Goal: Task Accomplishment & Management: Manage account settings

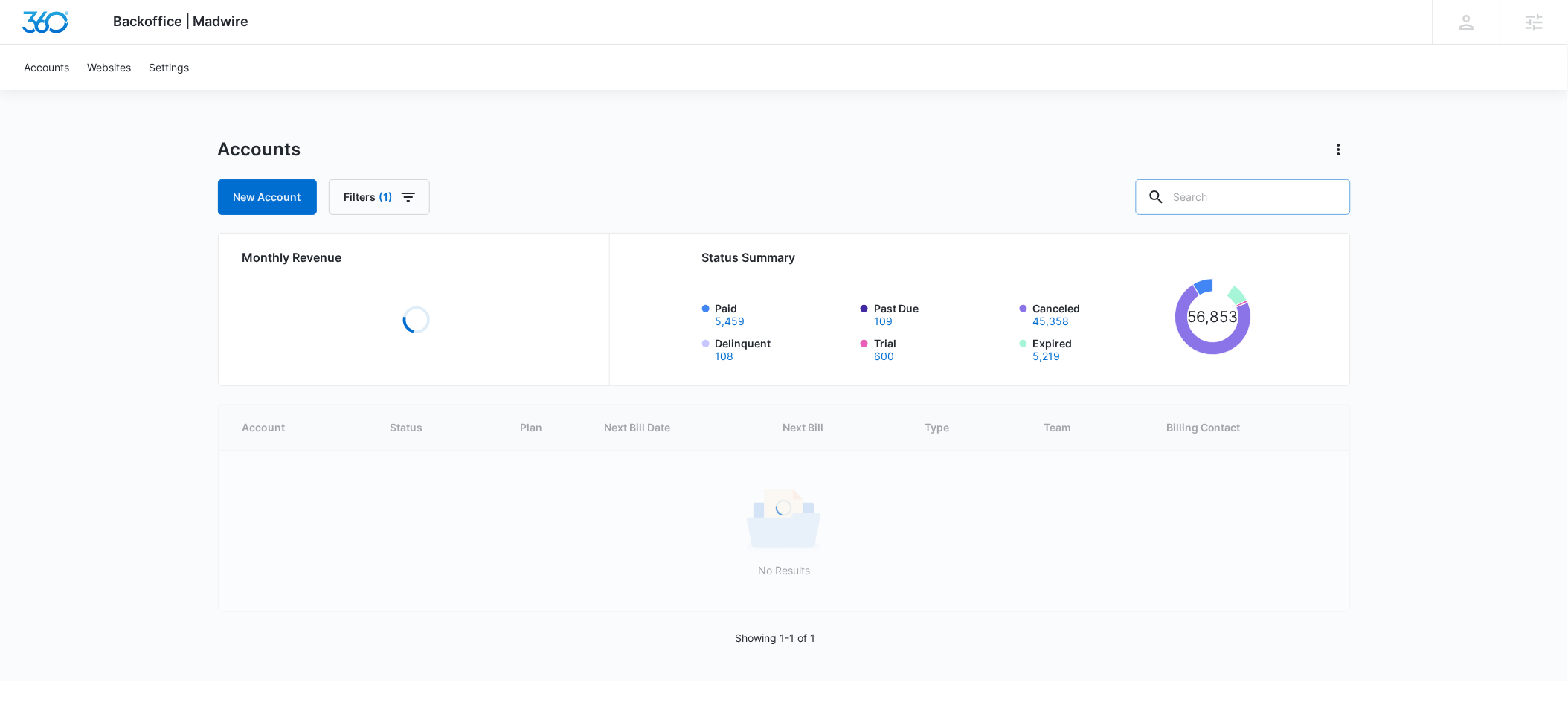
click at [1239, 202] on input "text" at bounding box center [1243, 197] width 215 height 36
paste input "M324811"
type input "M324811"
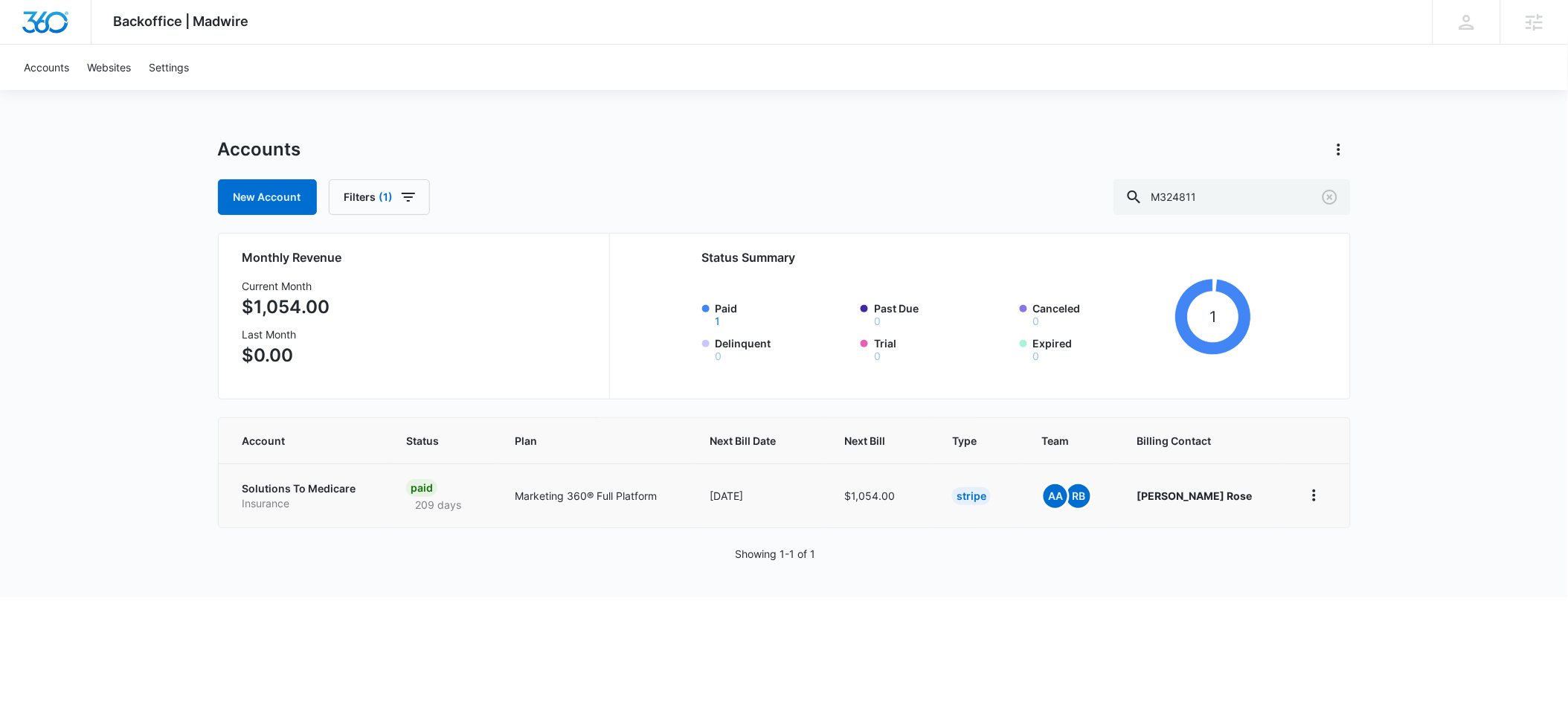
click at [284, 489] on p "Solutions To Medicare" at bounding box center [307, 489] width 128 height 15
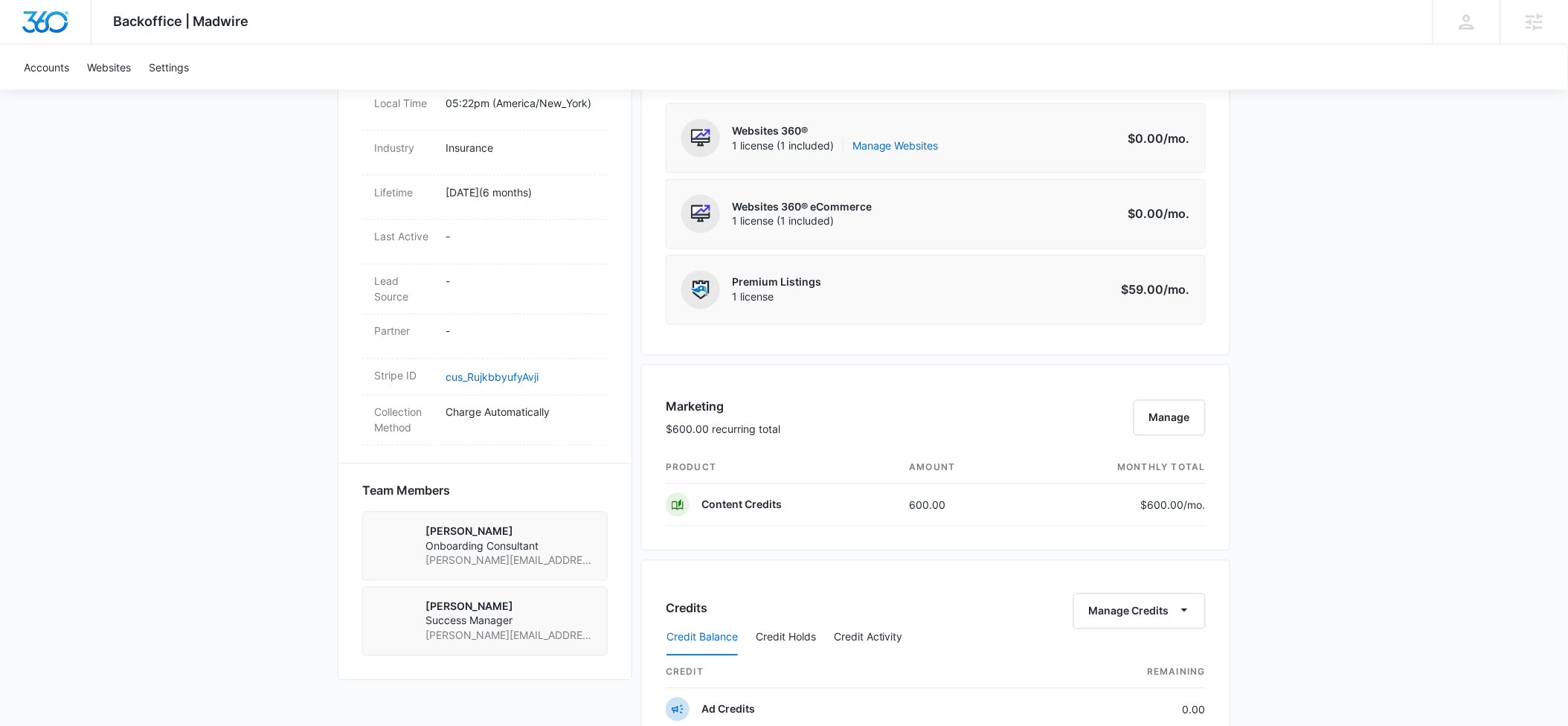
scroll to position [667, 0]
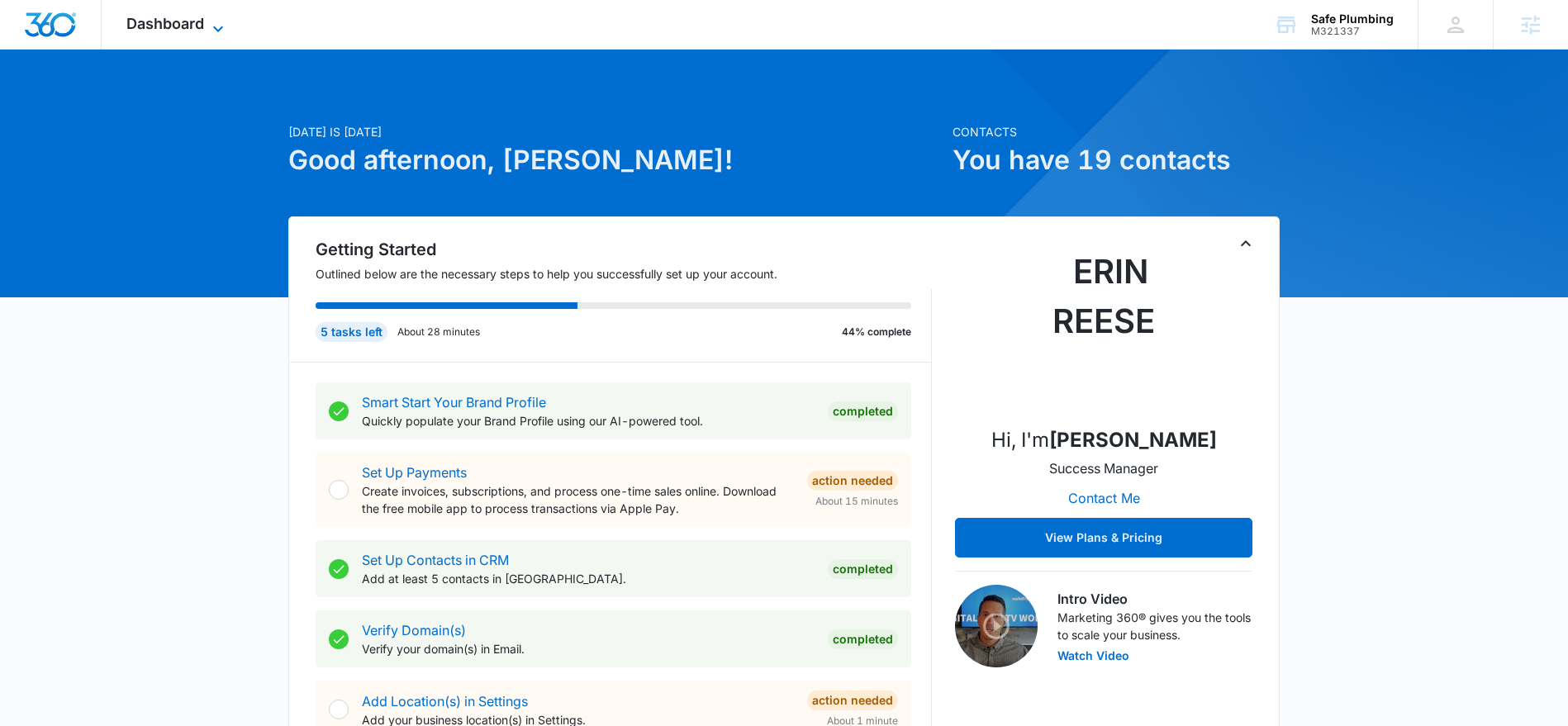
click at [221, 23] on icon at bounding box center [217, 29] width 20 height 20
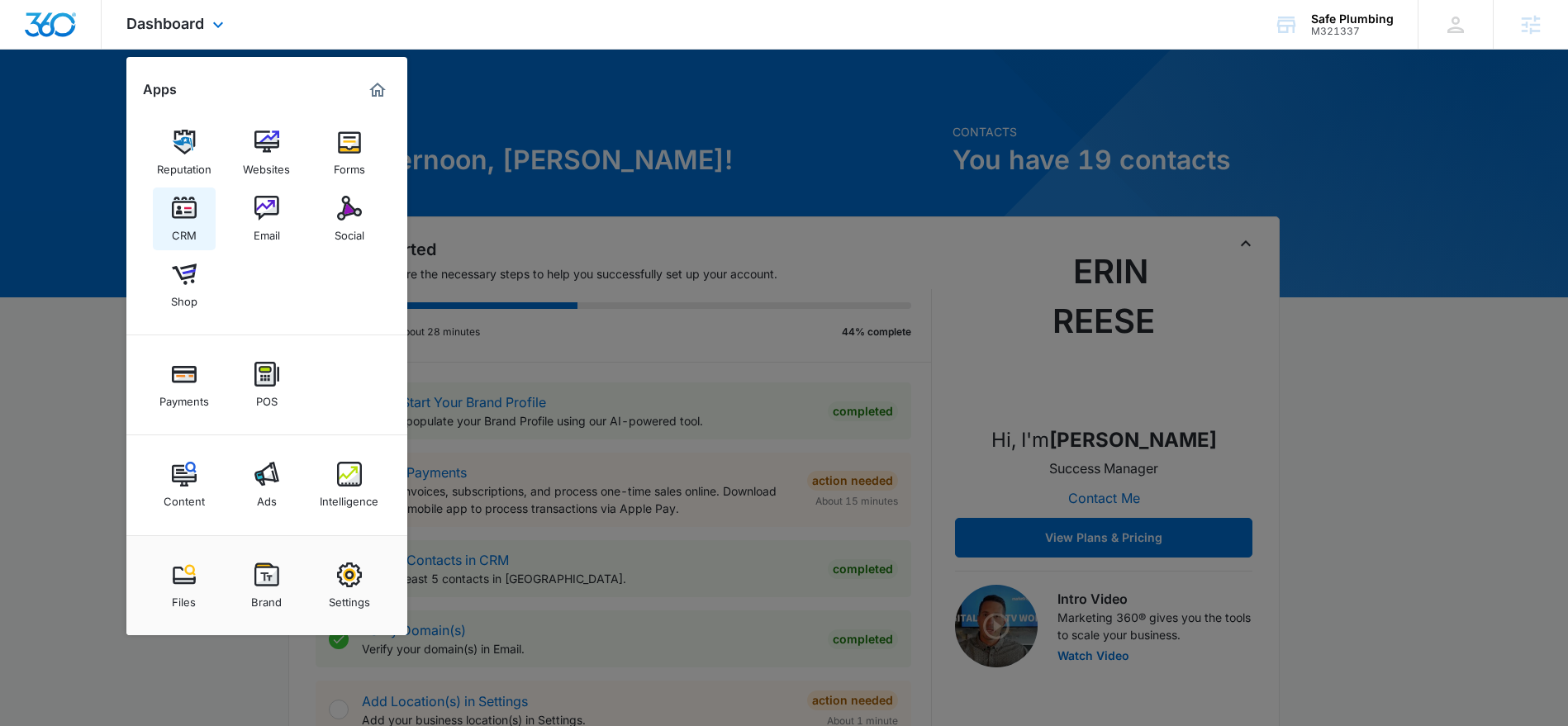
click at [185, 223] on div "CRM" at bounding box center [184, 231] width 24 height 22
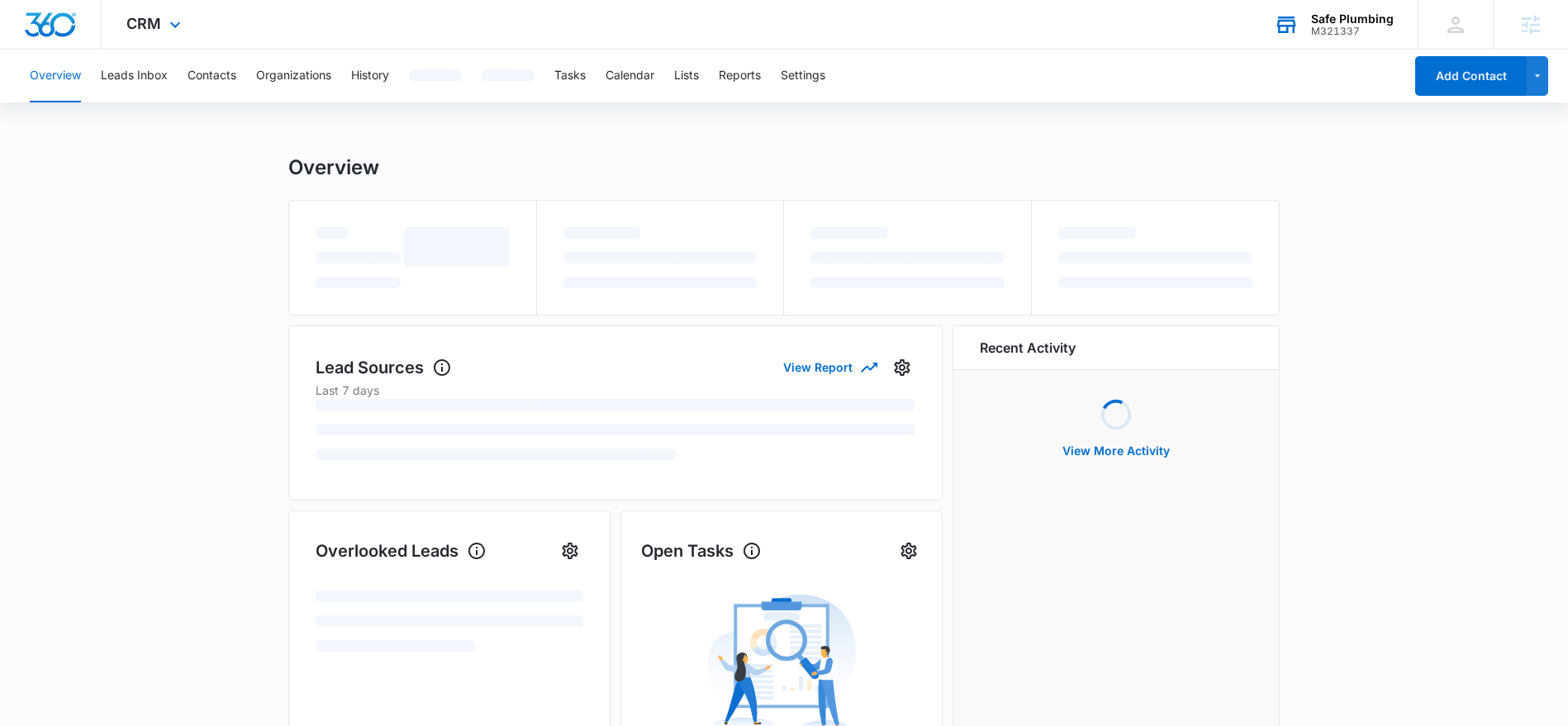
click at [1334, 23] on div "Safe Plumbing" at bounding box center [1352, 18] width 83 height 13
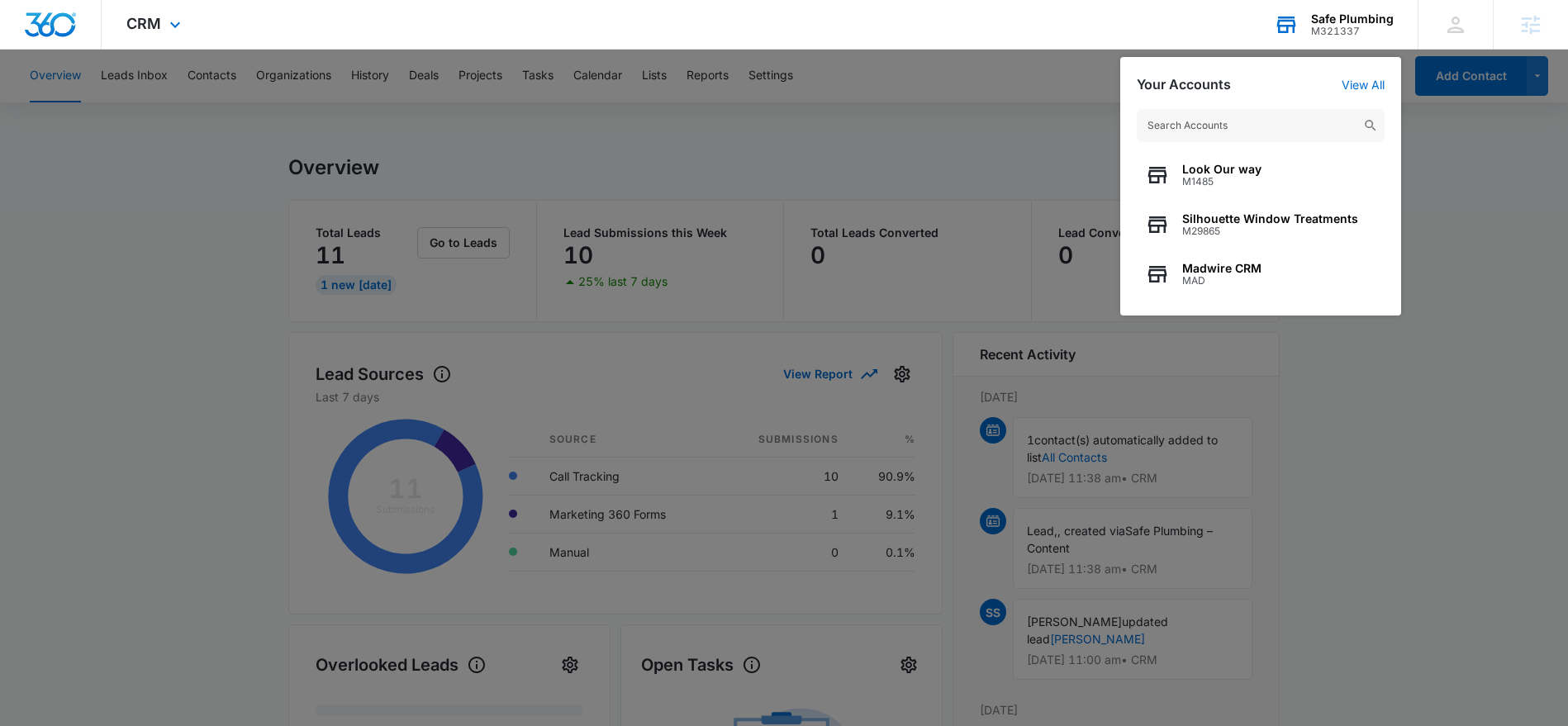
click at [1270, 123] on input "text" at bounding box center [1260, 125] width 248 height 33
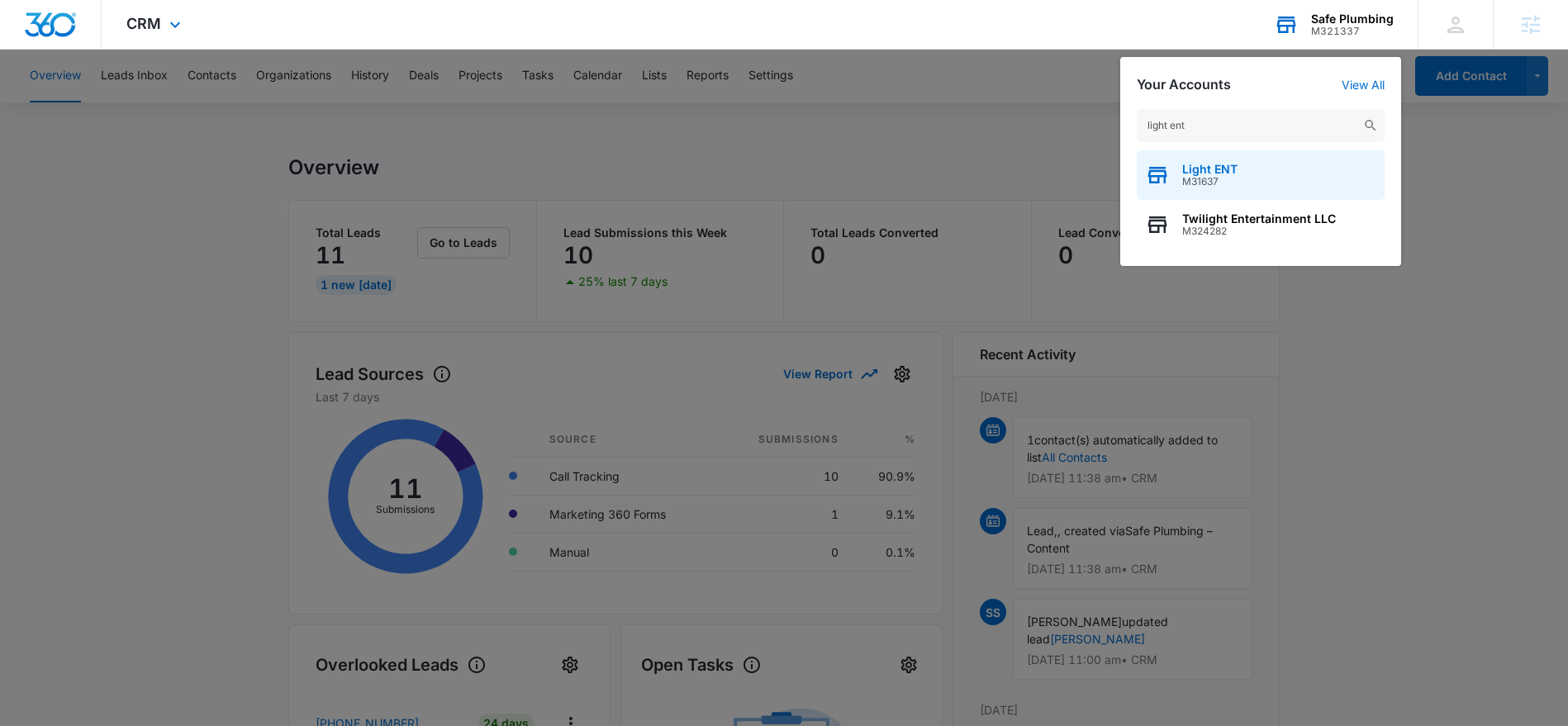
type input "light ent"
click at [1188, 165] on span "Light ENT" at bounding box center [1210, 169] width 56 height 13
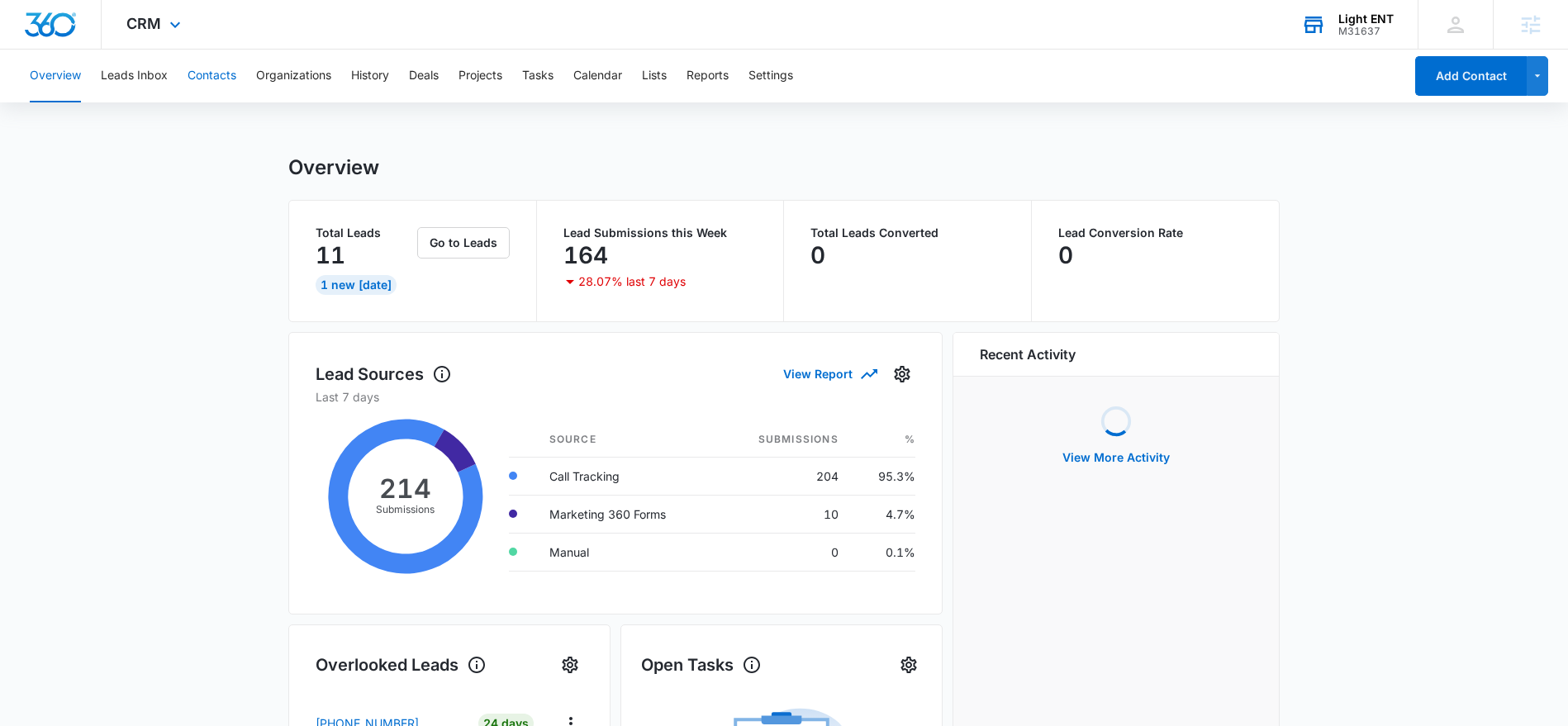
click at [223, 78] on button "Contacts" at bounding box center [212, 76] width 49 height 53
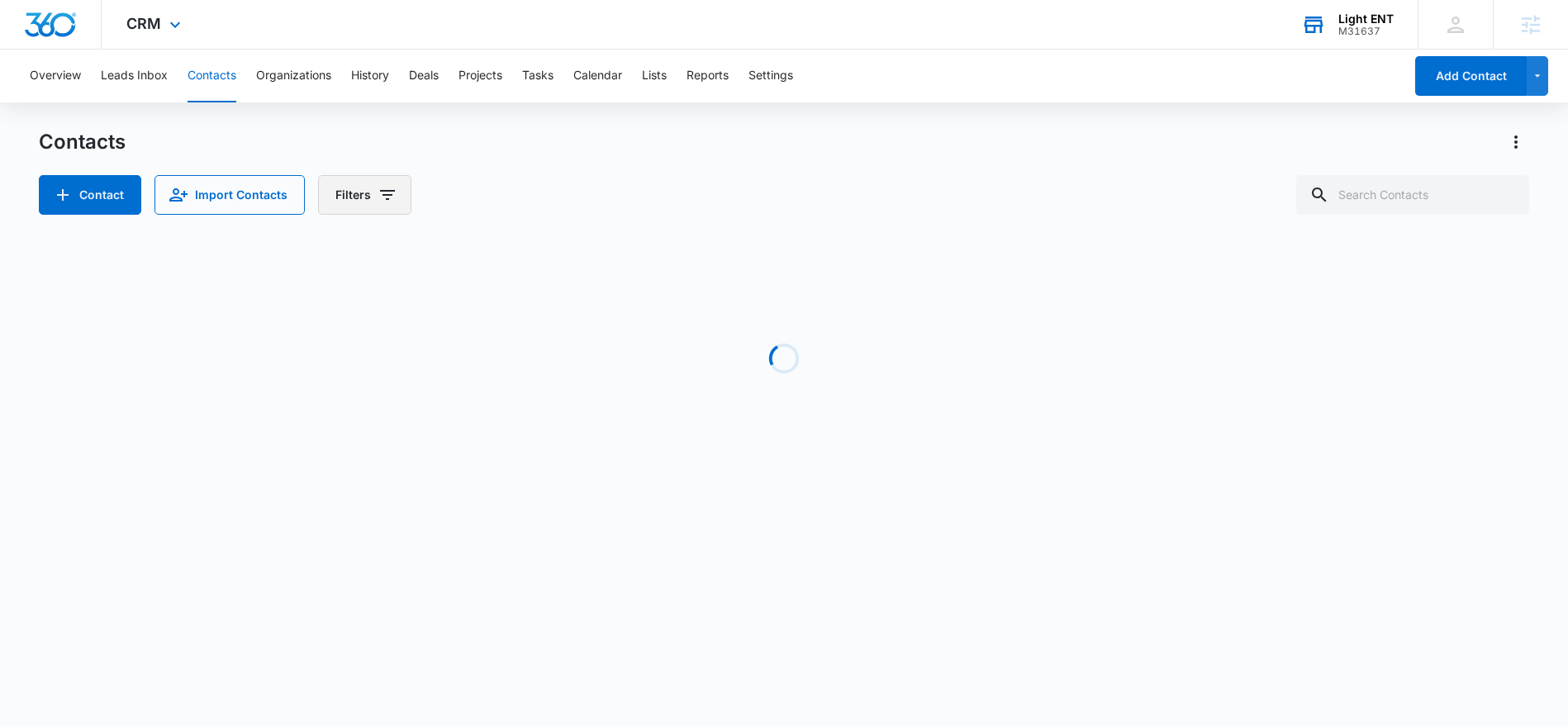
click at [367, 191] on button "Filters" at bounding box center [364, 195] width 93 height 40
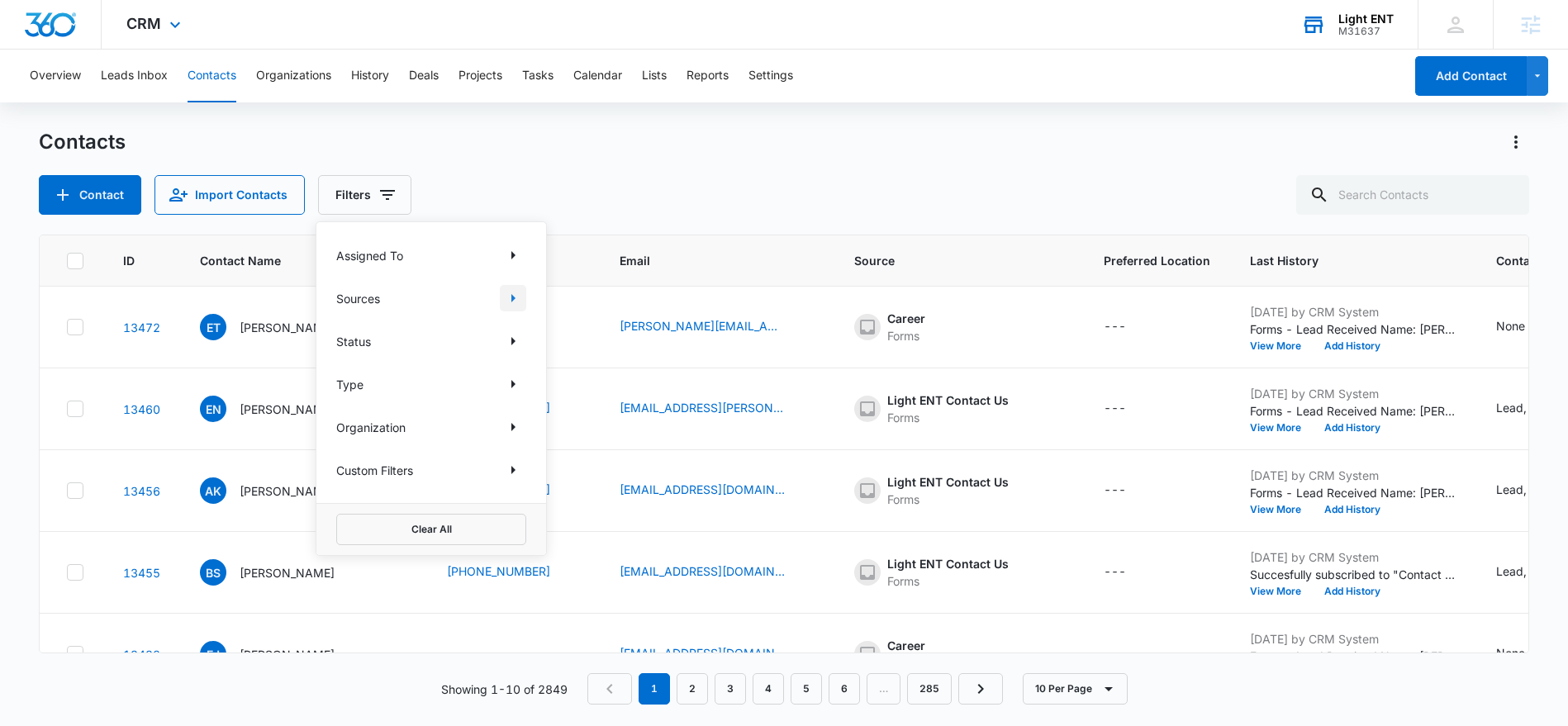
click at [509, 297] on icon "Show Sources filters" at bounding box center [513, 298] width 20 height 20
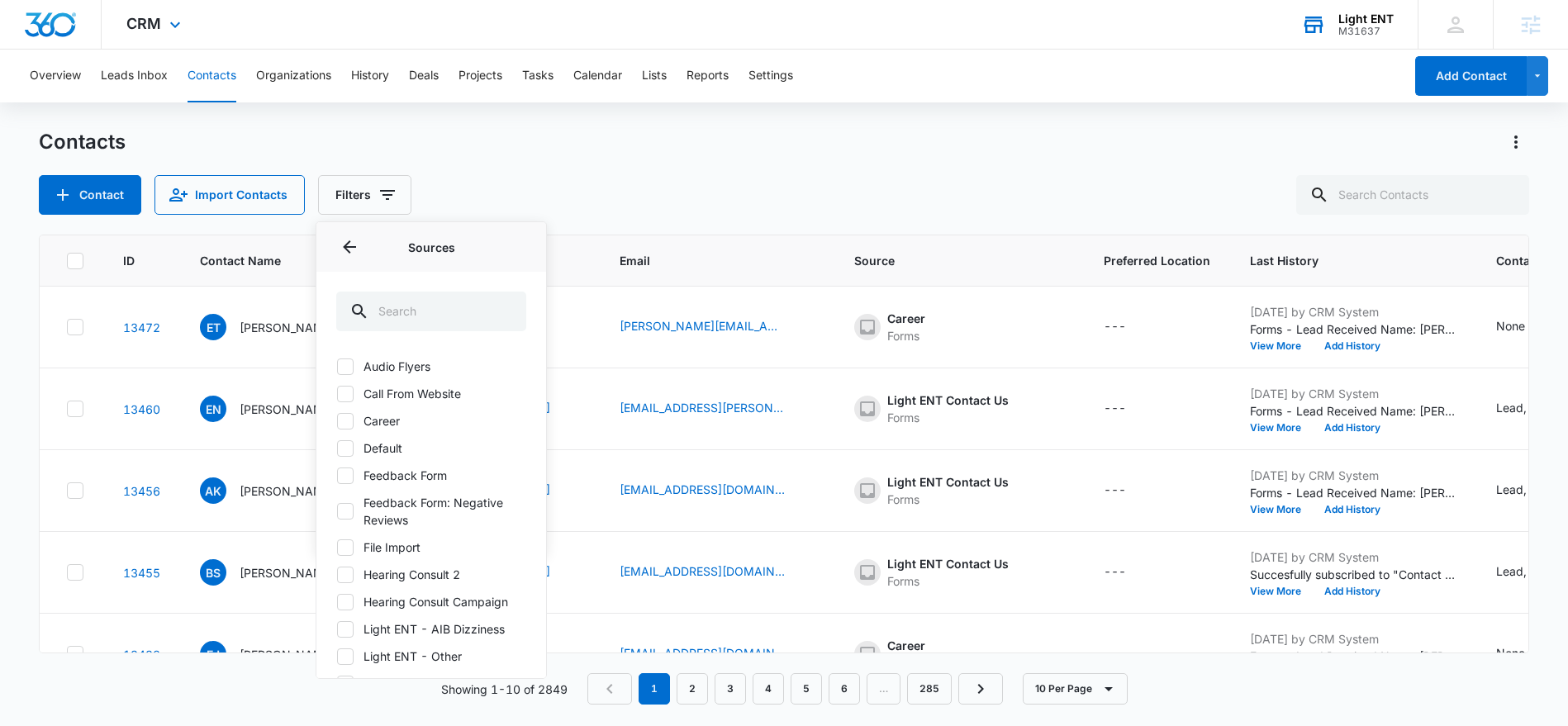
click at [352, 416] on icon at bounding box center [345, 421] width 15 height 15
click at [337, 421] on input "Career" at bounding box center [337, 421] width 1 height 1
checkbox input "true"
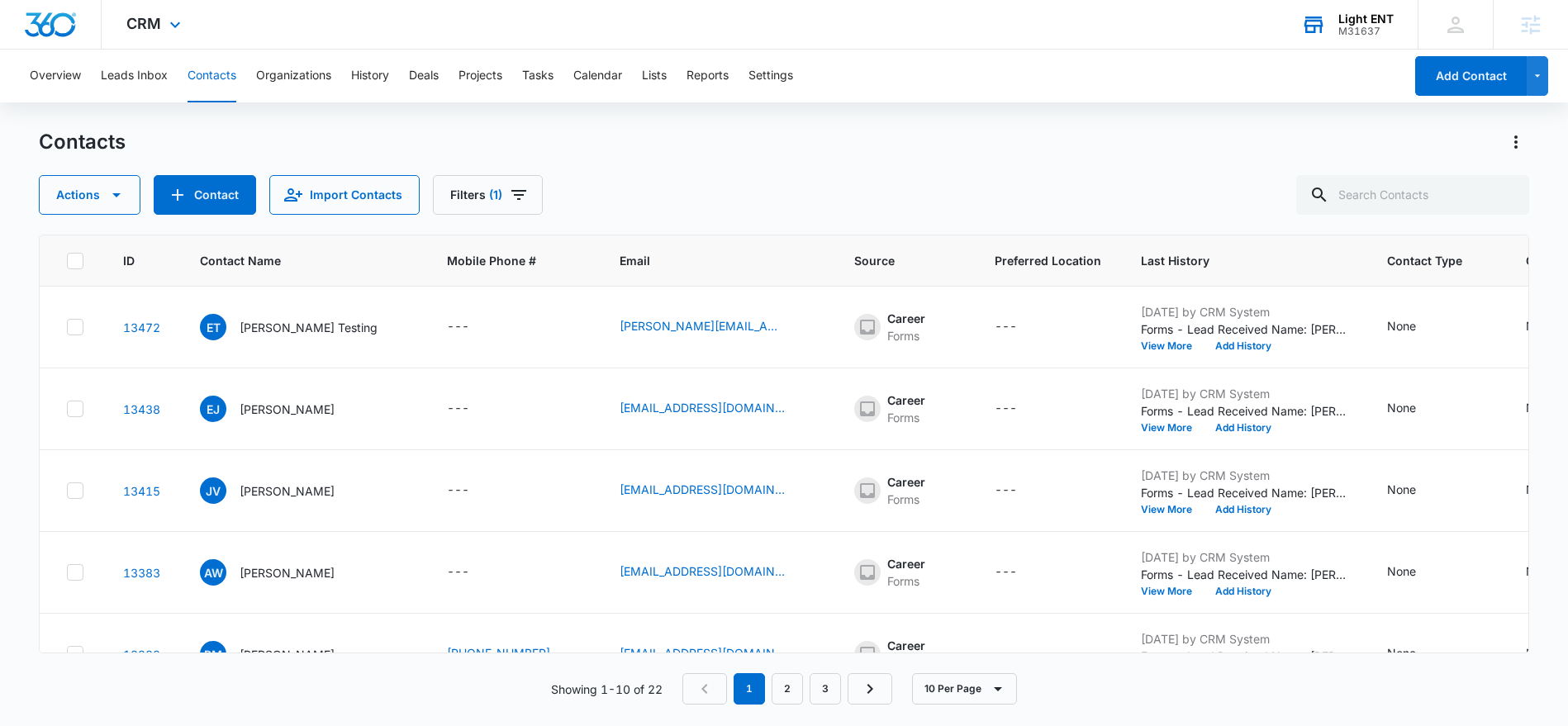
click at [771, 140] on div "Contacts" at bounding box center [784, 142] width 1490 height 26
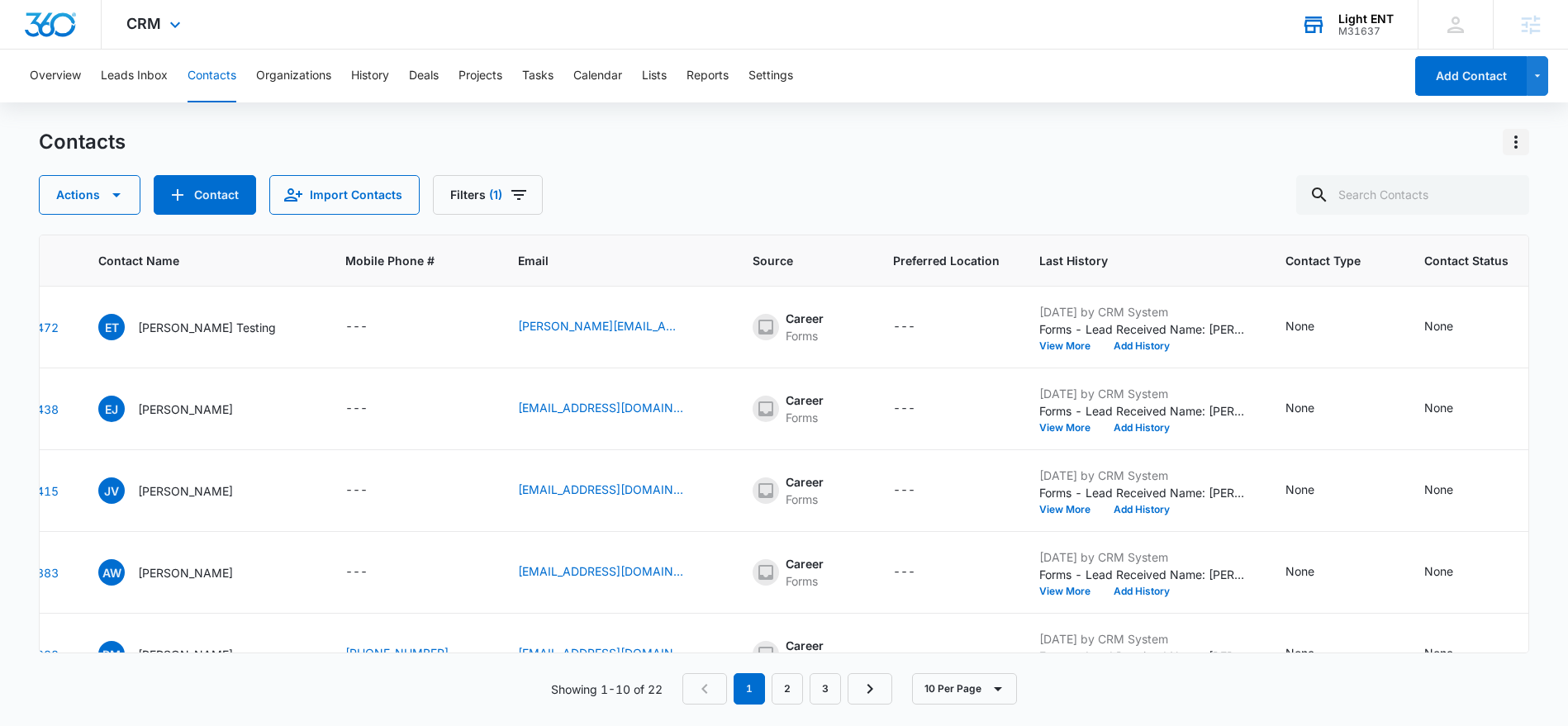
click at [1515, 146] on icon "Actions" at bounding box center [1516, 142] width 3 height 13
click at [1449, 187] on div "Choose Columns" at bounding box center [1433, 188] width 109 height 11
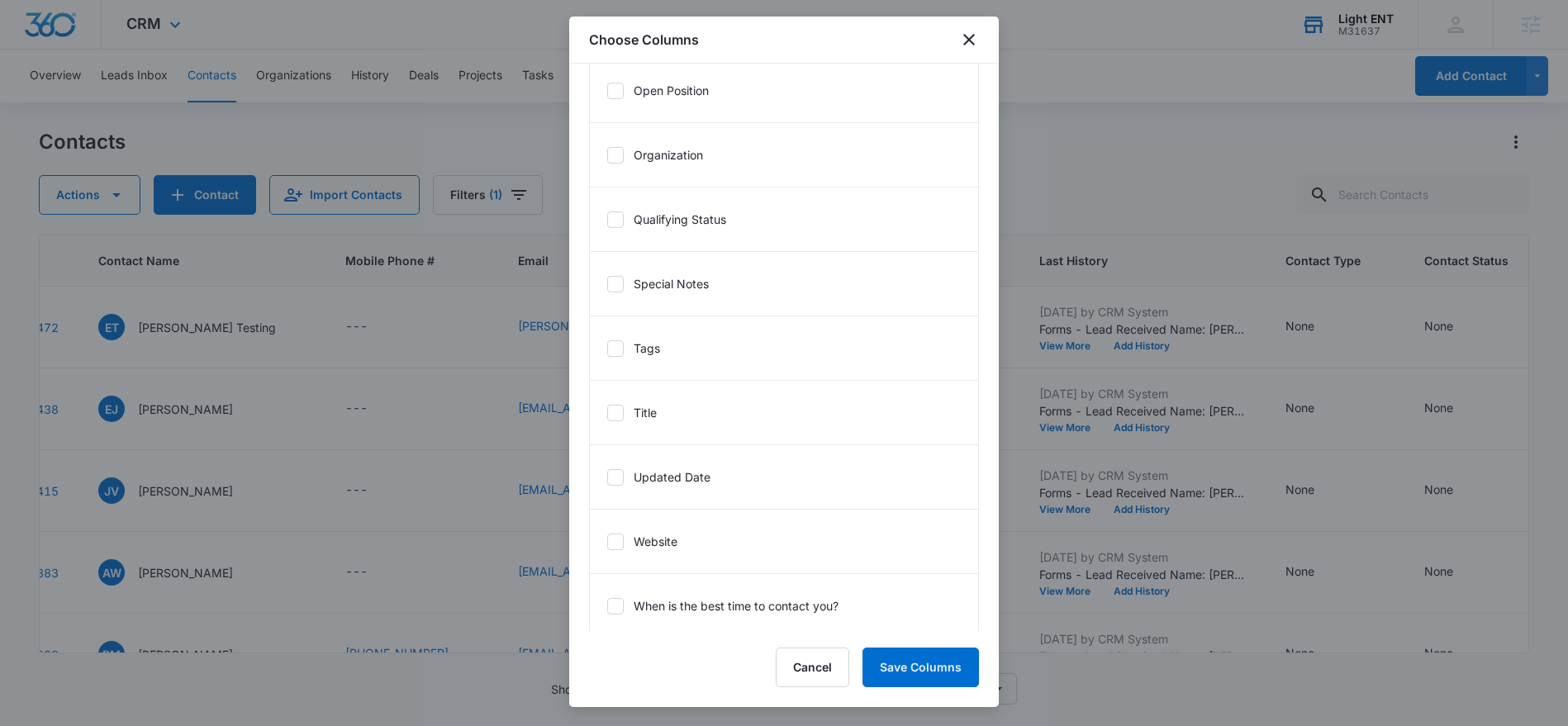
scroll to position [1892, 0]
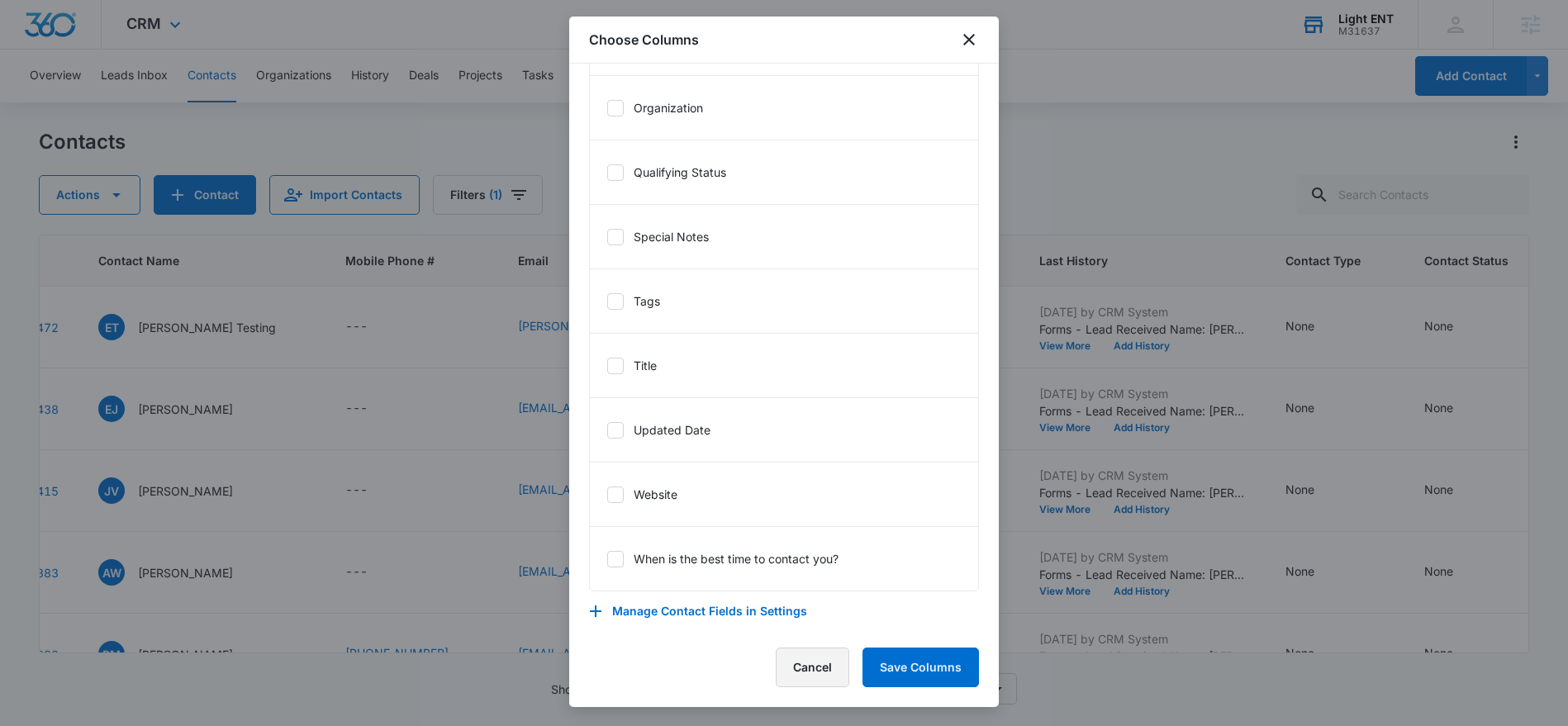
click at [782, 659] on button "Cancel" at bounding box center [812, 668] width 74 height 40
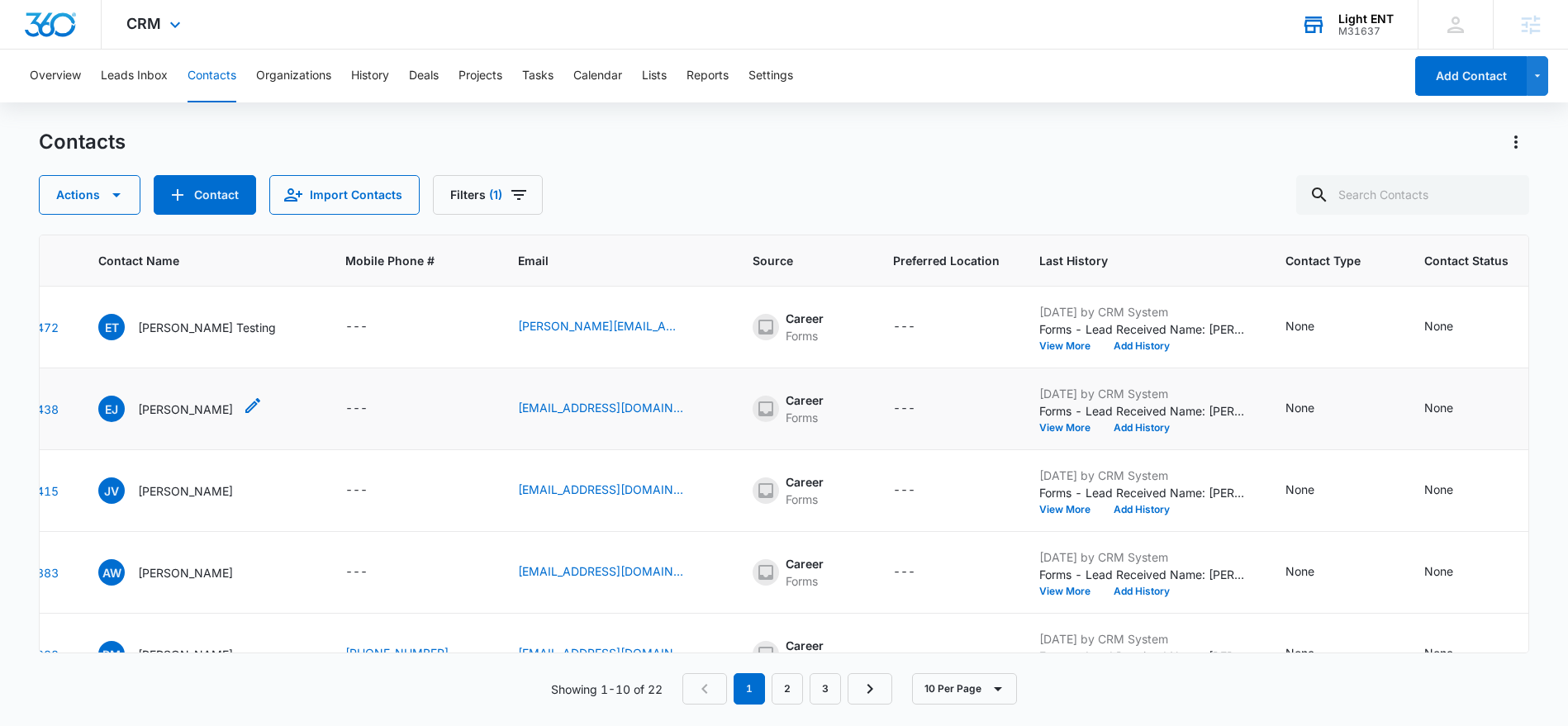
click at [148, 408] on p "Emely Javier" at bounding box center [185, 410] width 95 height 17
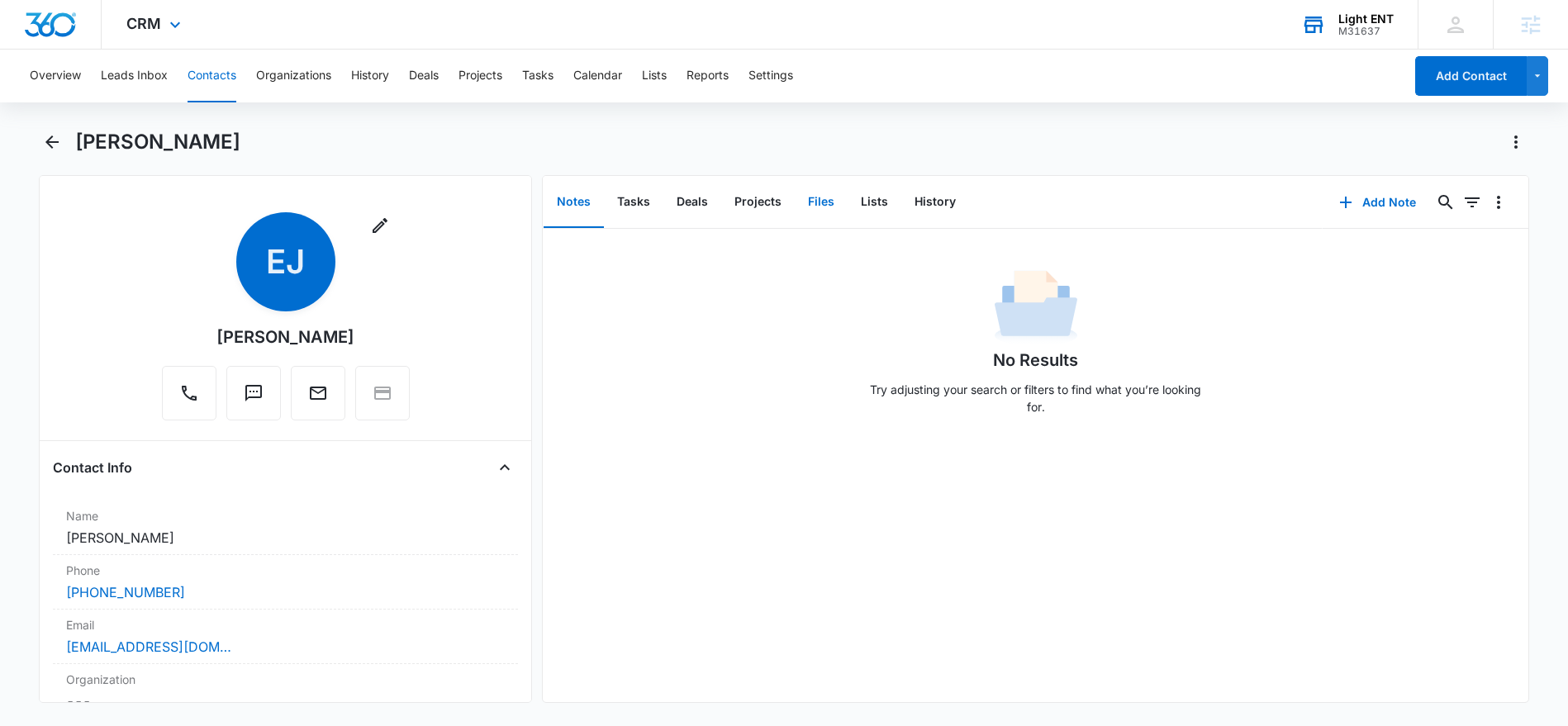
click at [816, 205] on button "Files" at bounding box center [821, 202] width 53 height 51
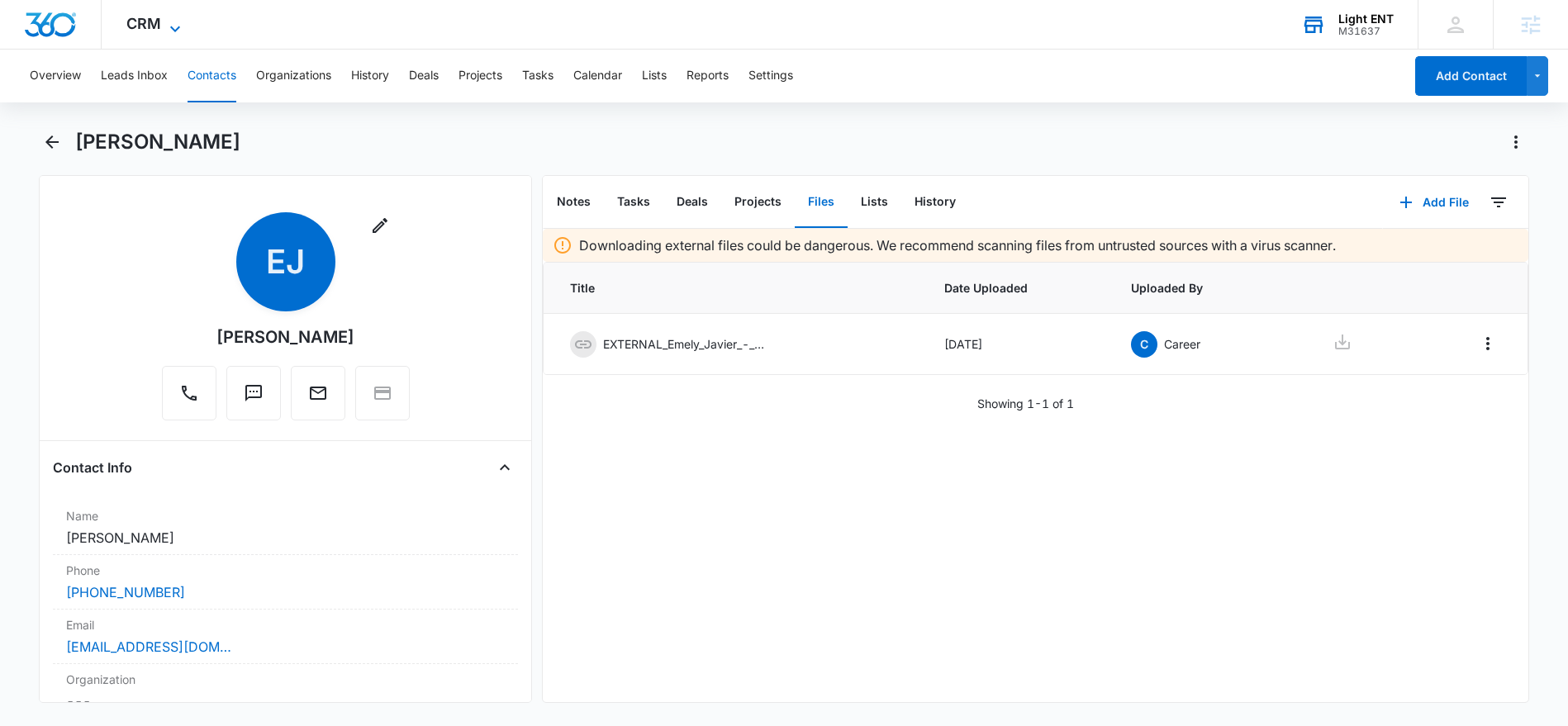
click at [178, 19] on icon at bounding box center [175, 29] width 20 height 20
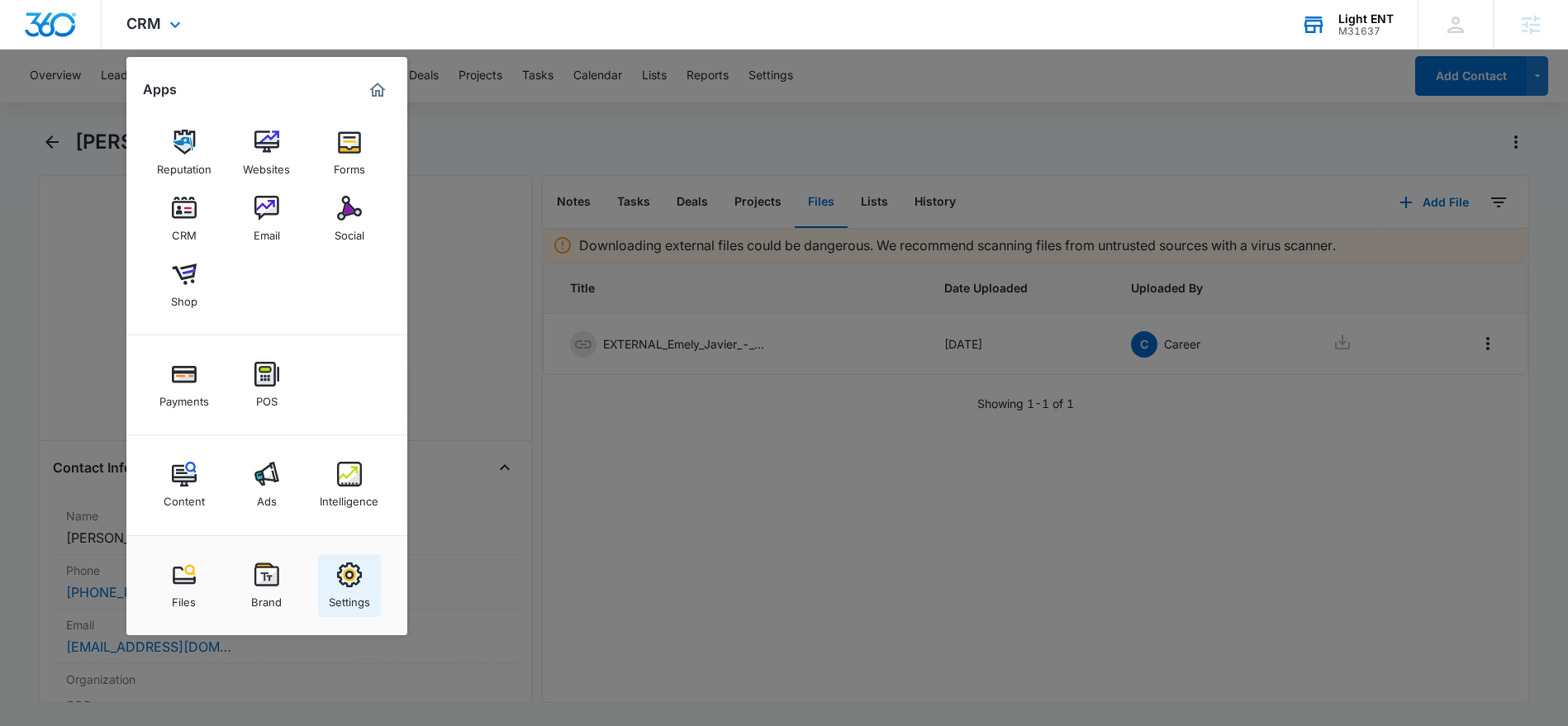
click at [343, 564] on img at bounding box center [350, 575] width 24 height 24
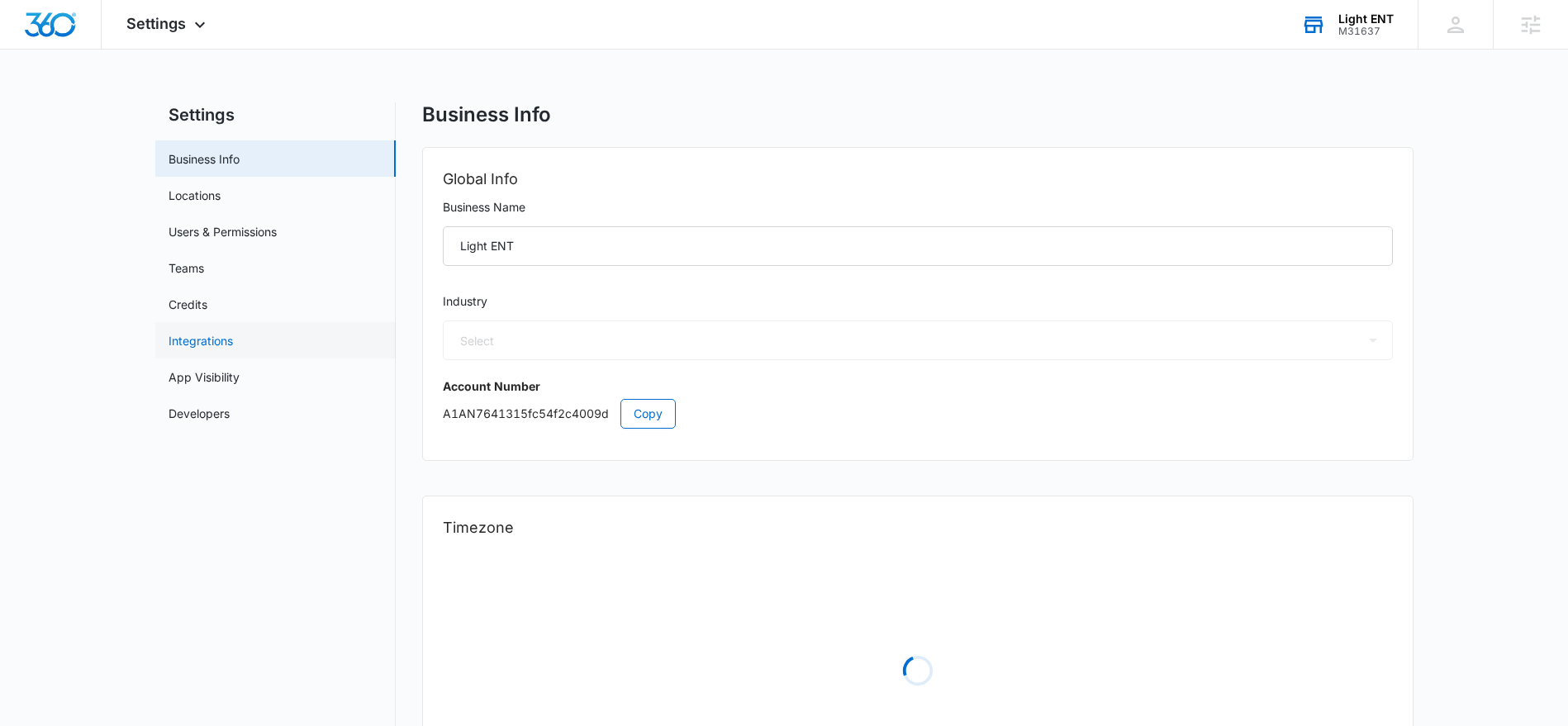
select select "13"
select select "US"
select select "America/New_York"
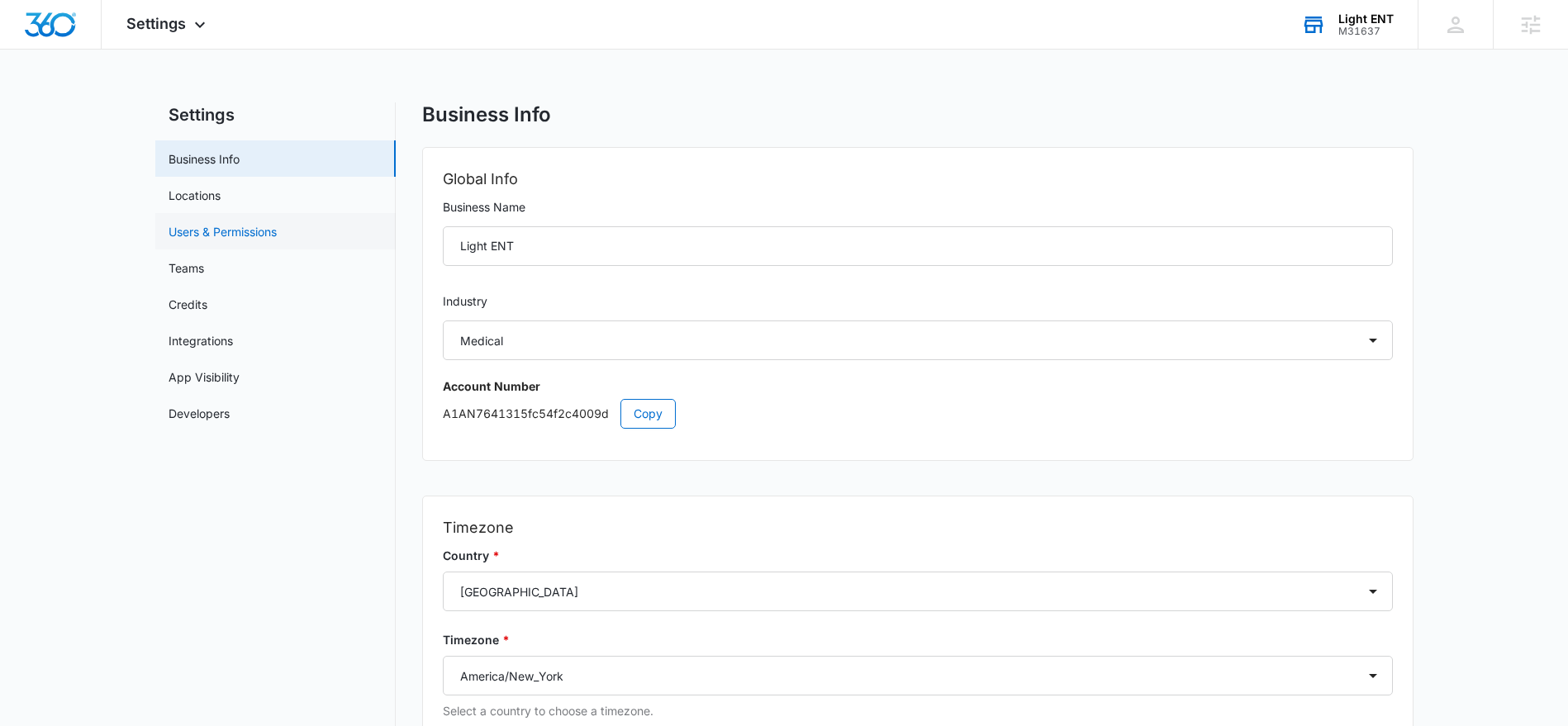
click at [184, 229] on link "Users & Permissions" at bounding box center [223, 231] width 108 height 17
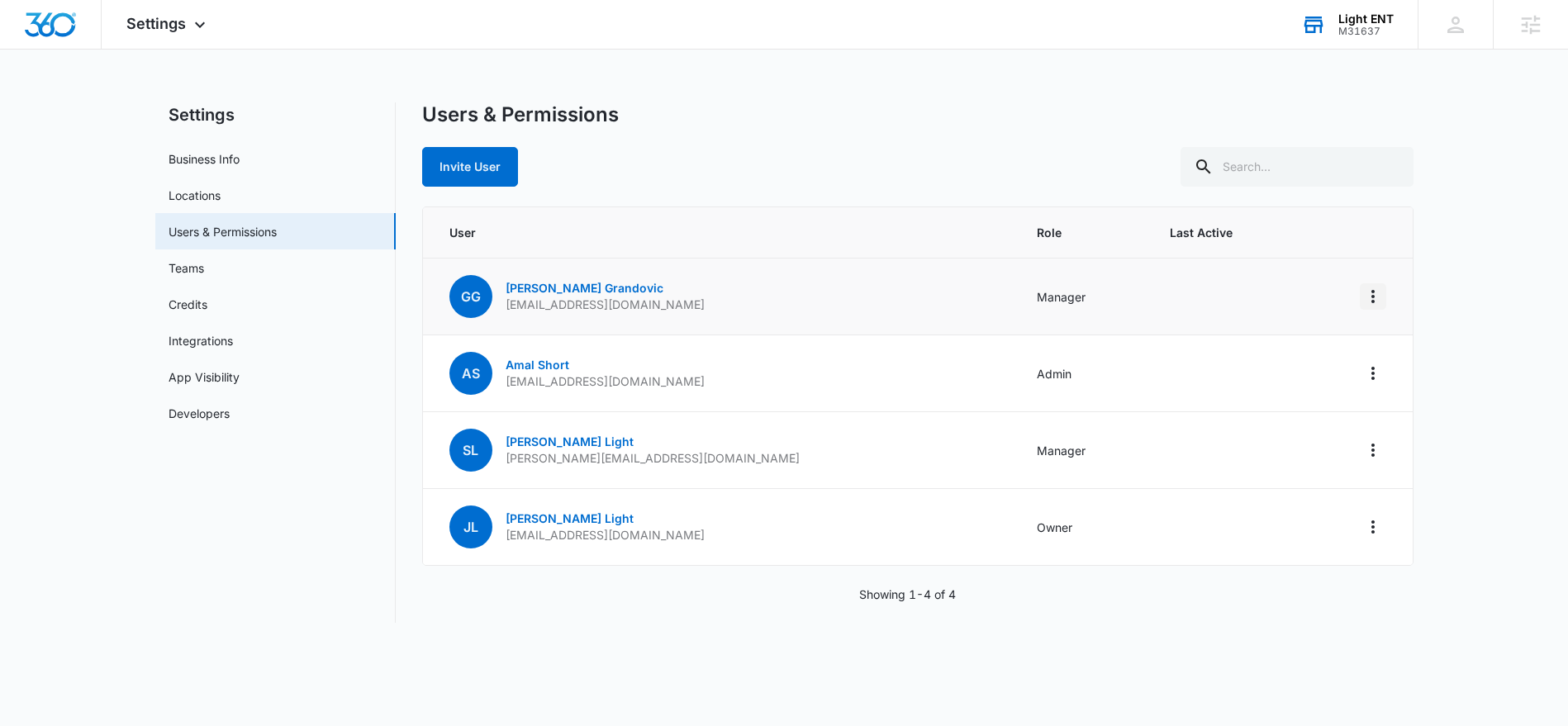
click at [1374, 294] on icon "Actions" at bounding box center [1372, 296] width 20 height 20
click at [1296, 367] on div "Remove User" at bounding box center [1290, 367] width 110 height 11
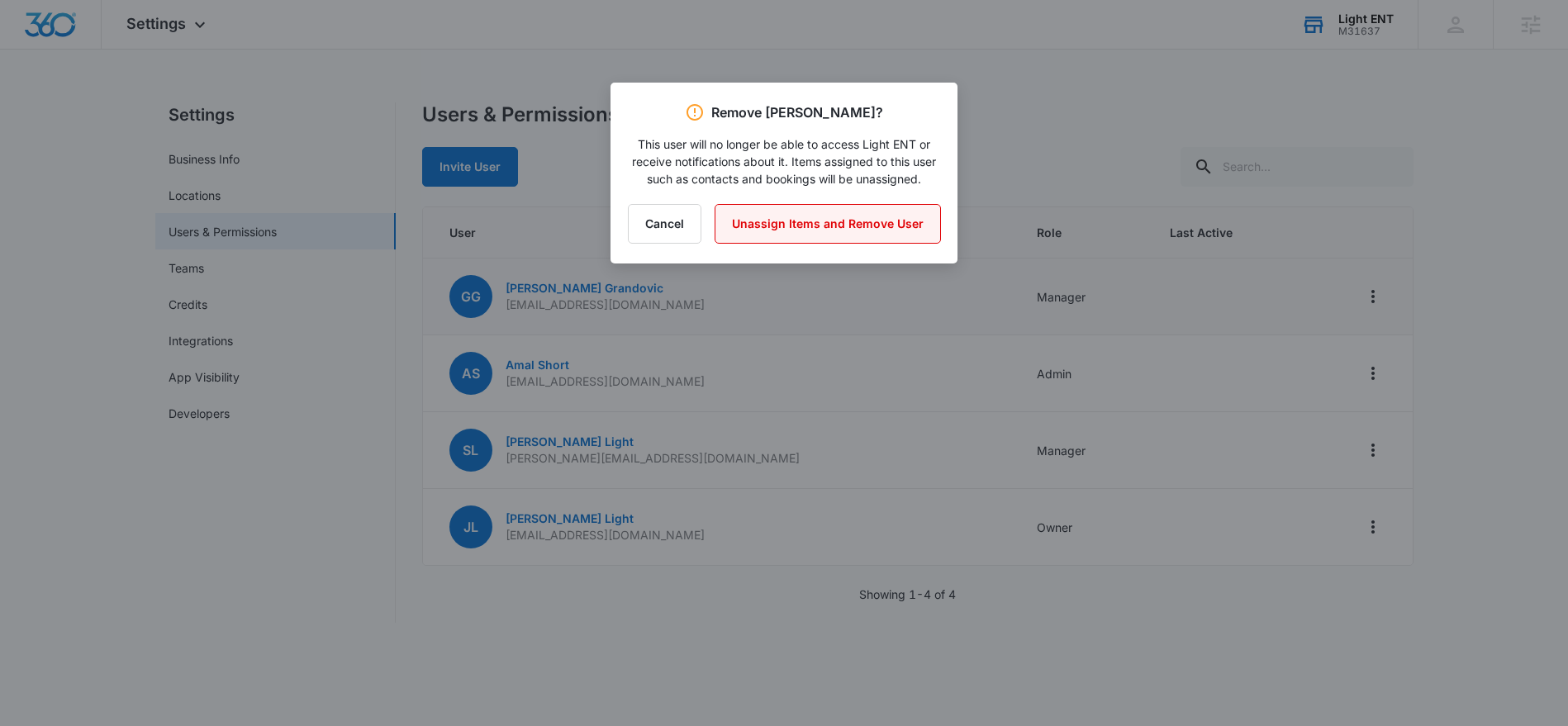
click at [871, 232] on button "Unassign Items and Remove User" at bounding box center [828, 224] width 226 height 40
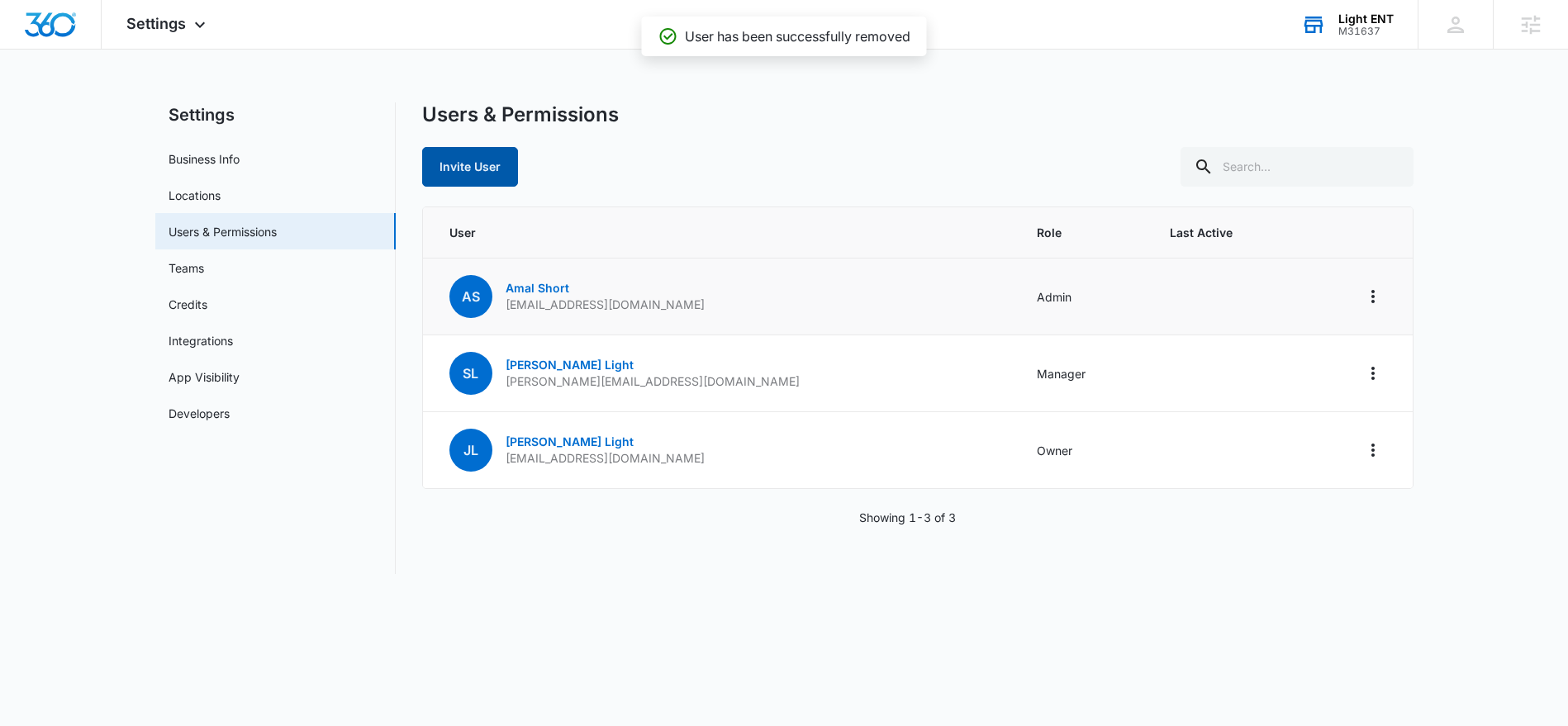
click at [479, 172] on button "Invite User" at bounding box center [470, 167] width 96 height 40
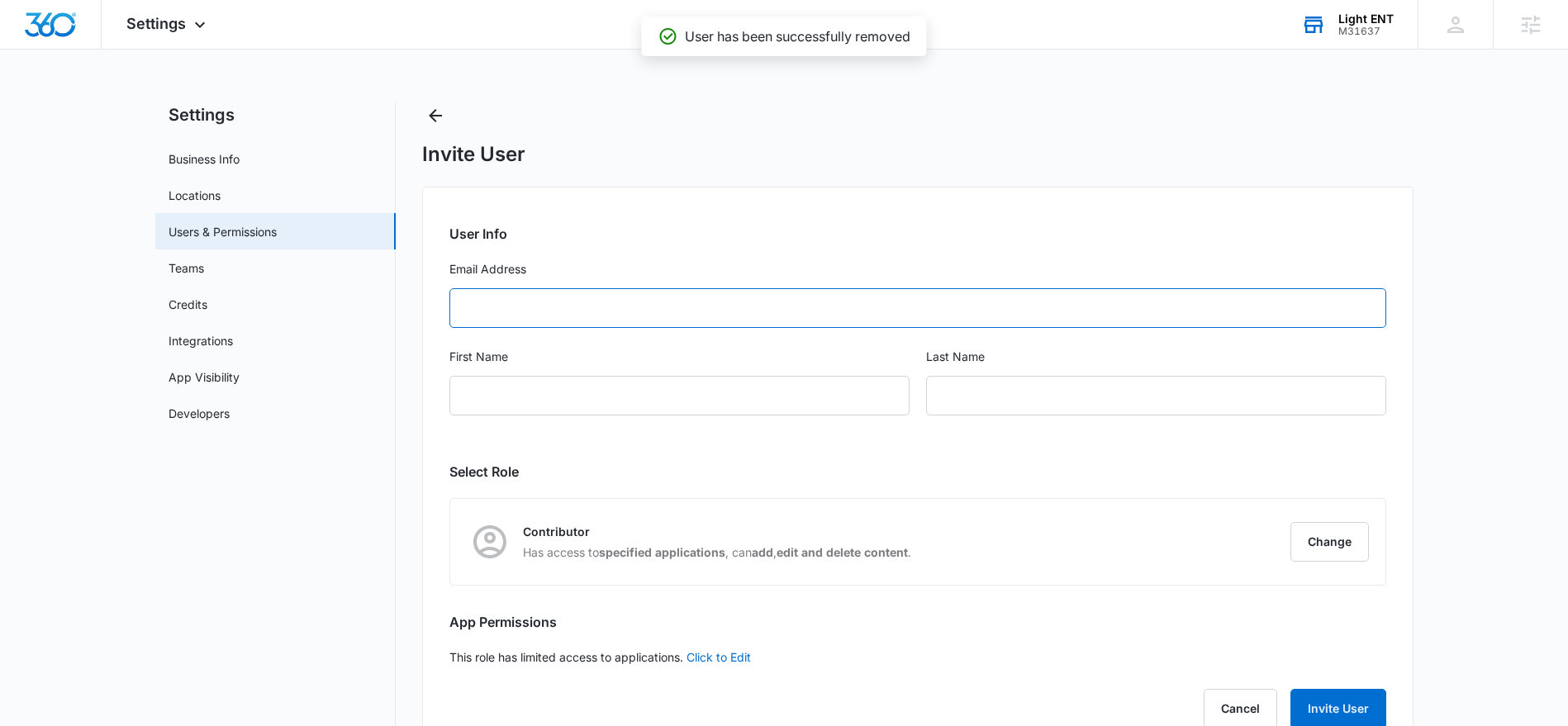
click at [508, 311] on input "Email Address" at bounding box center [917, 309] width 937 height 40
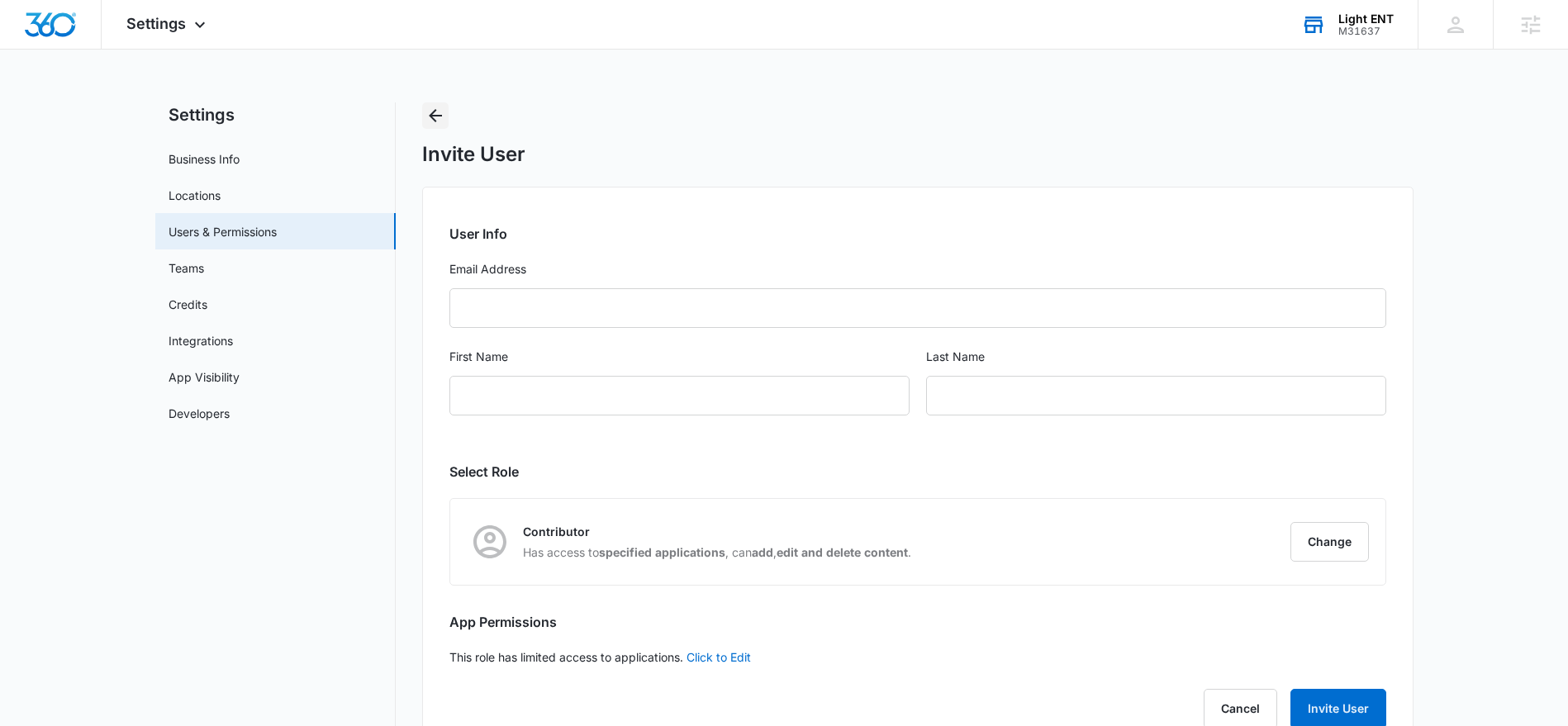
click at [428, 118] on icon "Back" at bounding box center [435, 116] width 20 height 20
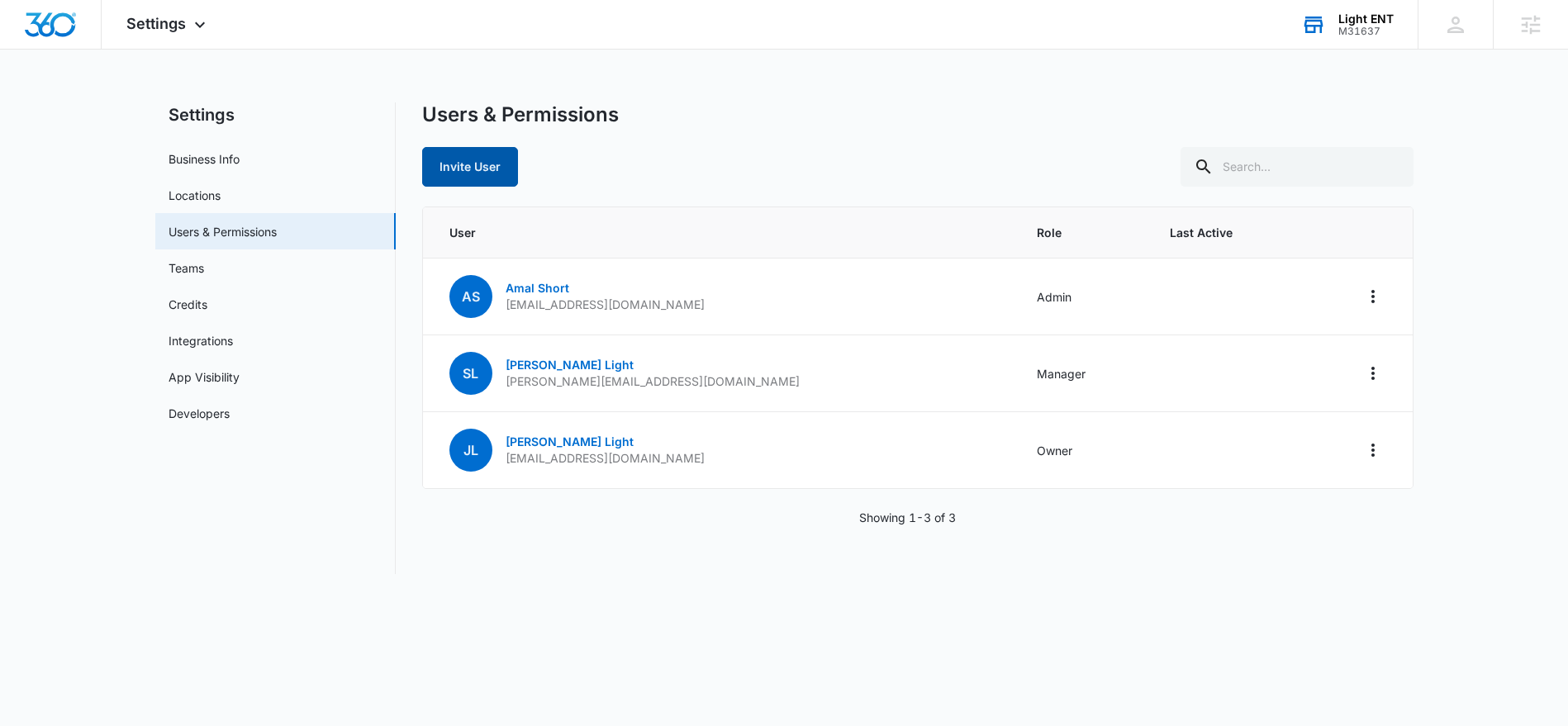
click at [459, 162] on button "Invite User" at bounding box center [470, 167] width 96 height 40
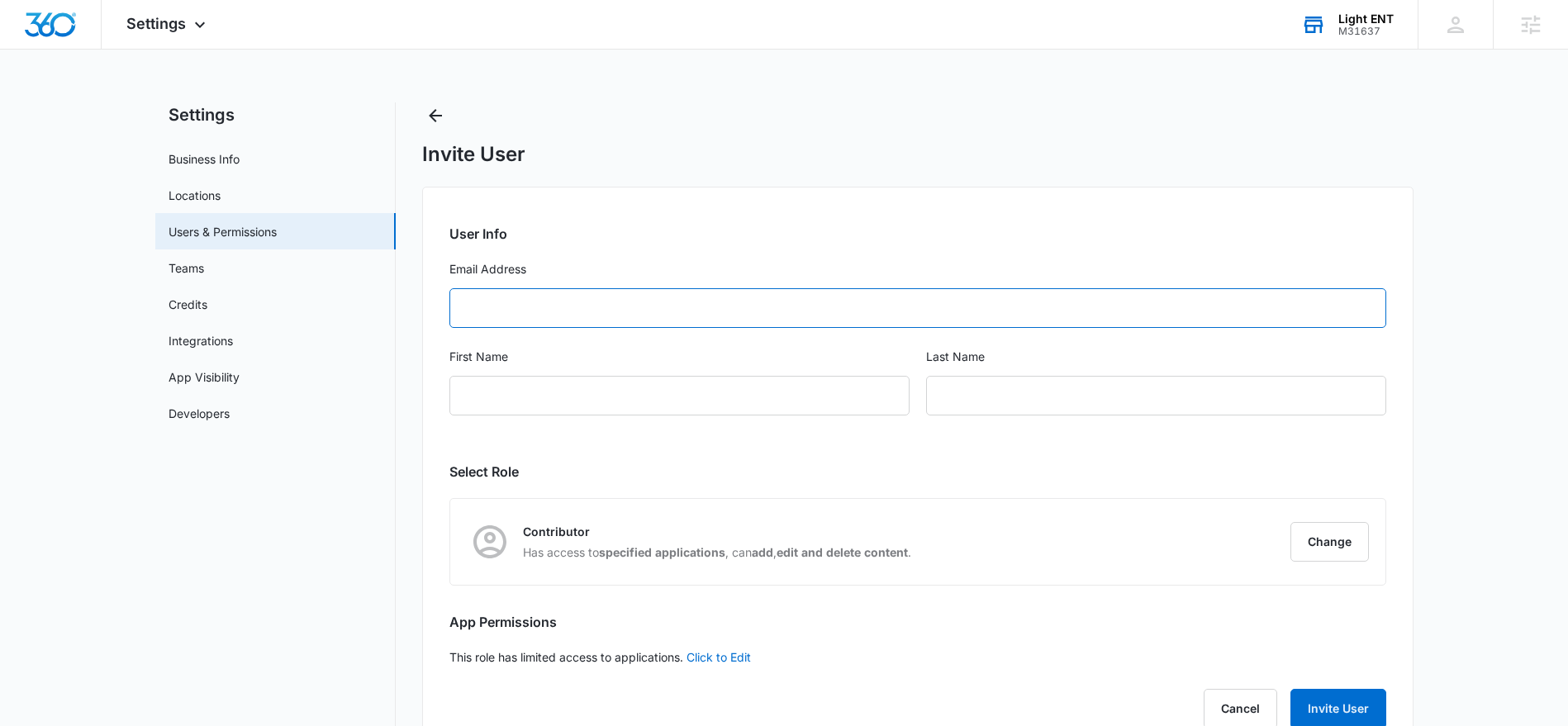
click at [471, 307] on input "Email Address" at bounding box center [917, 309] width 937 height 40
paste input "mecheungcampodonico@entaaf.com"
type input "mecheungcampodonico@entaaf.com"
click at [498, 398] on input "First Name" at bounding box center [679, 396] width 460 height 40
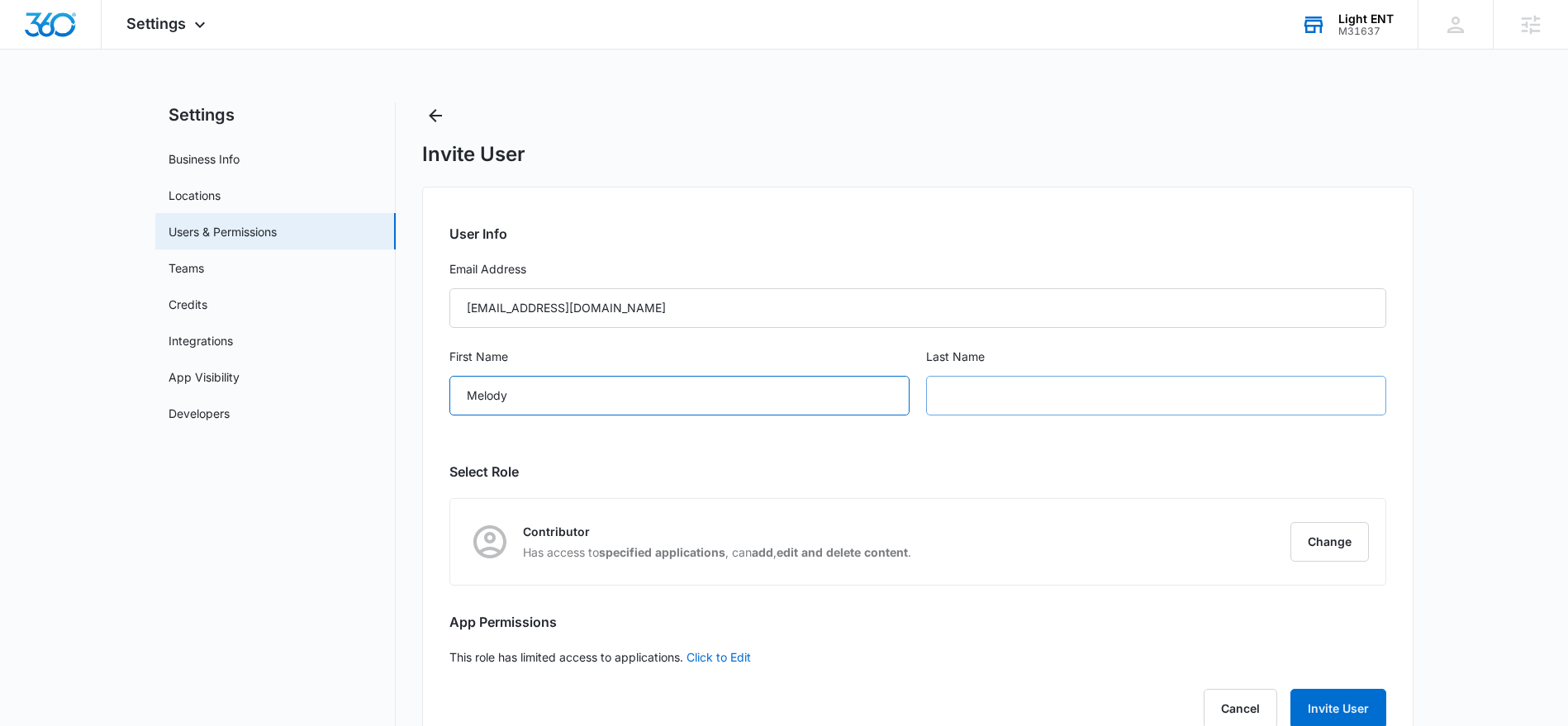
type input "Melody"
click at [1014, 396] on input "text" at bounding box center [1156, 396] width 460 height 40
click at [940, 400] on input "text" at bounding box center [1156, 396] width 460 height 40
paste input "Campodonico"
type input "Campodonico"
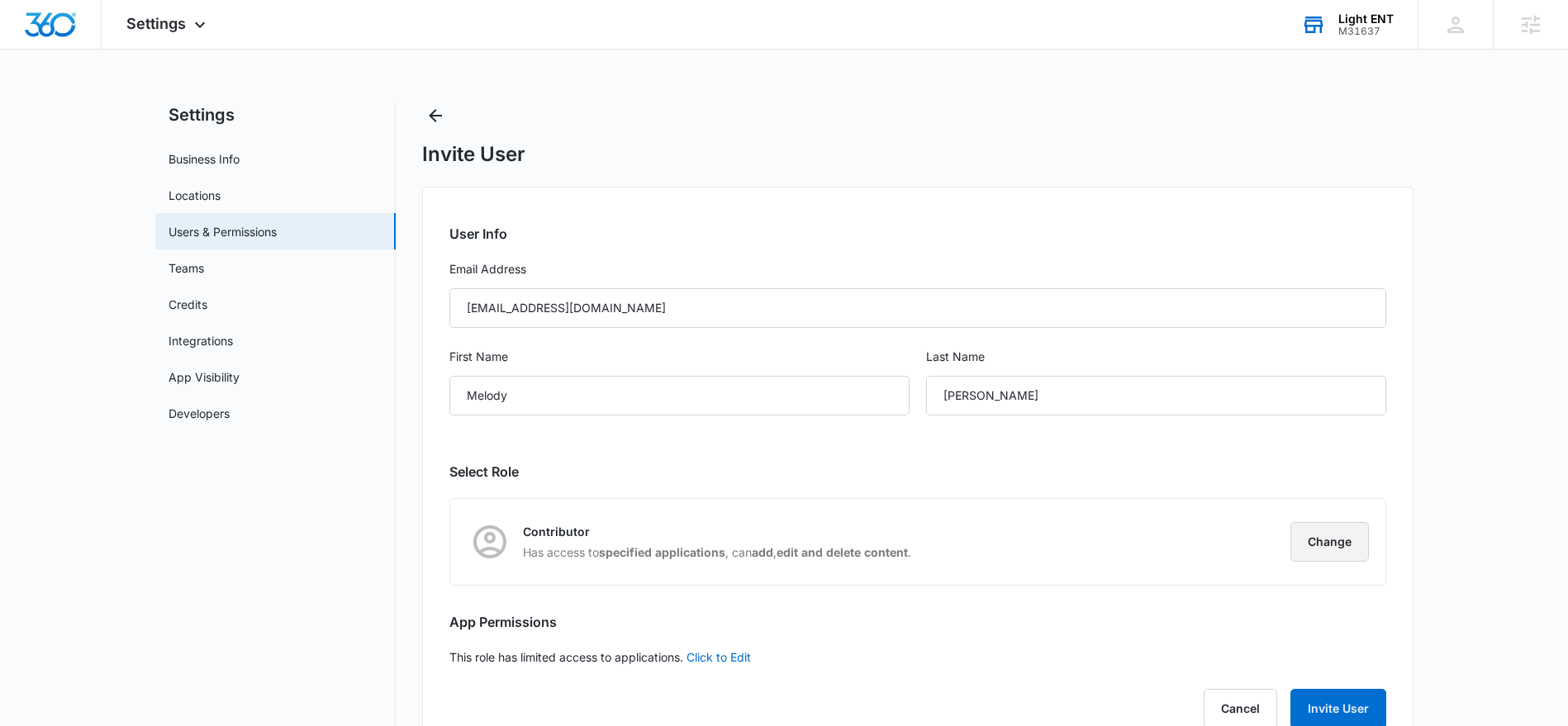
click at [1315, 543] on button "Change" at bounding box center [1330, 542] width 78 height 40
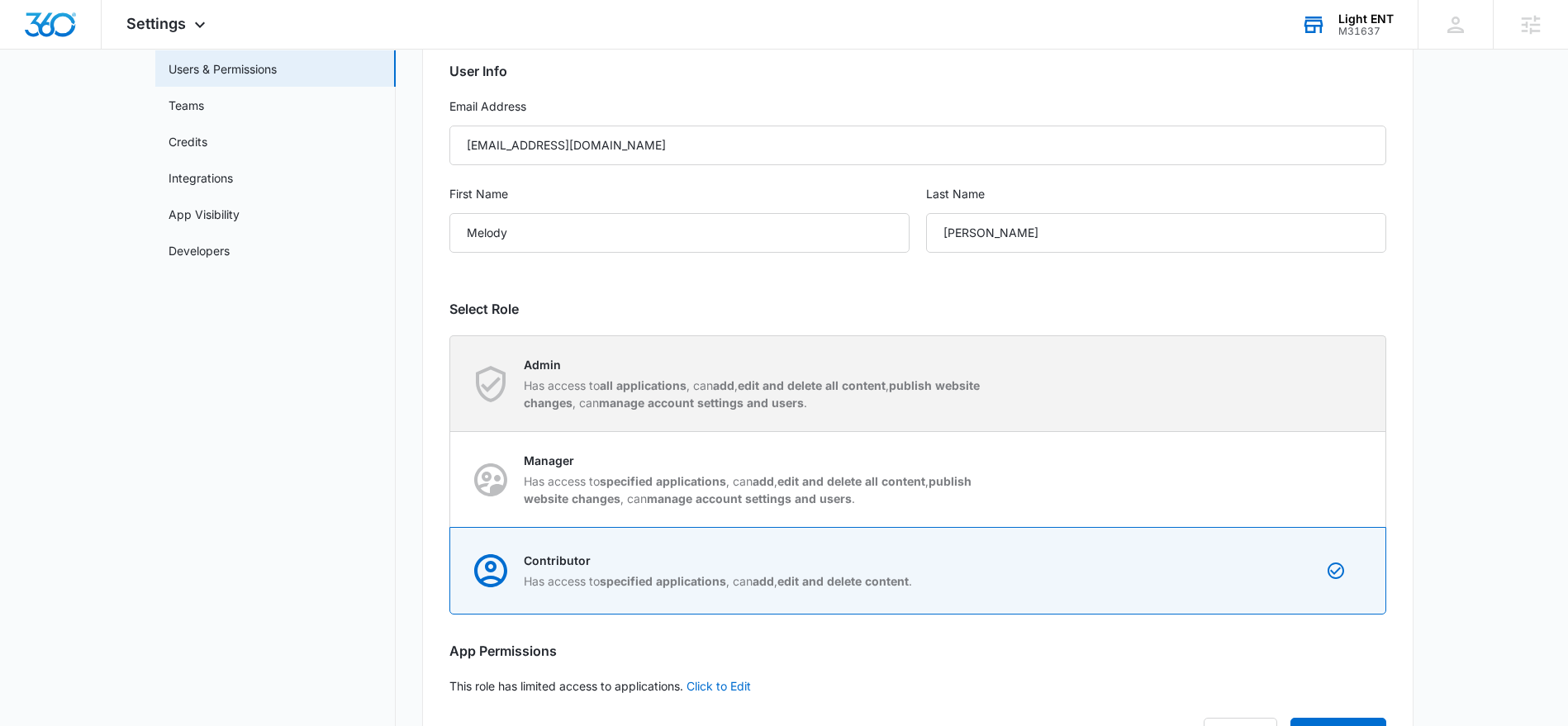
scroll to position [241, 0]
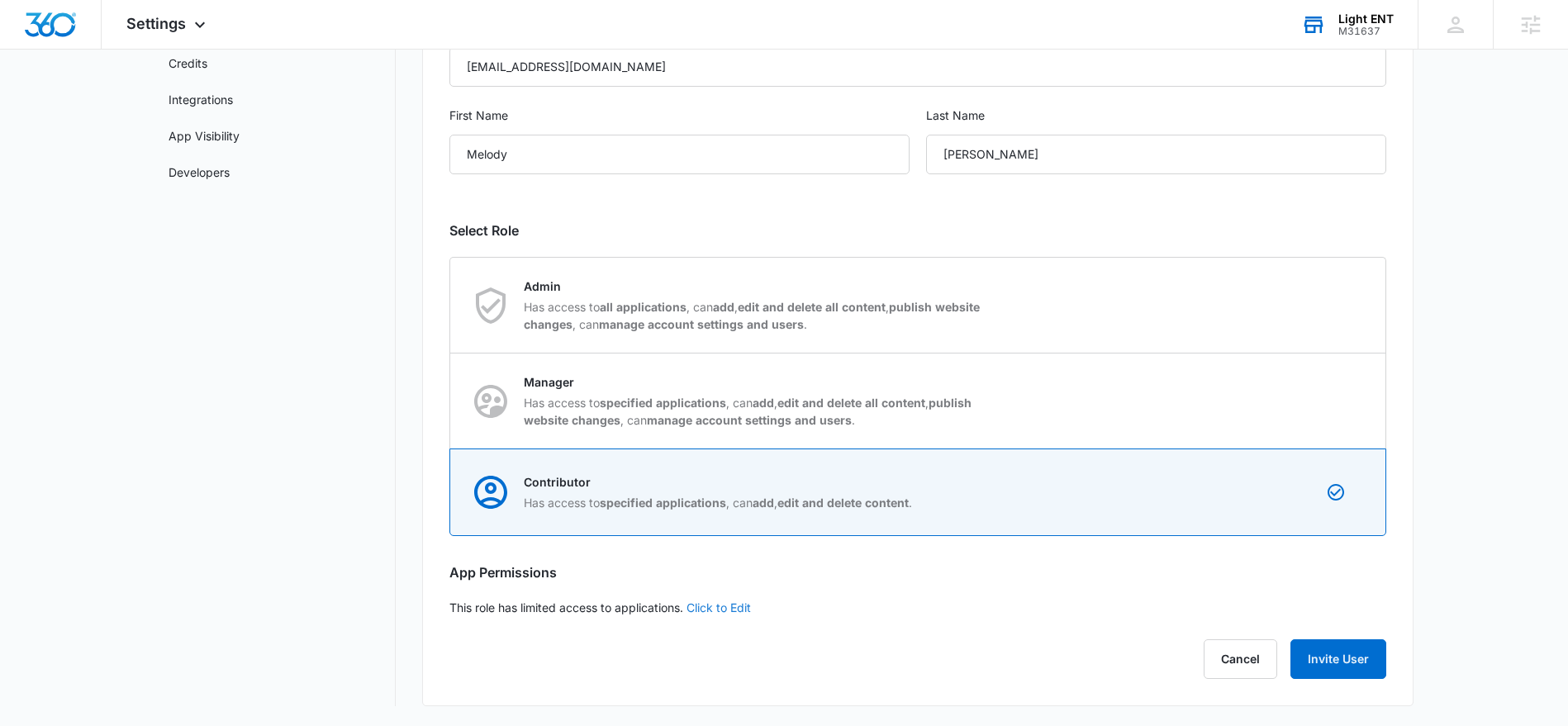
click at [717, 606] on link "Click to Edit" at bounding box center [718, 608] width 64 height 14
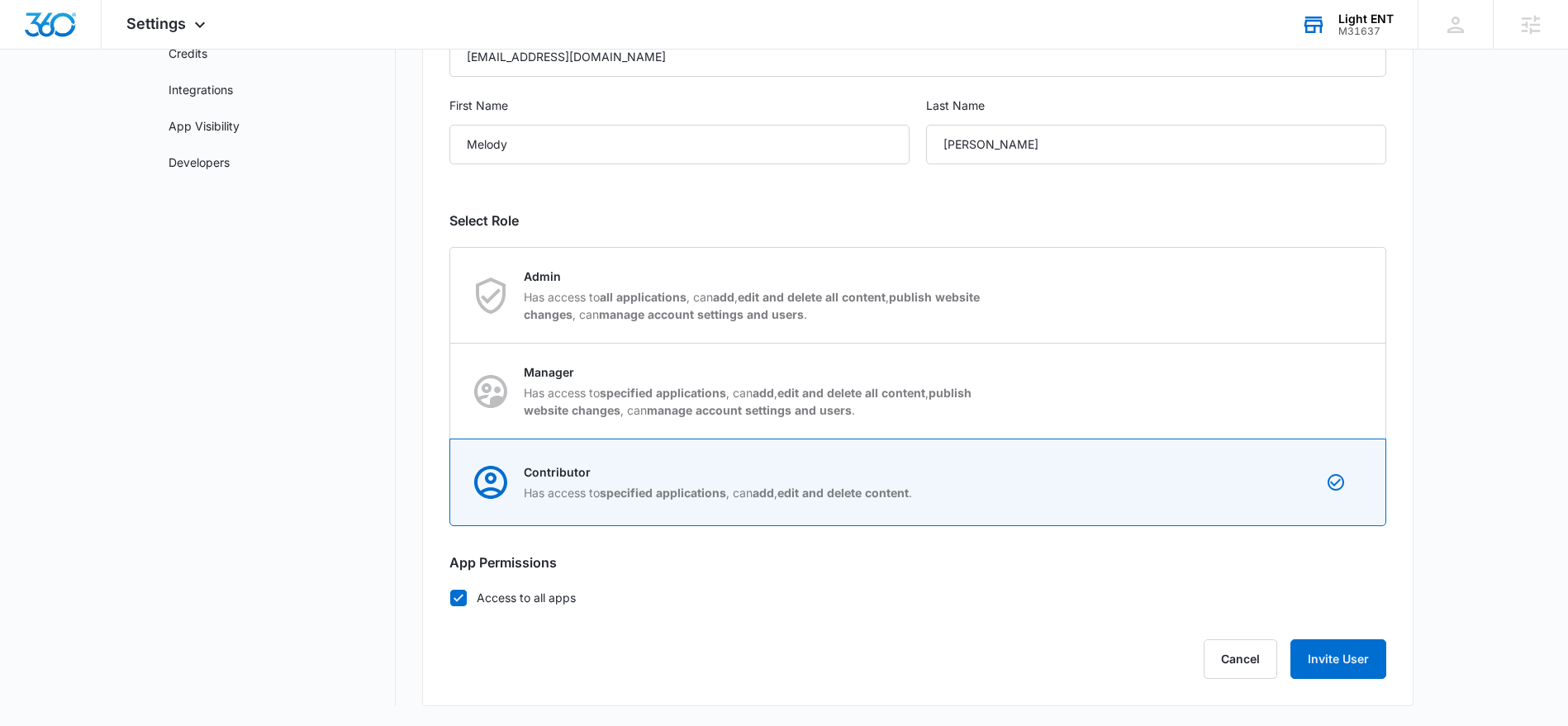
click at [463, 596] on icon at bounding box center [458, 597] width 15 height 15
click at [450, 597] on input "Access to all apps" at bounding box center [450, 597] width 1 height 1
checkbox input "false"
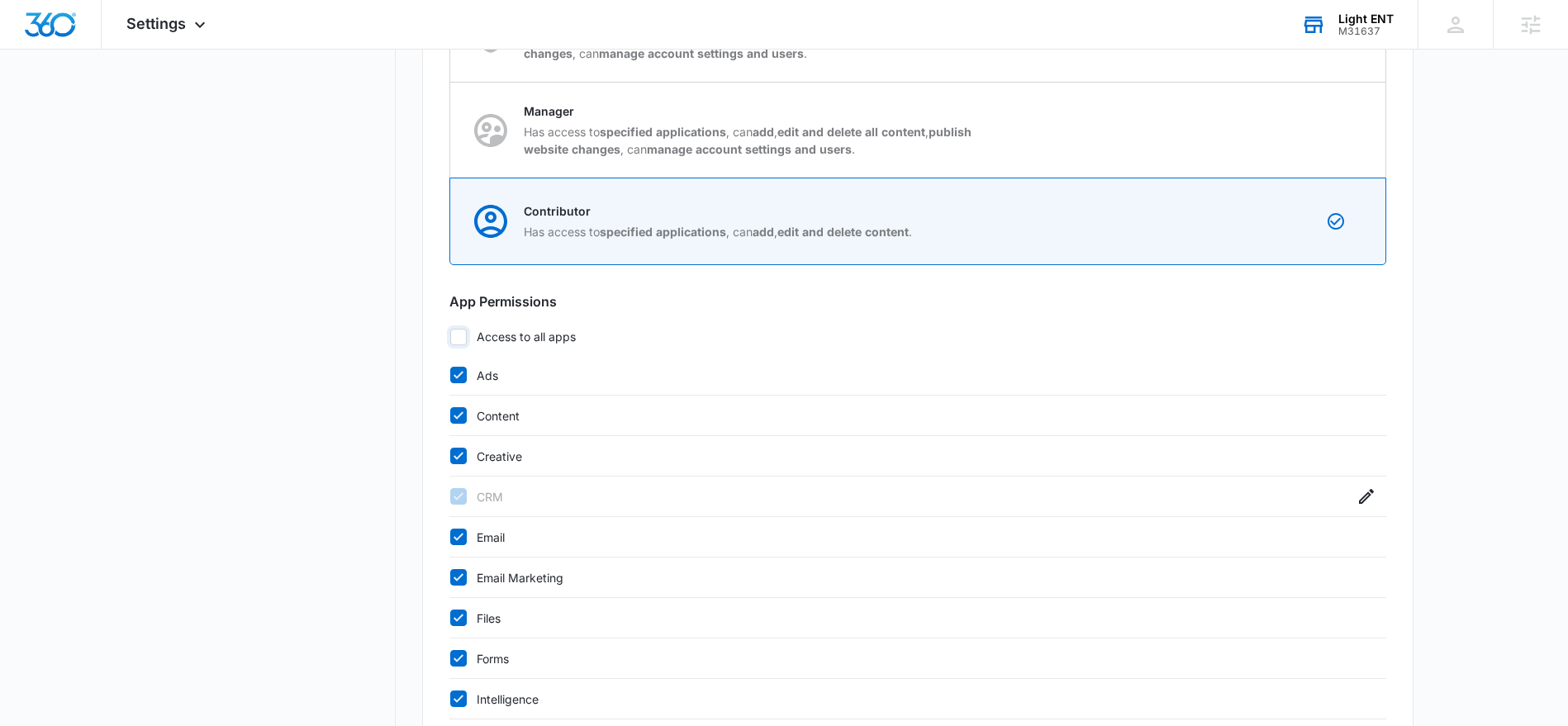
scroll to position [529, 0]
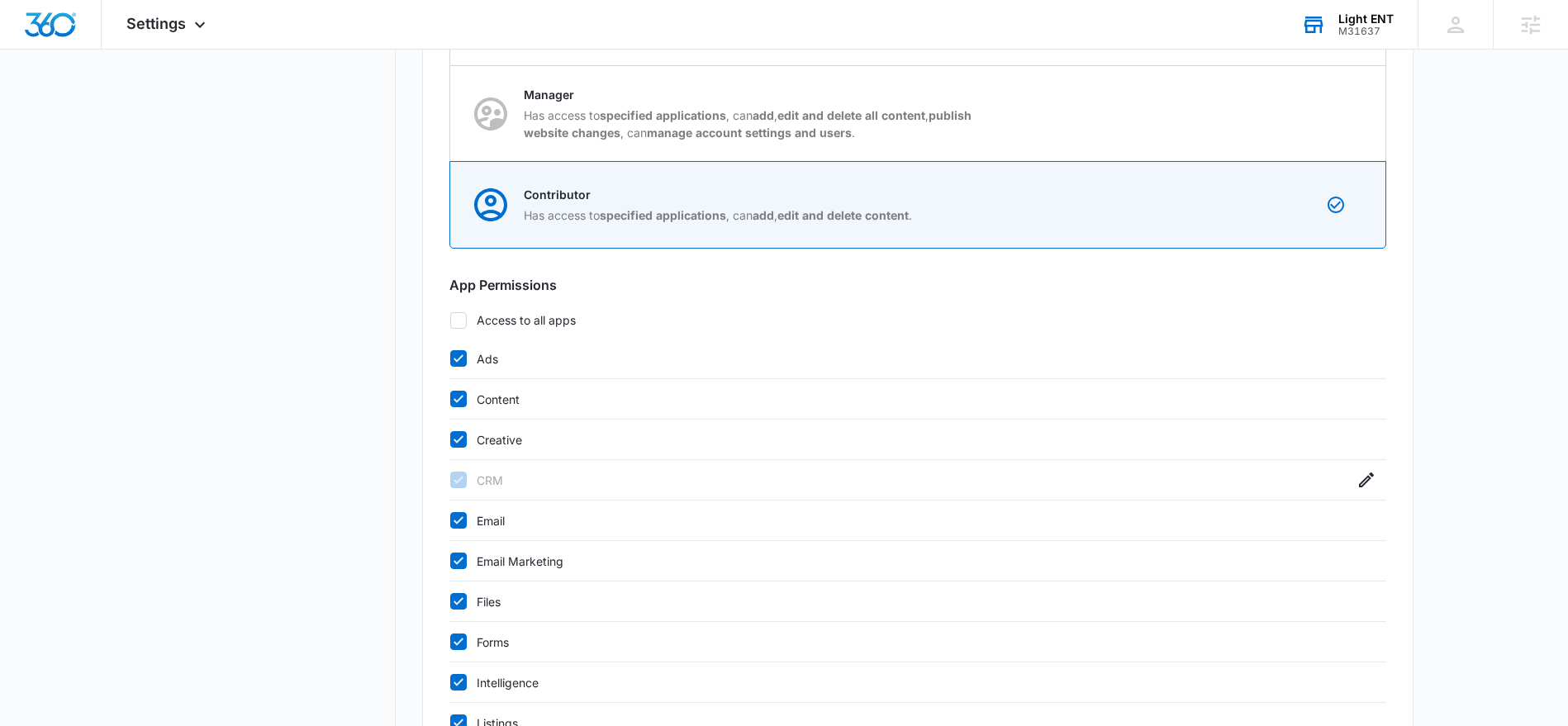
click at [464, 439] on icon at bounding box center [458, 439] width 15 height 15
click at [450, 439] on input "Creative" at bounding box center [450, 439] width 1 height 1
checkbox input "false"
drag, startPoint x: 456, startPoint y: 391, endPoint x: 456, endPoint y: 364, distance: 27.0
click at [457, 379] on div "Content" at bounding box center [917, 399] width 937 height 41
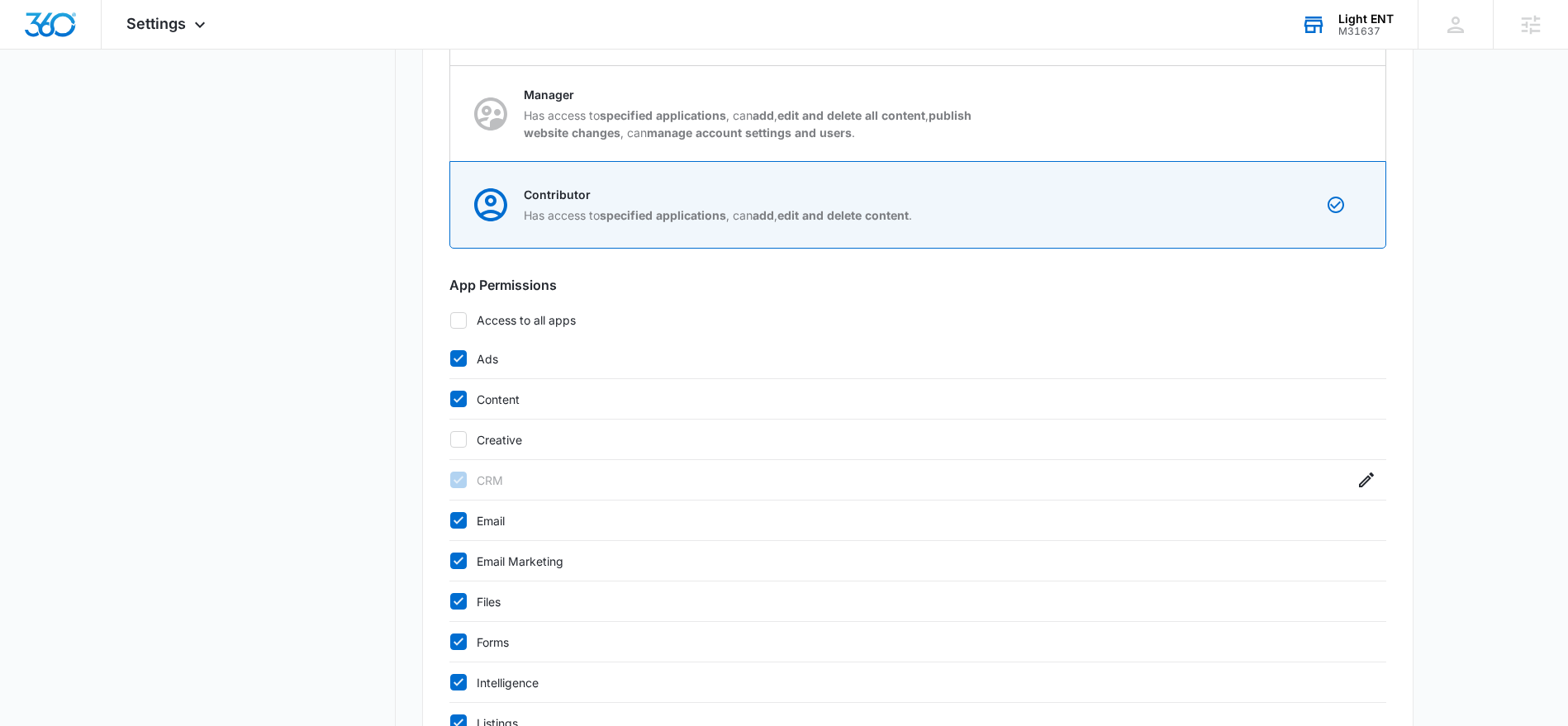
click at [456, 359] on icon at bounding box center [458, 358] width 15 height 15
click at [450, 359] on input "Ads" at bounding box center [450, 358] width 1 height 1
checkbox input "false"
click at [458, 399] on icon at bounding box center [458, 398] width 10 height 8
click at [450, 399] on input "Content" at bounding box center [450, 399] width 1 height 1
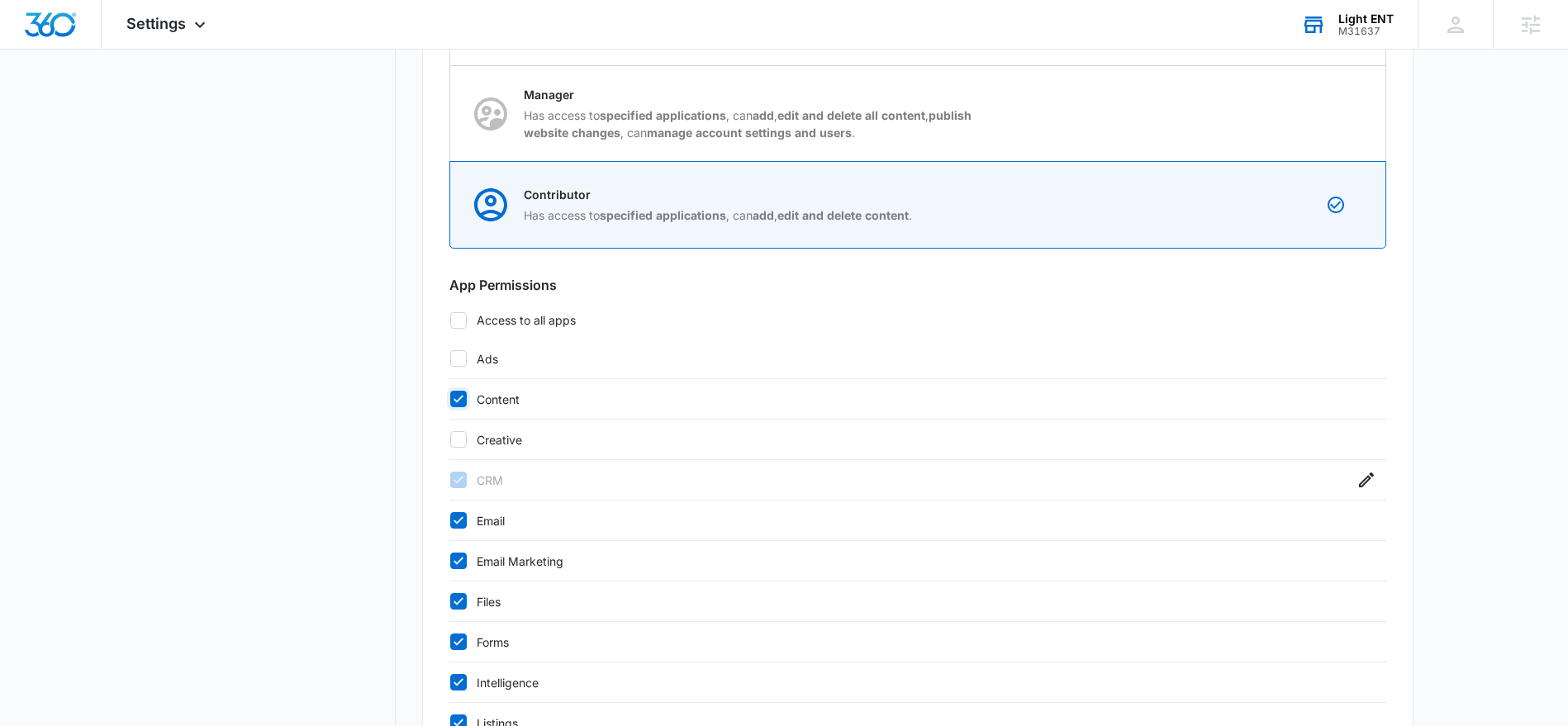
checkbox input "false"
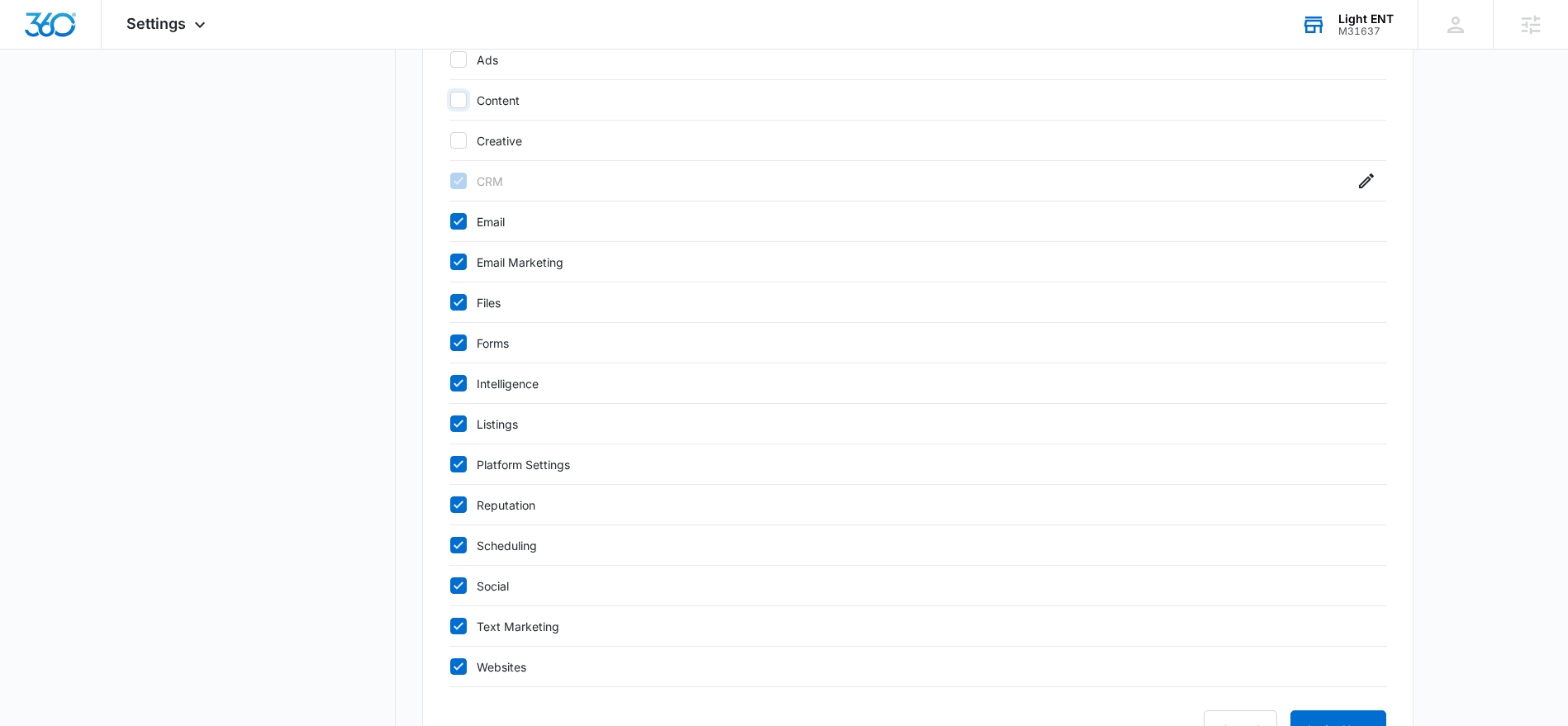
scroll to position [897, 0]
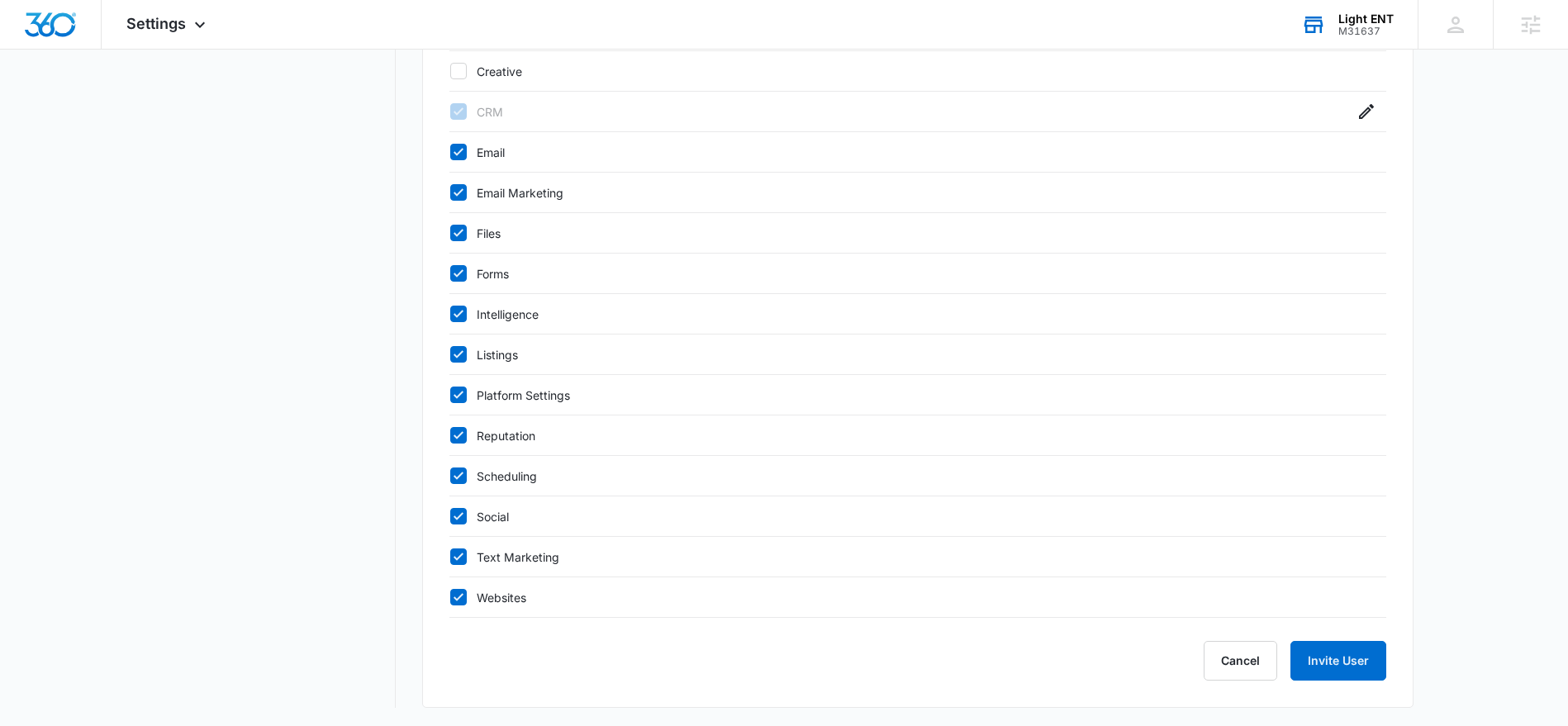
drag, startPoint x: 457, startPoint y: 595, endPoint x: 456, endPoint y: 571, distance: 24.0
click at [458, 589] on div at bounding box center [458, 596] width 17 height 17
click at [450, 597] on input "Websites" at bounding box center [450, 597] width 1 height 1
checkbox input "false"
click at [456, 554] on icon at bounding box center [458, 556] width 15 height 15
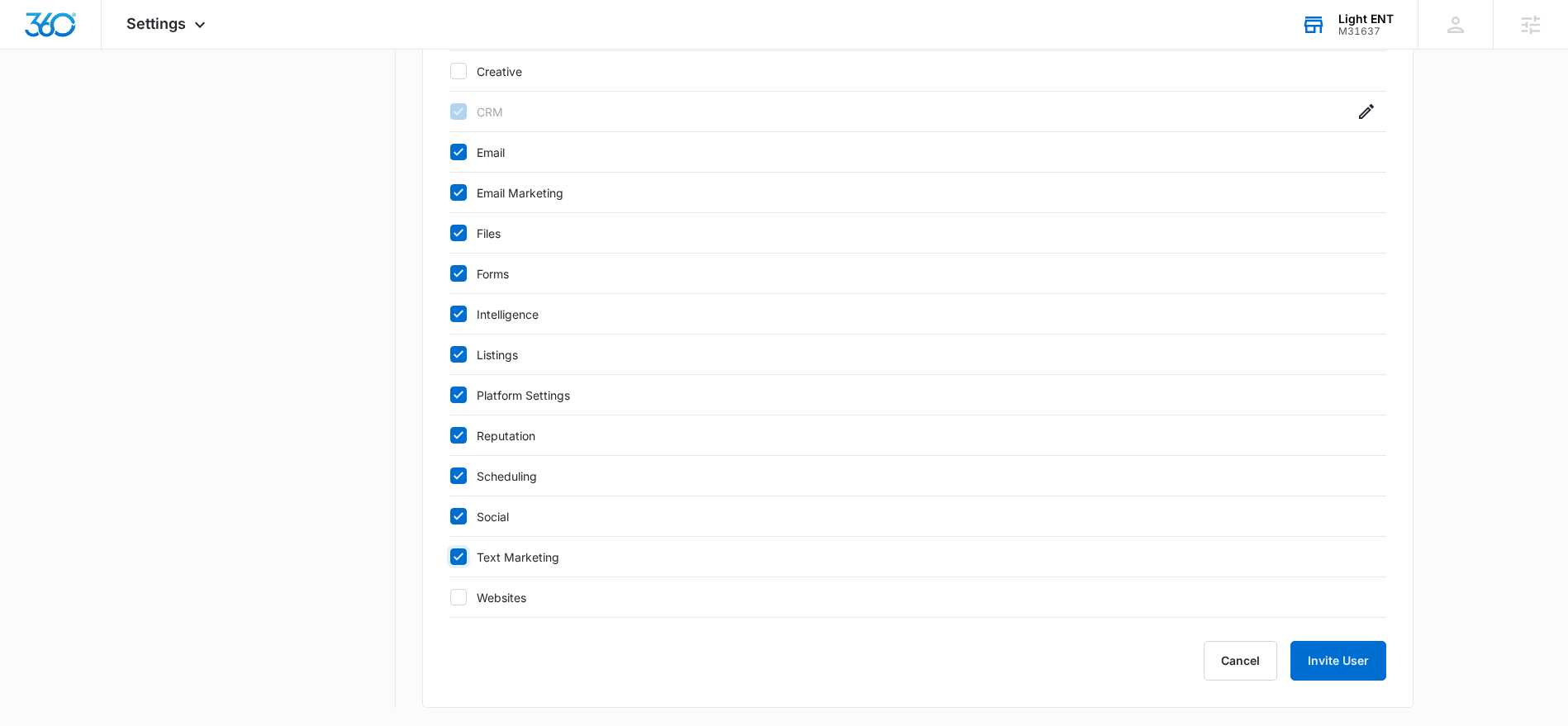
click at [450, 556] on input "Text Marketing" at bounding box center [450, 556] width 1 height 1
checkbox input "false"
click at [456, 518] on icon at bounding box center [458, 516] width 10 height 8
click at [450, 517] on input "Social" at bounding box center [450, 516] width 1 height 1
checkbox input "false"
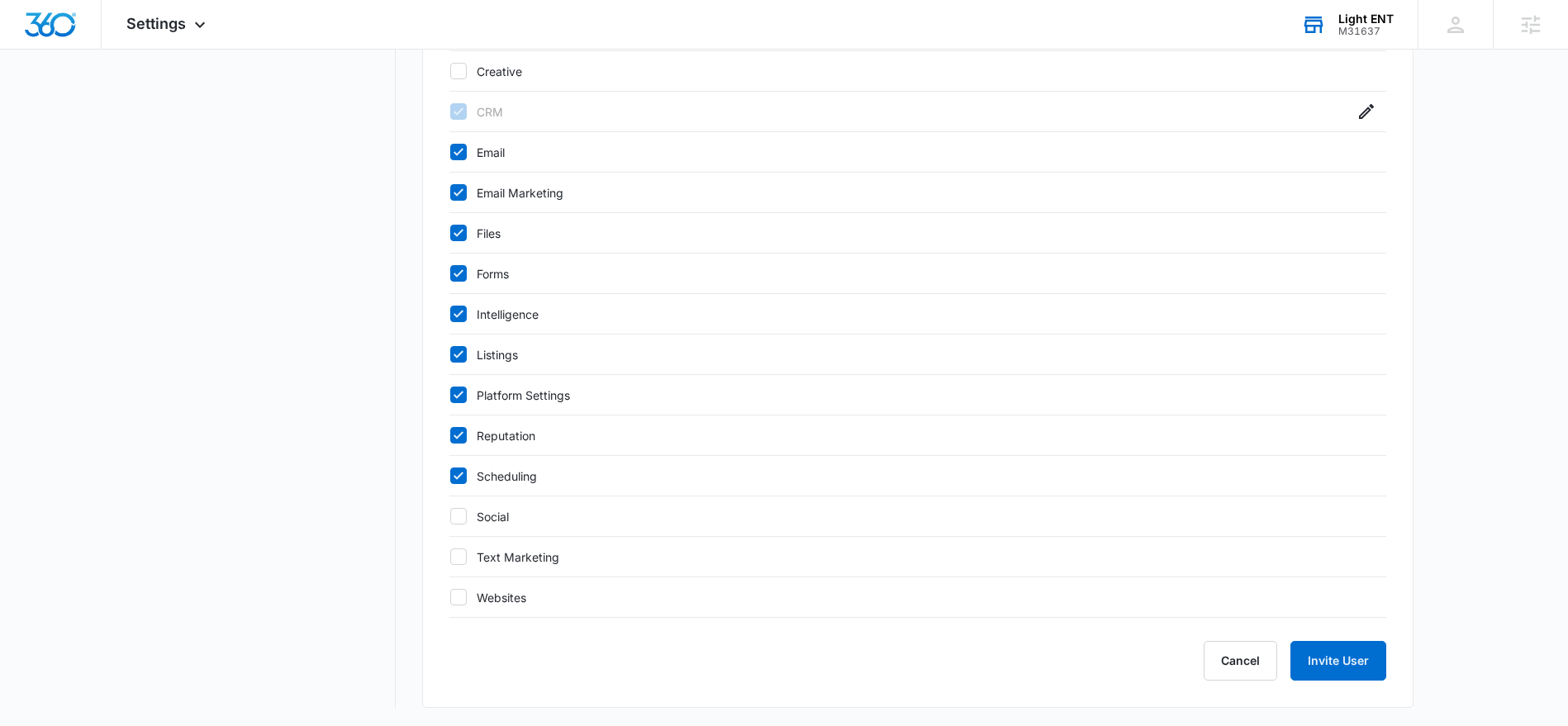
drag, startPoint x: 450, startPoint y: 473, endPoint x: 457, endPoint y: 449, distance: 25.0
click at [451, 473] on icon at bounding box center [458, 476] width 15 height 15
click at [450, 476] on input "Scheduling" at bounding box center [450, 476] width 1 height 1
checkbox input "false"
click at [455, 438] on icon at bounding box center [458, 435] width 15 height 15
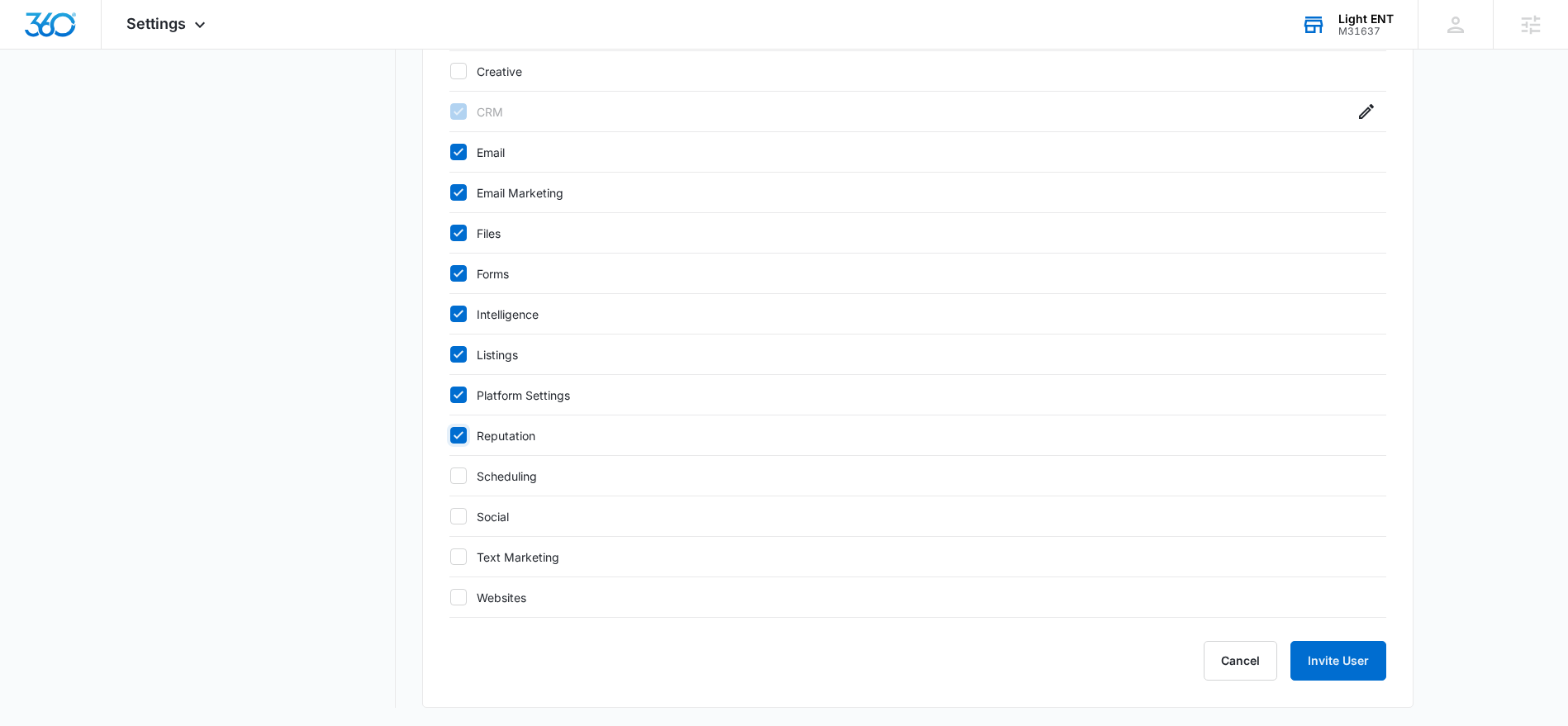
click at [450, 436] on input "Reputation" at bounding box center [450, 436] width 1 height 1
checkbox input "false"
click at [453, 390] on icon at bounding box center [458, 395] width 15 height 15
click at [450, 395] on input "Platform Settings" at bounding box center [450, 395] width 1 height 1
checkbox input "false"
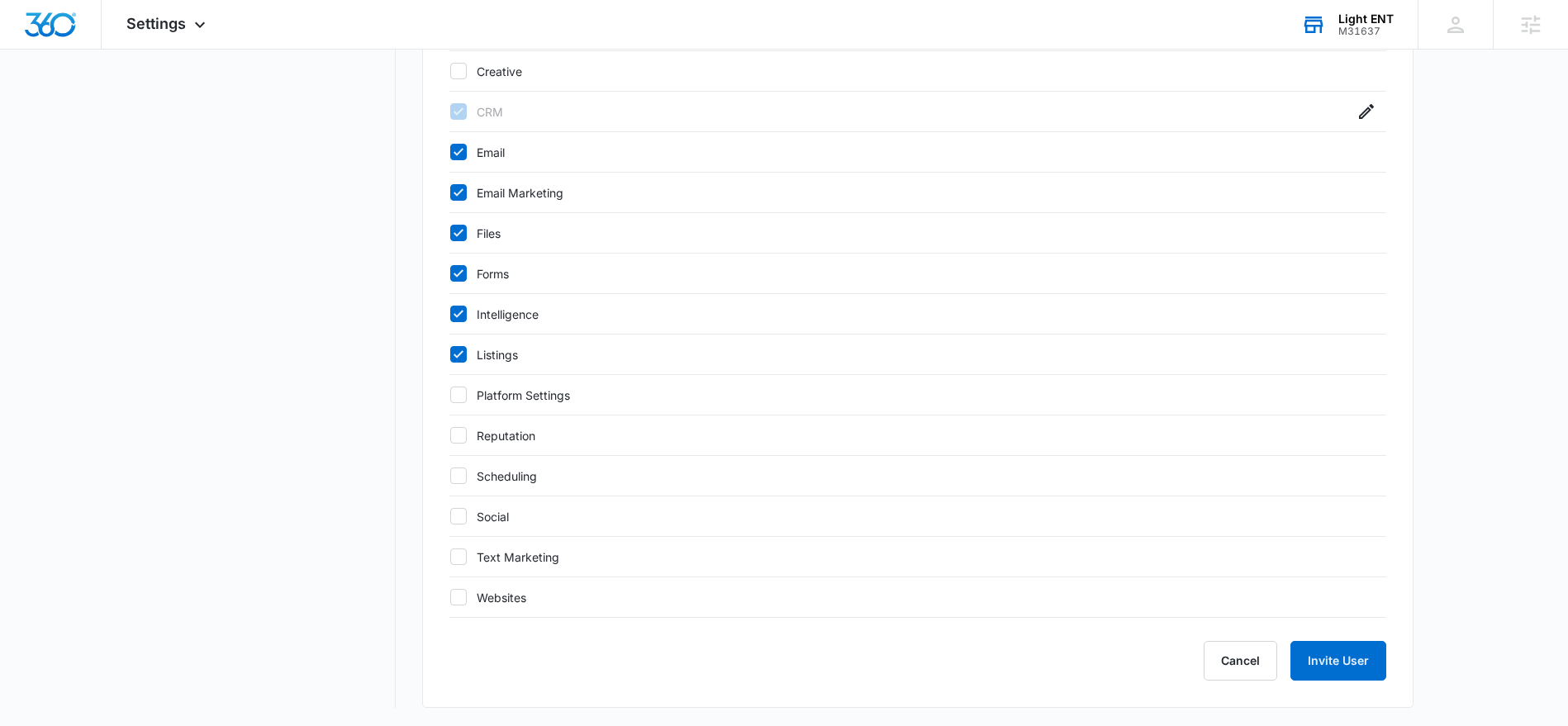
click at [453, 351] on icon at bounding box center [458, 354] width 15 height 15
click at [450, 355] on input "Listings" at bounding box center [450, 355] width 1 height 1
checkbox input "false"
click at [458, 316] on icon at bounding box center [458, 313] width 15 height 15
click at [450, 315] on input "Intelligence" at bounding box center [450, 314] width 1 height 1
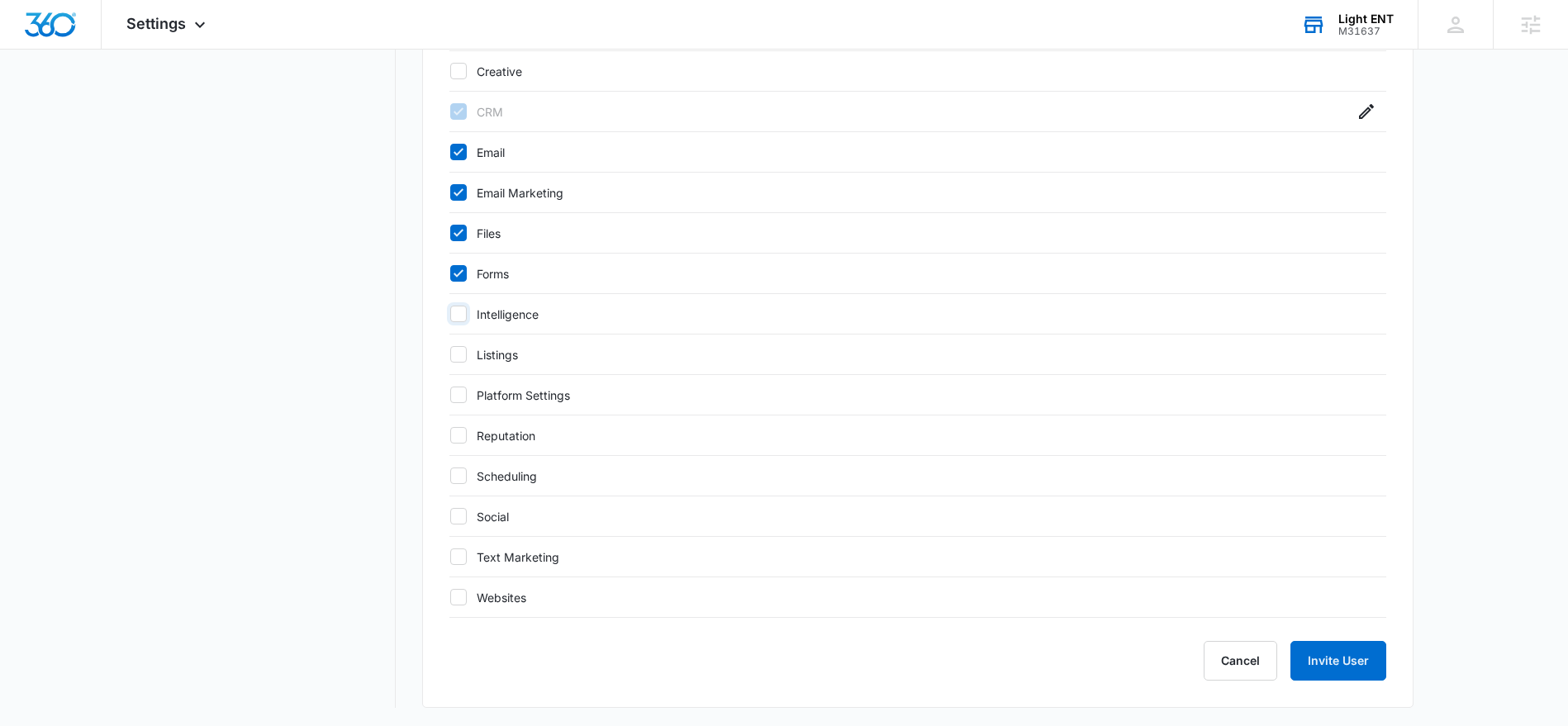
checkbox input "false"
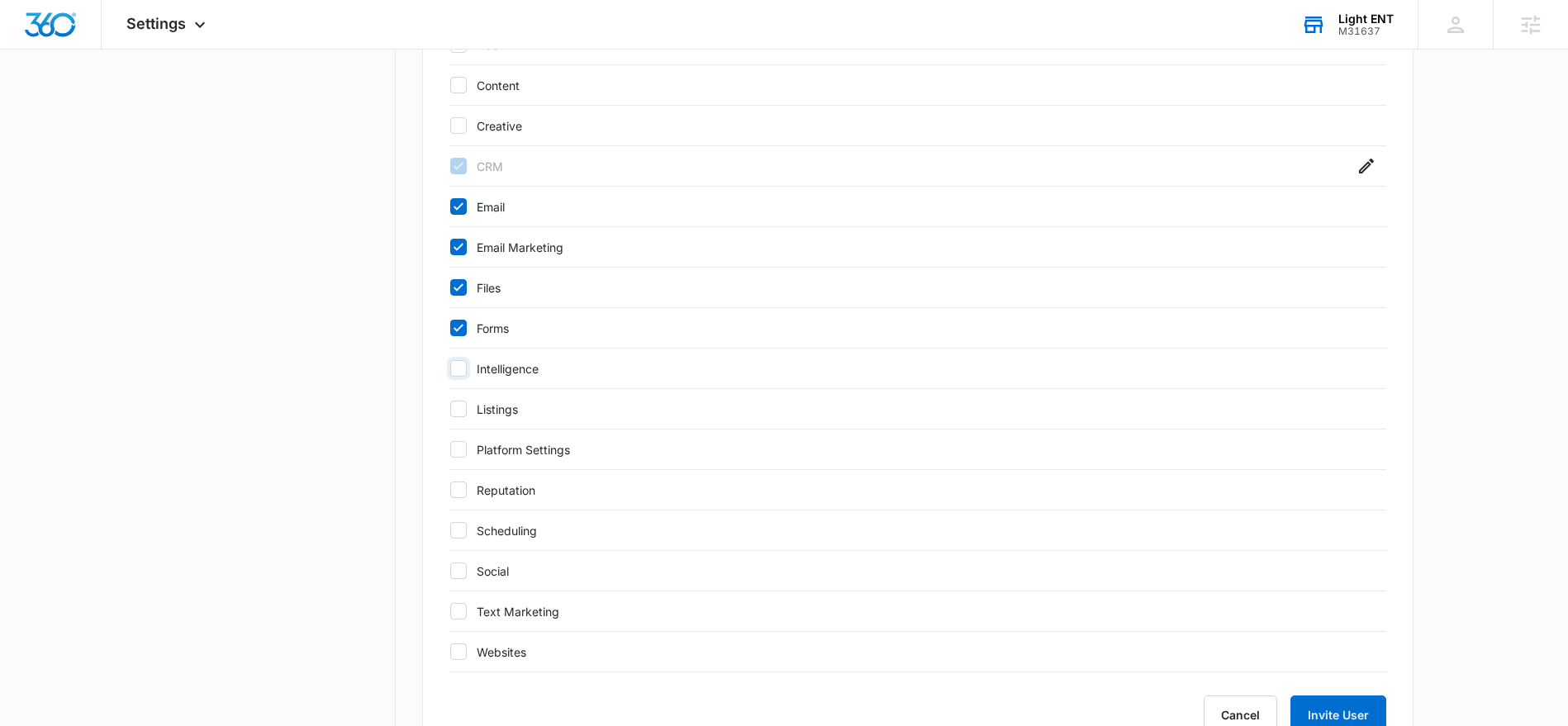
scroll to position [878, 0]
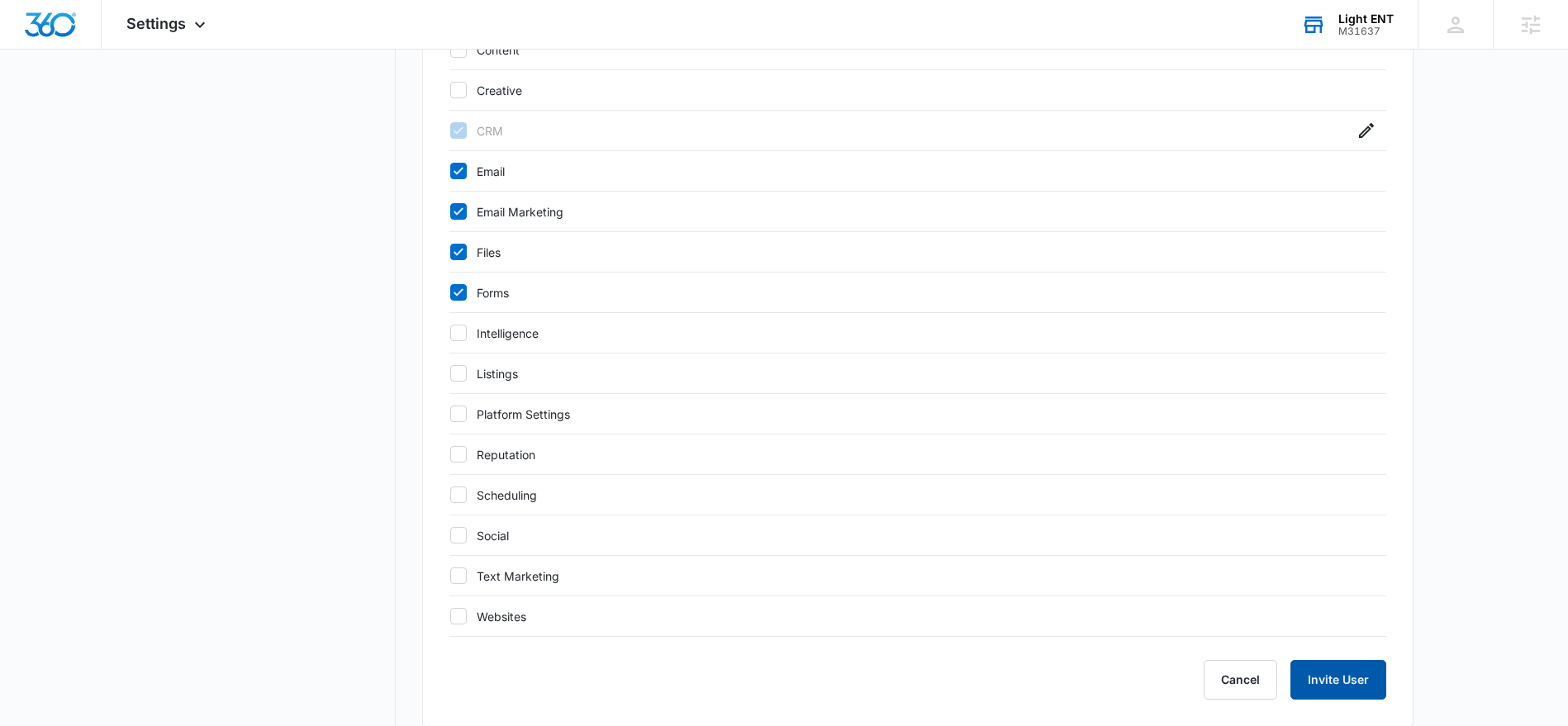
click at [1334, 685] on button "Invite User" at bounding box center [1338, 680] width 96 height 40
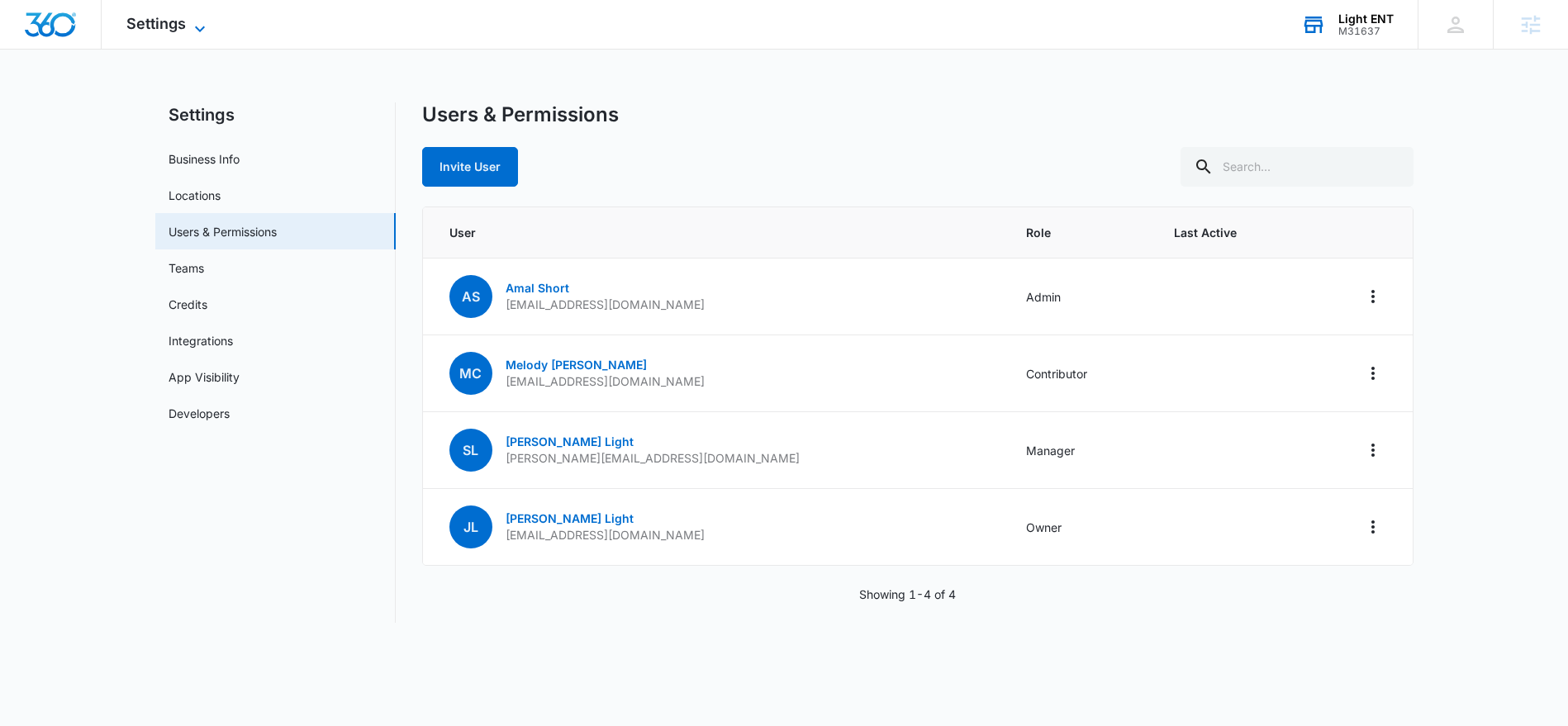
click at [198, 25] on icon at bounding box center [199, 29] width 20 height 20
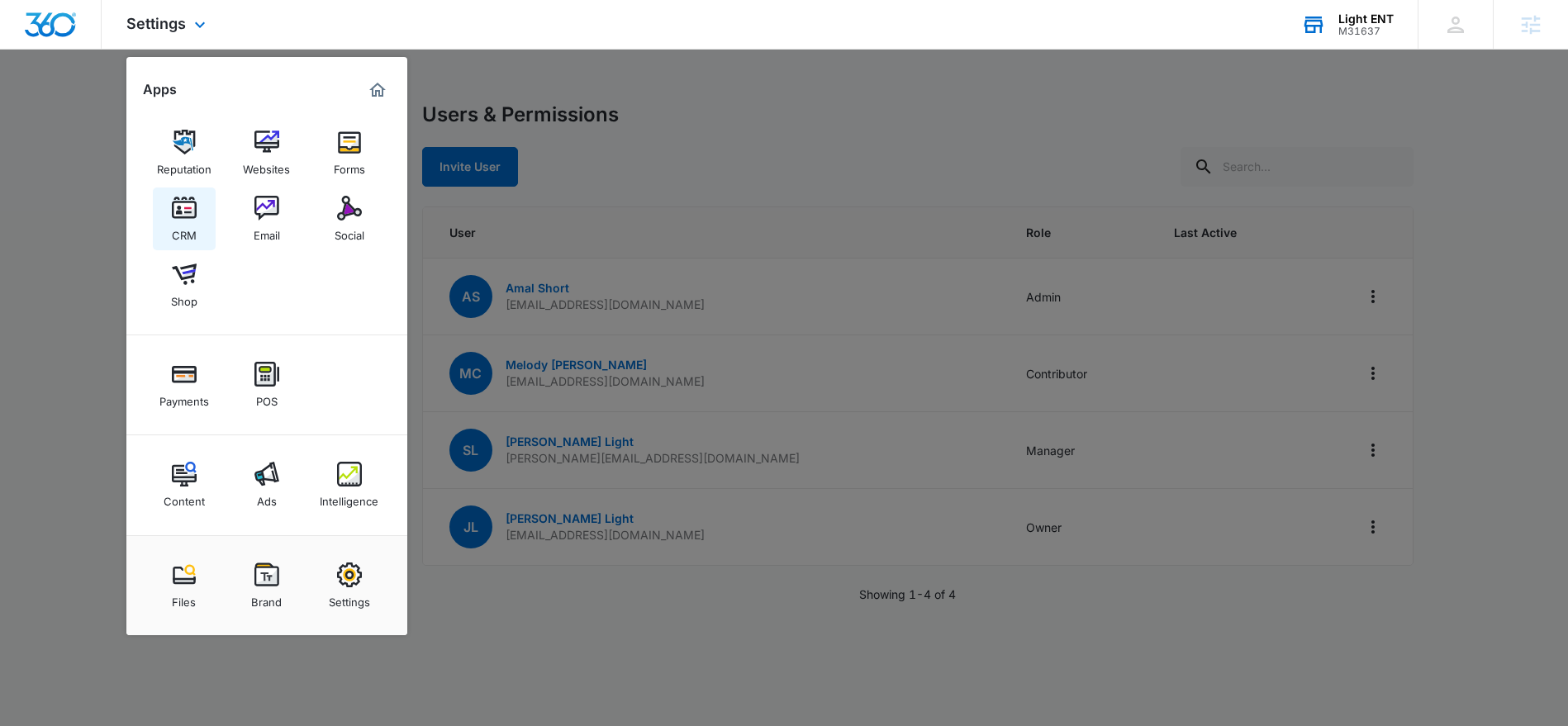
click at [184, 203] on img at bounding box center [184, 208] width 24 height 24
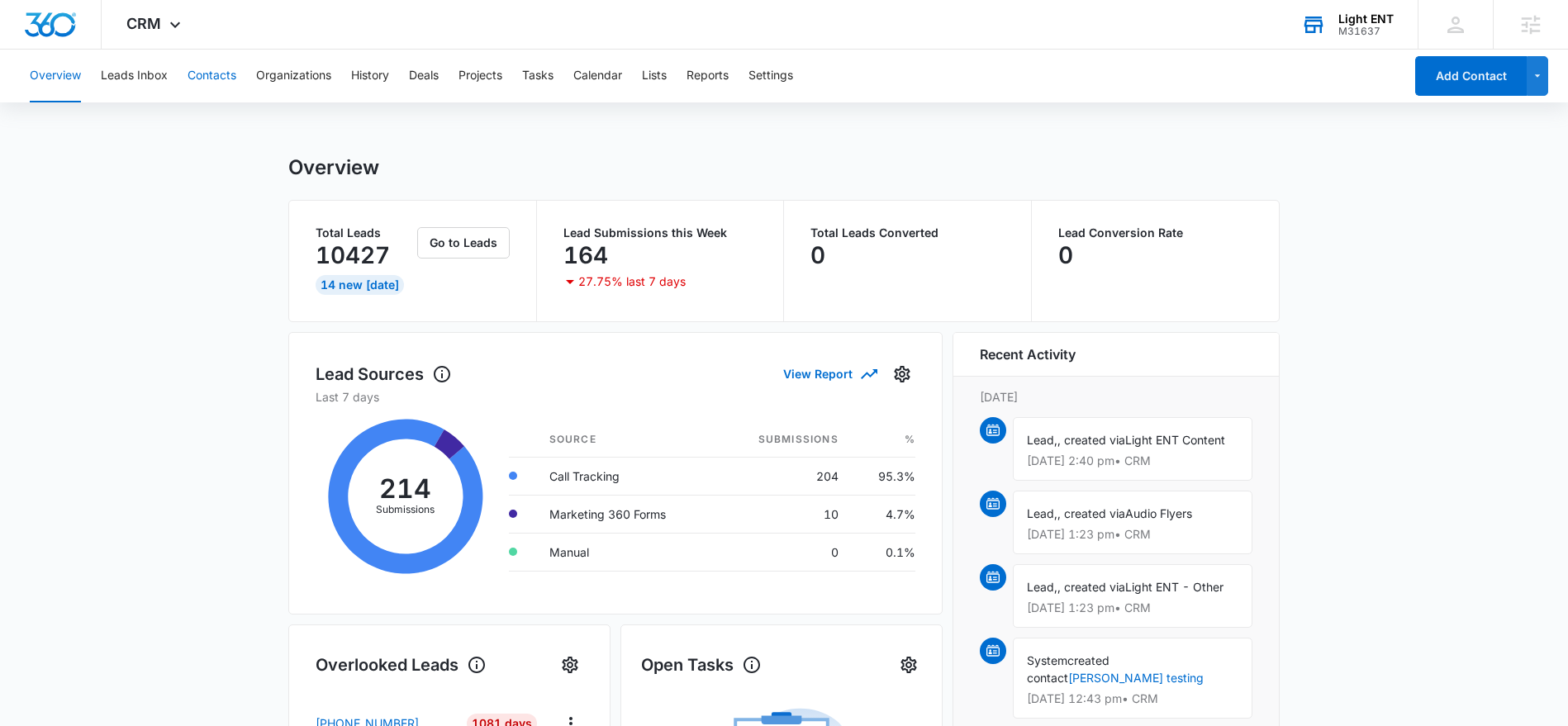
click at [206, 77] on button "Contacts" at bounding box center [212, 76] width 49 height 53
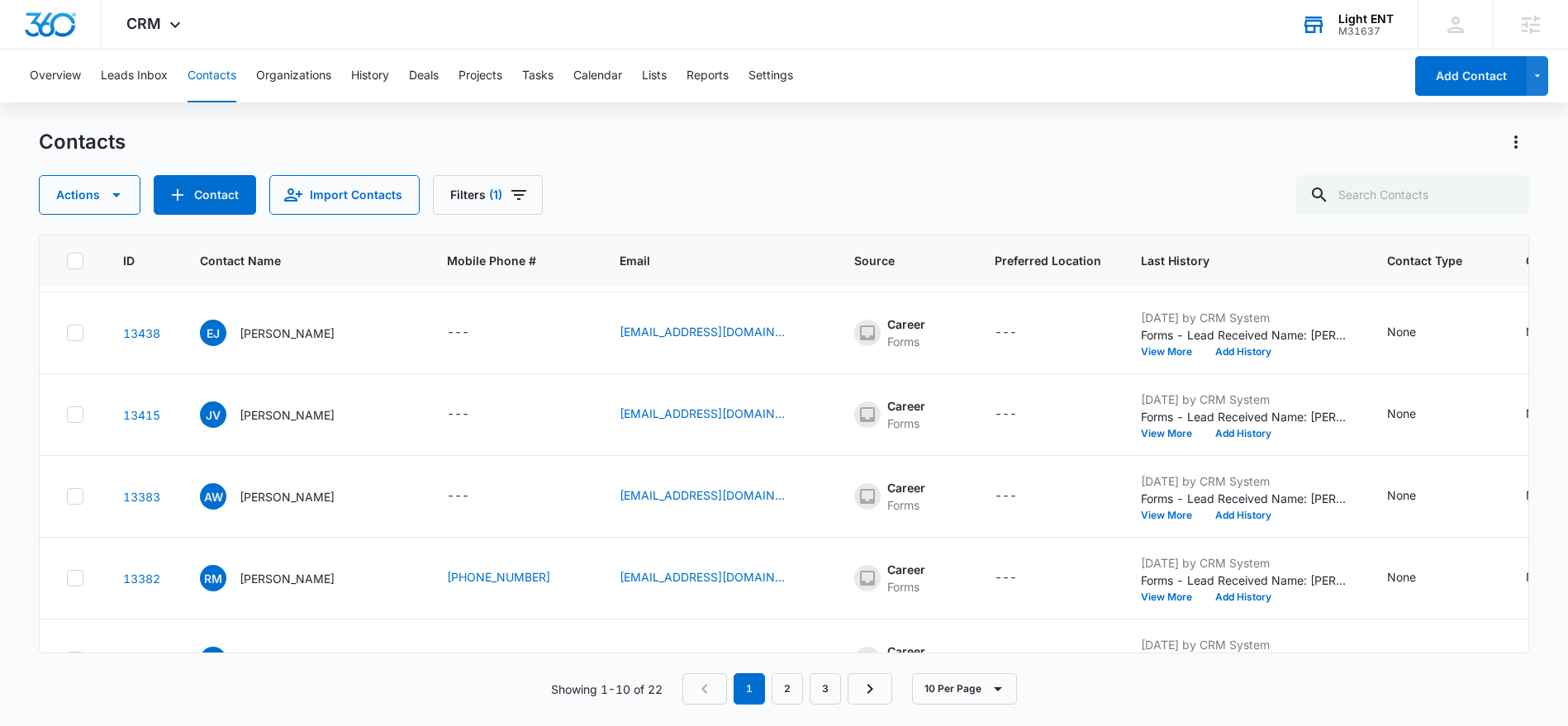
scroll to position [79, 0]
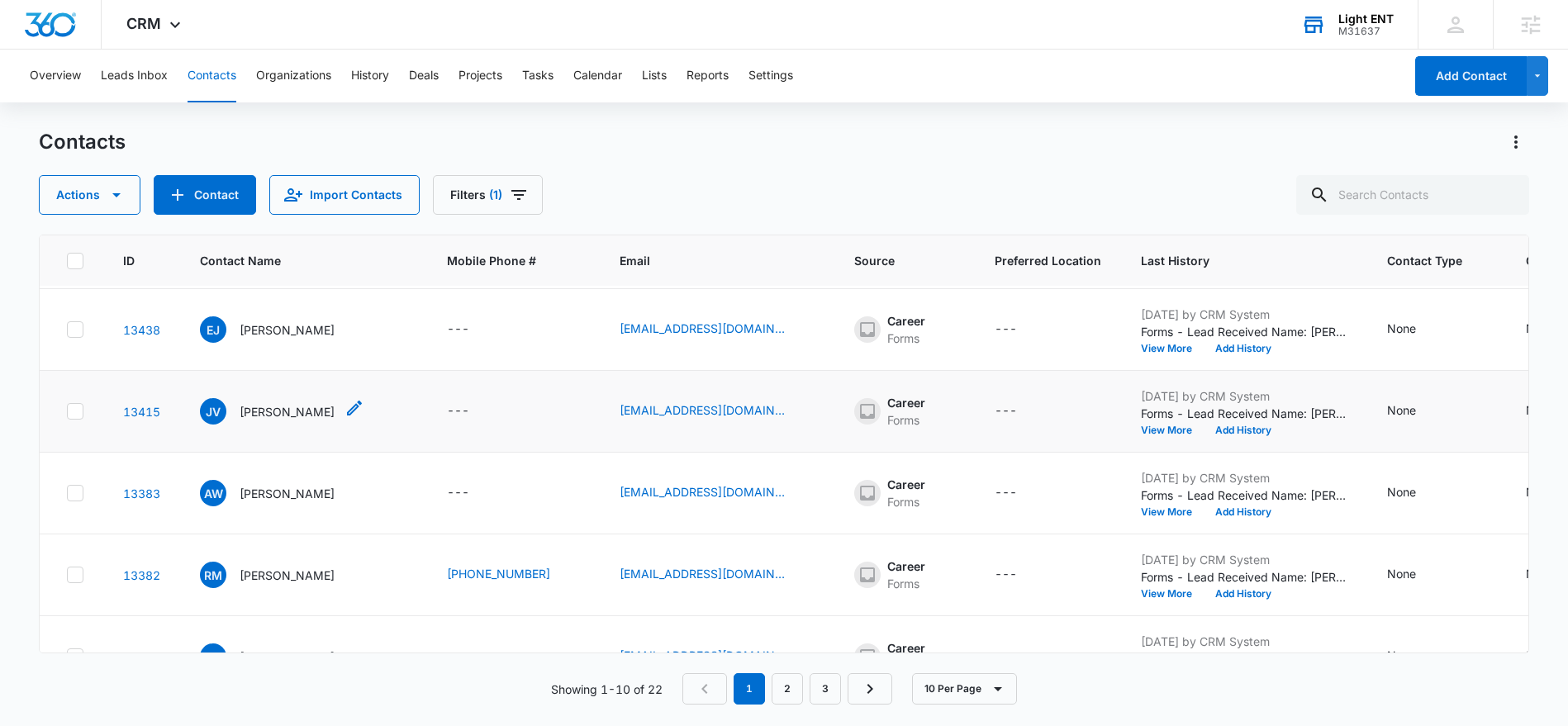
click at [260, 416] on p "Jenise Valmir" at bounding box center [286, 412] width 95 height 17
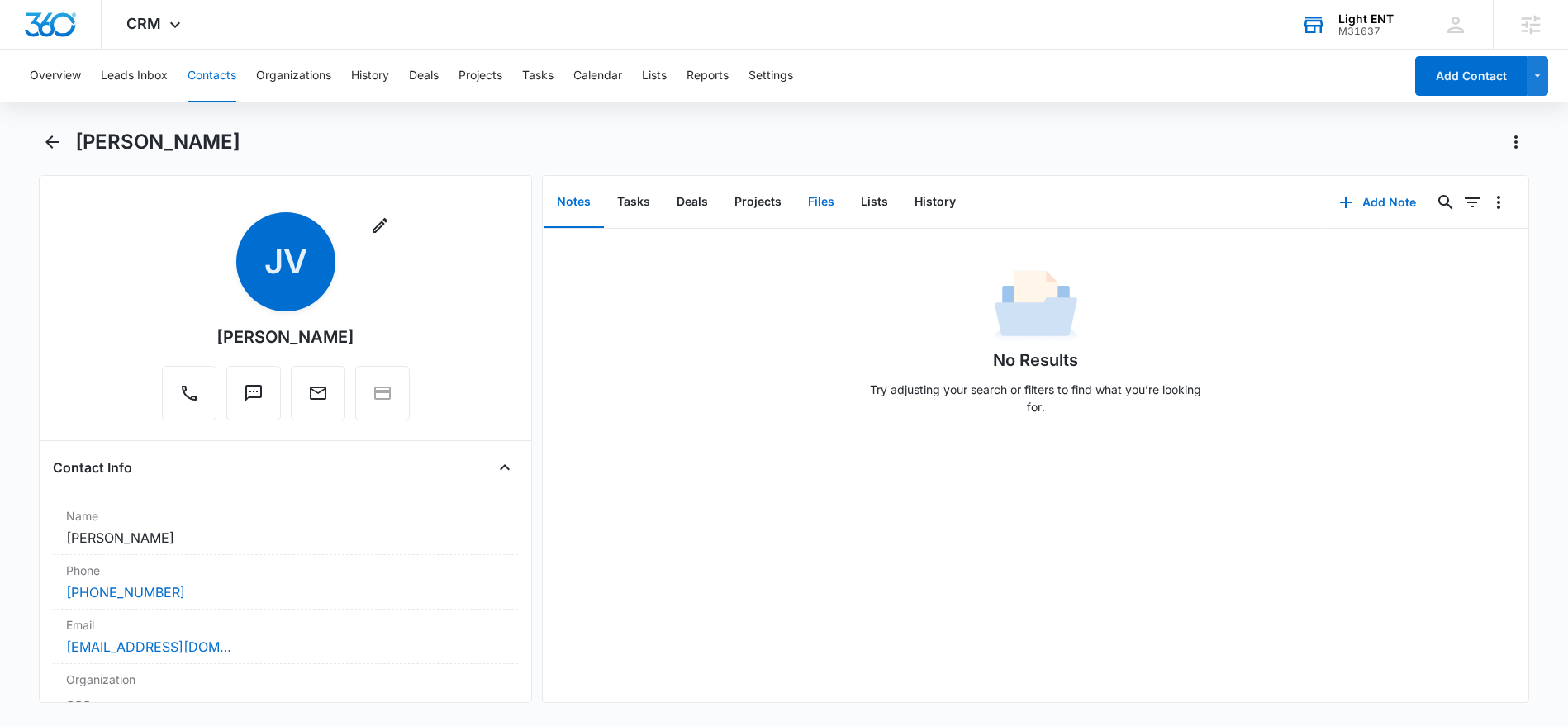
click at [816, 201] on button "Files" at bounding box center [821, 202] width 53 height 51
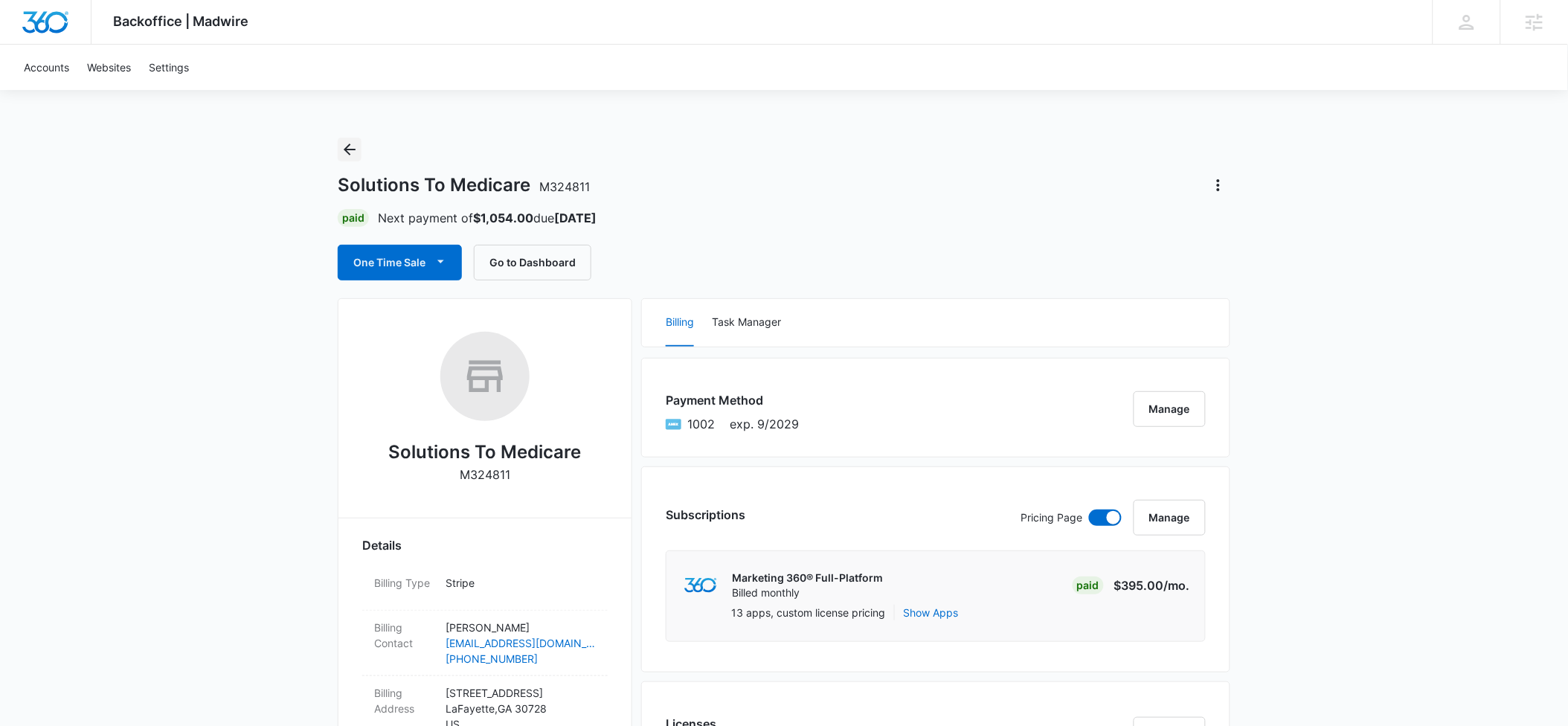
click at [355, 154] on icon "Back" at bounding box center [349, 150] width 18 height 18
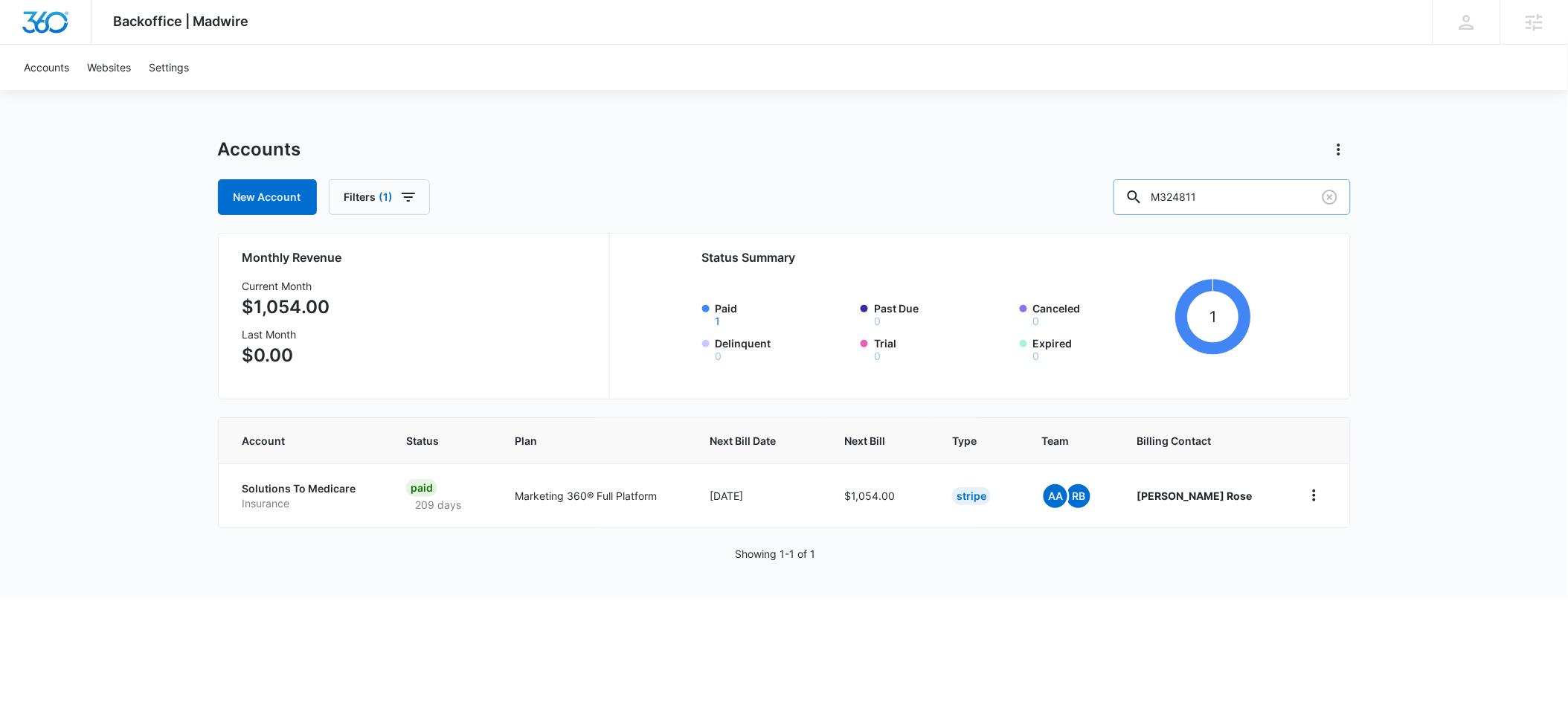
drag, startPoint x: 1248, startPoint y: 197, endPoint x: 1155, endPoint y: 197, distance: 93.0
click at [1155, 197] on input "M324811" at bounding box center [1231, 197] width 237 height 36
type input "safe plumbing"
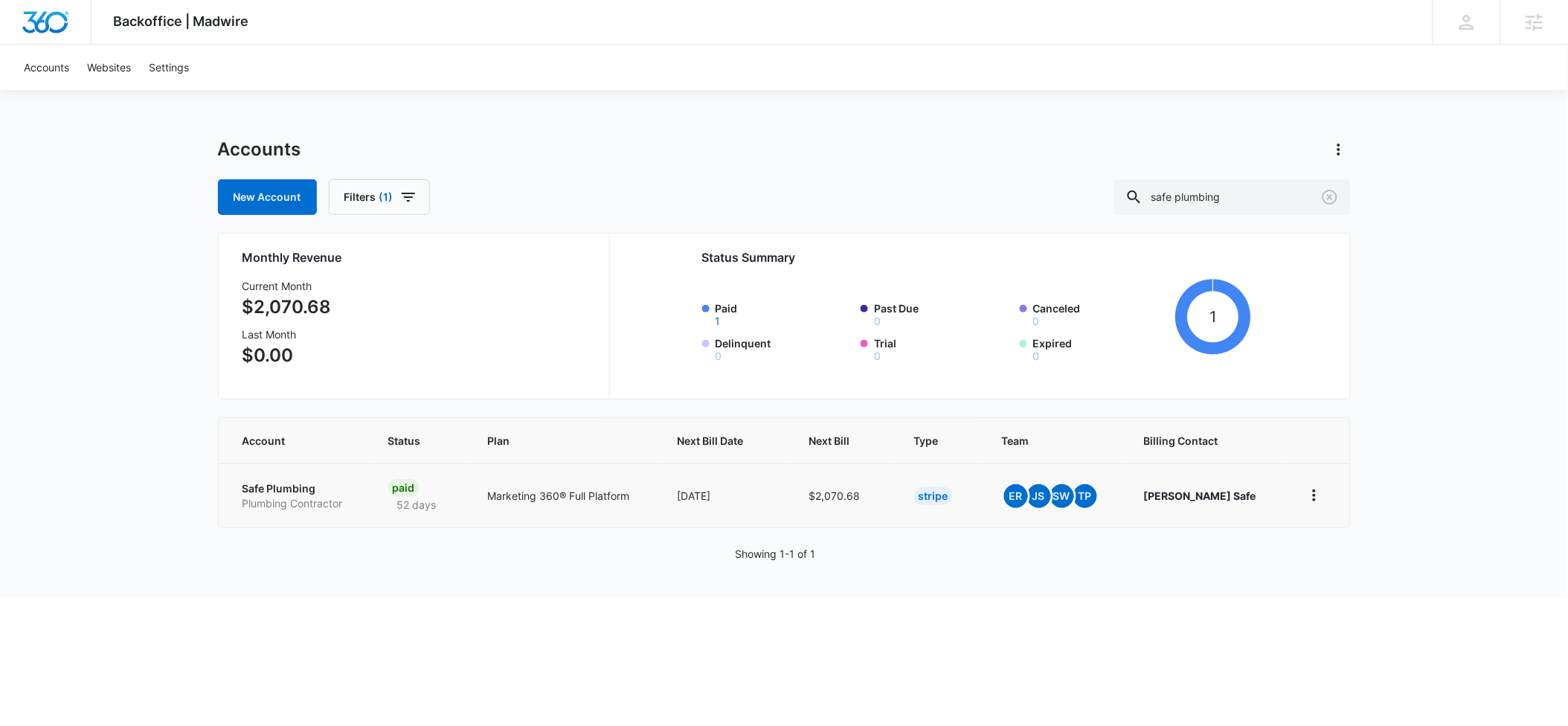
click at [261, 487] on p "Safe Plumbing" at bounding box center [297, 489] width 110 height 15
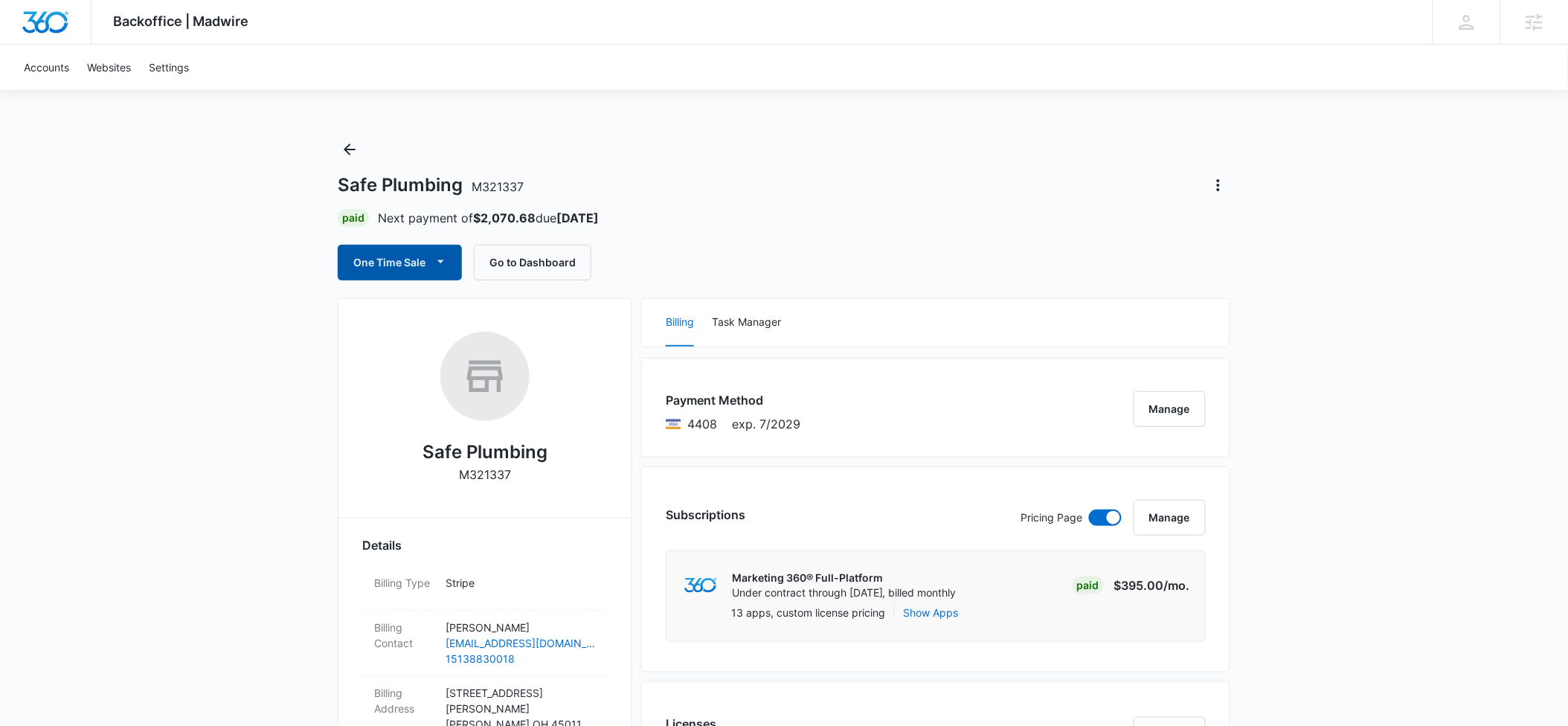
click at [443, 262] on icon "button" at bounding box center [441, 262] width 16 height 16
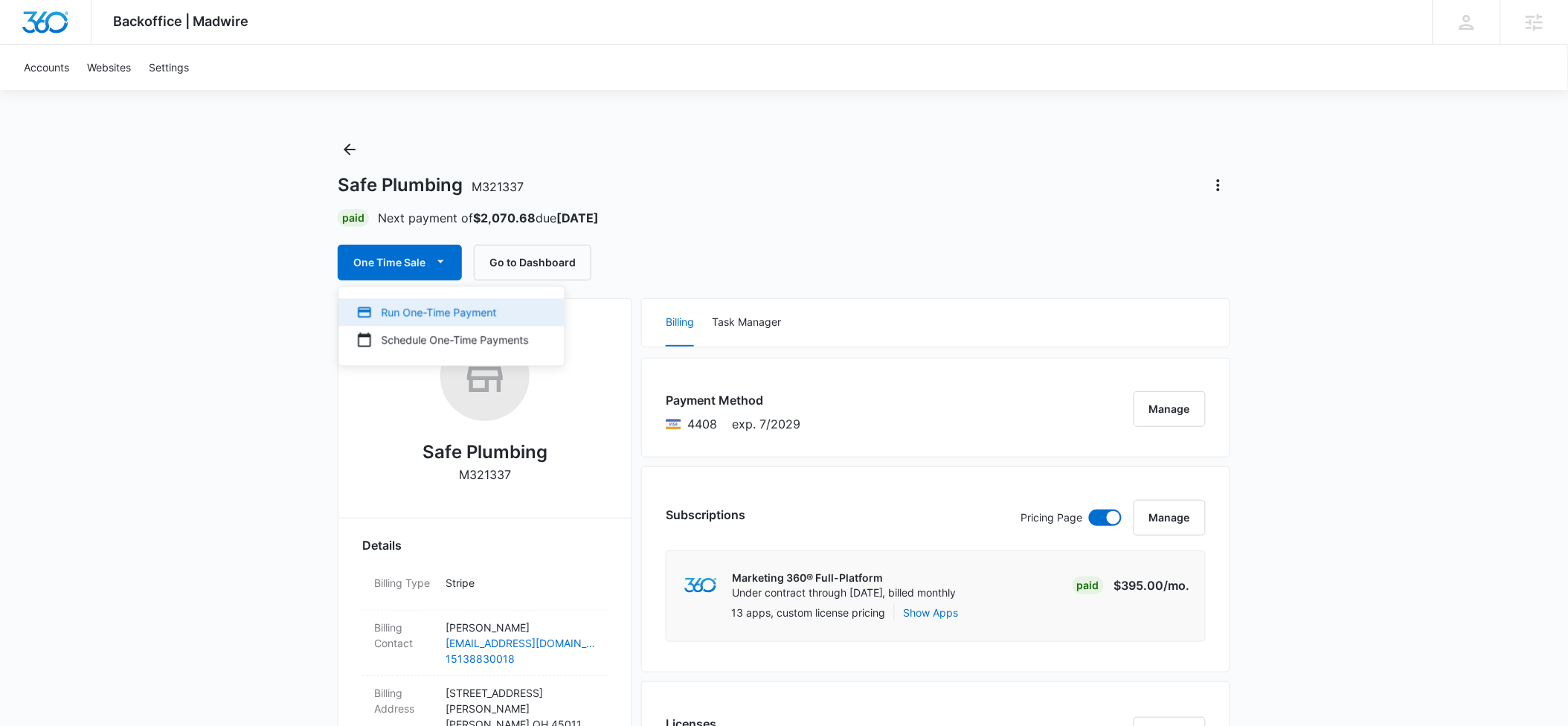
click at [423, 316] on div "Run One-Time Payment" at bounding box center [442, 312] width 171 height 16
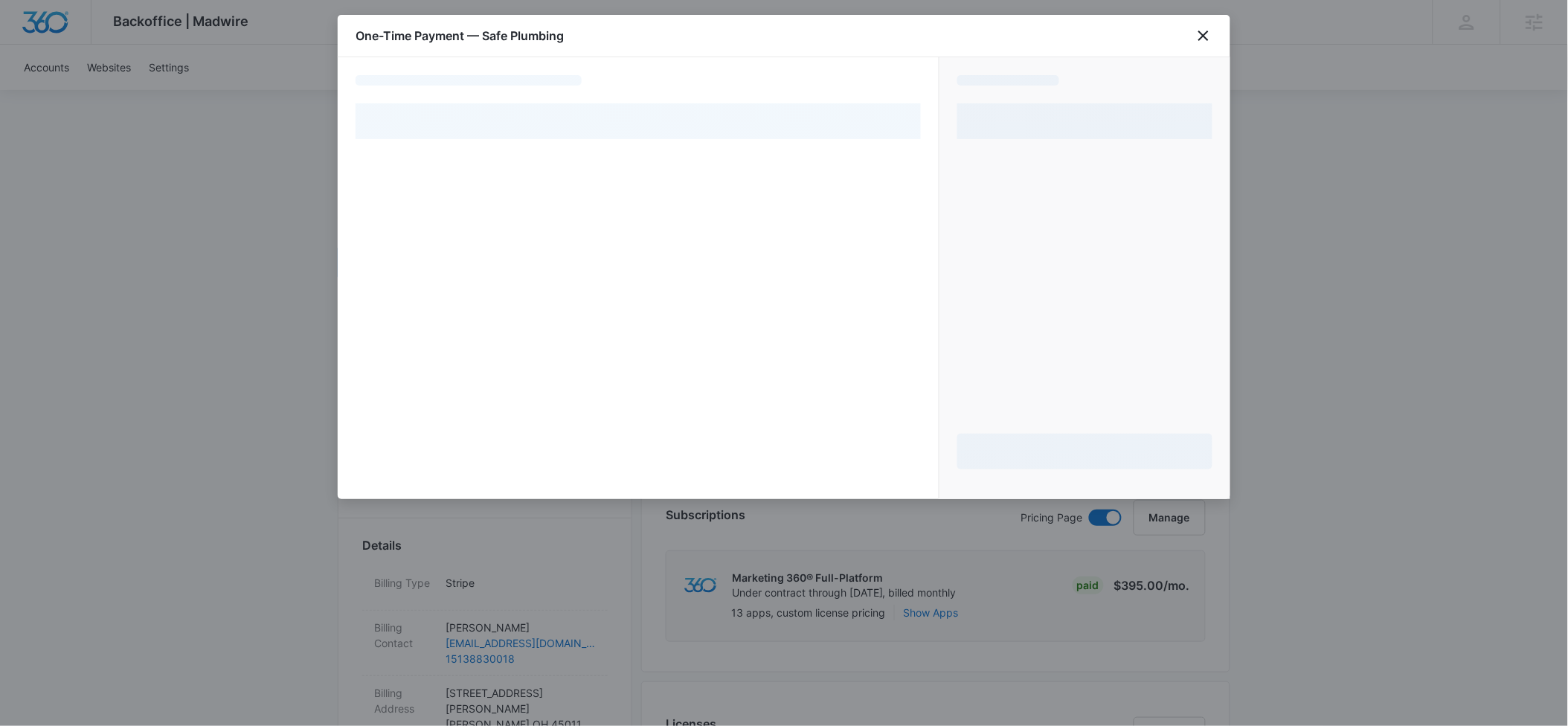
select select "pm_1Qn036A4n8RTgNjUnRQxTq2A"
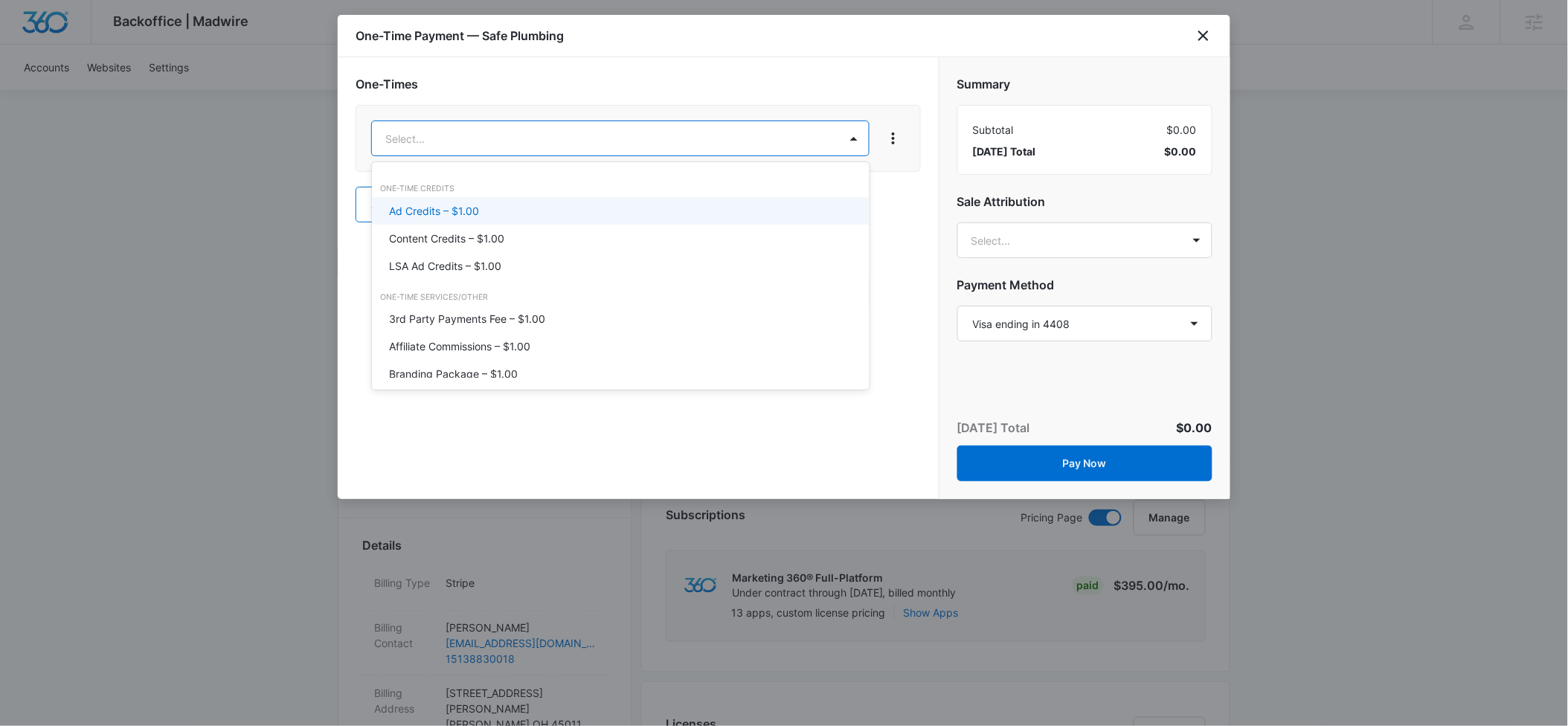
click at [420, 211] on p "Ad Credits – $1.00" at bounding box center [434, 211] width 90 height 16
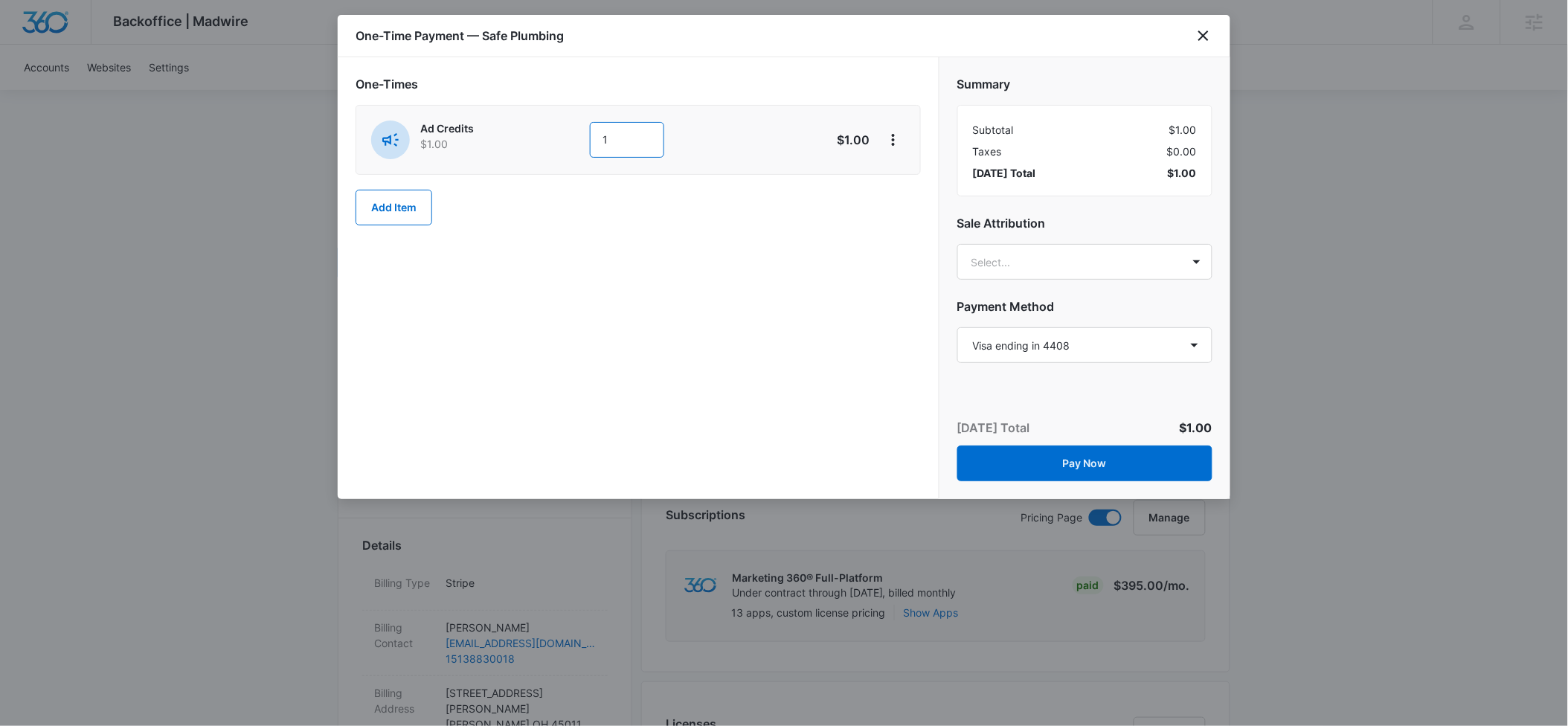
drag, startPoint x: 611, startPoint y: 138, endPoint x: 597, endPoint y: 139, distance: 14.0
click at [597, 139] on input "1" at bounding box center [626, 140] width 74 height 36
type input "600"
type input "[PERSON_NAME]"
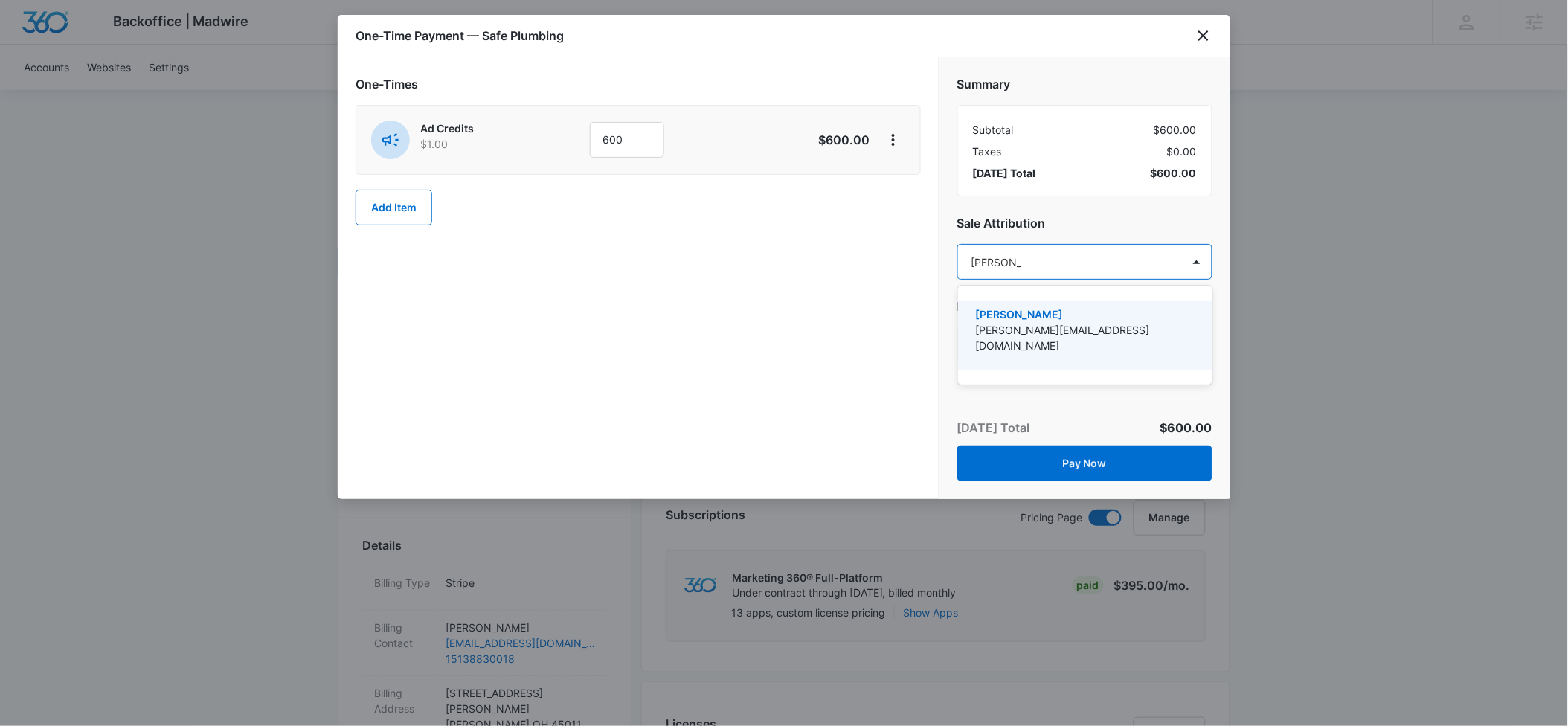
click at [1040, 314] on p "[PERSON_NAME]" at bounding box center [1083, 314] width 216 height 16
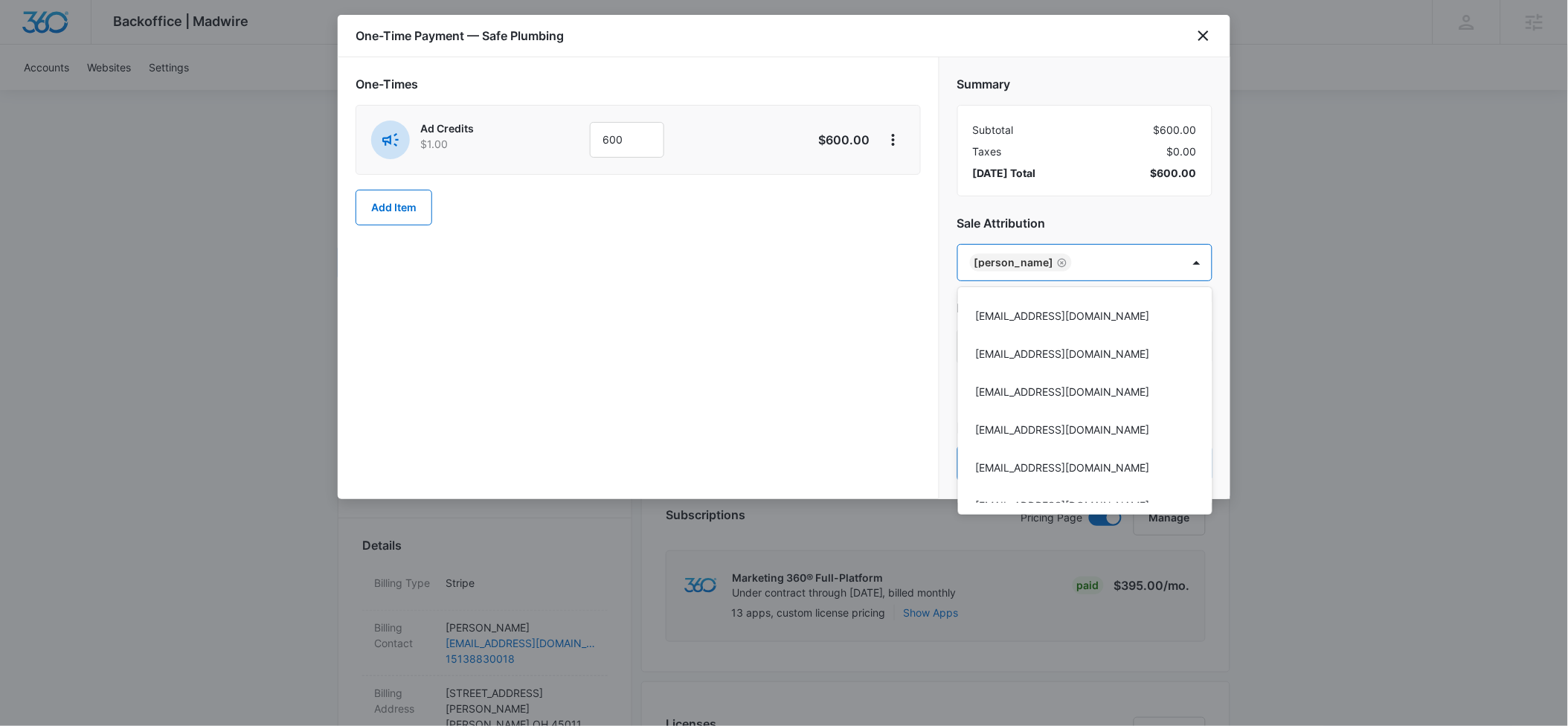
click at [1081, 207] on div at bounding box center [784, 363] width 1568 height 726
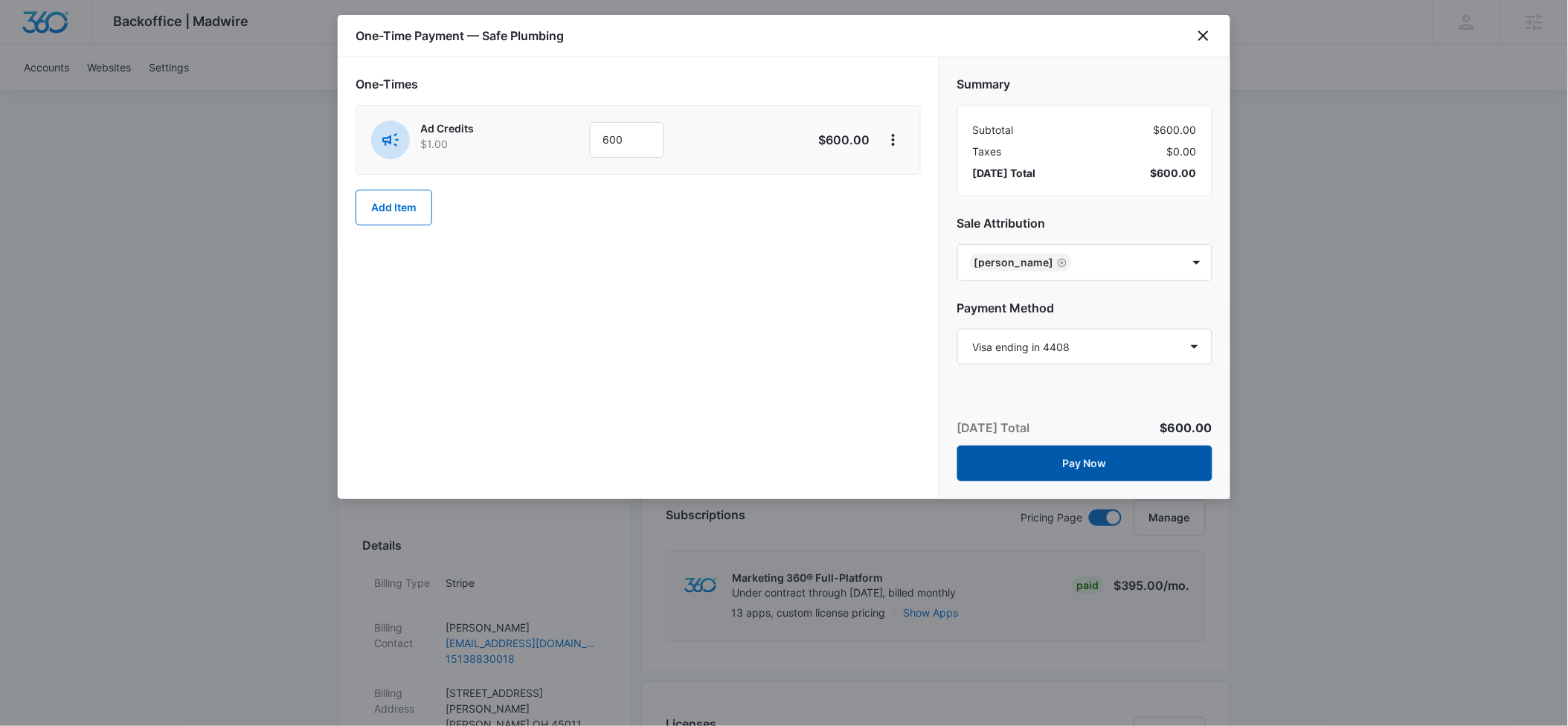
click at [1090, 468] on button "Pay Now" at bounding box center [1085, 464] width 255 height 36
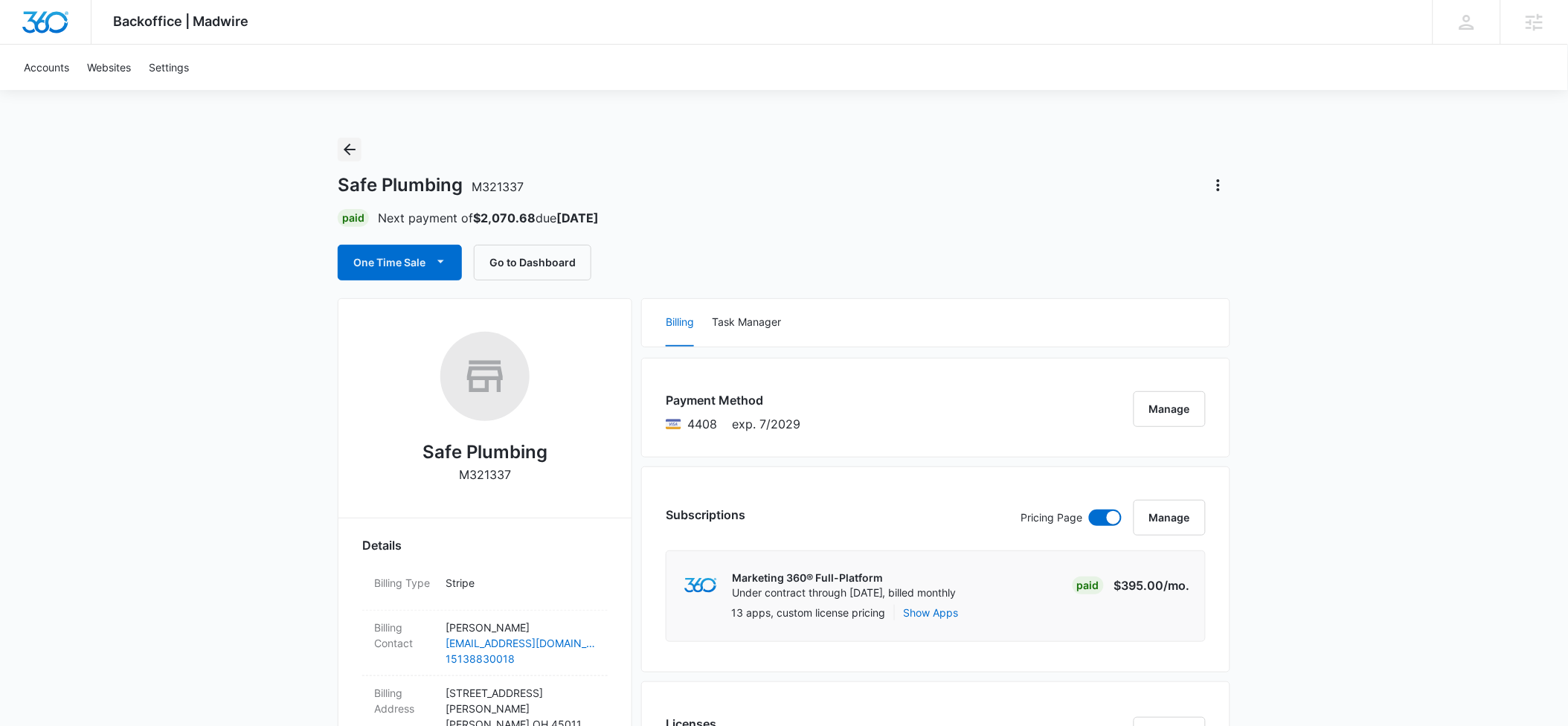
drag, startPoint x: 349, startPoint y: 148, endPoint x: 250, endPoint y: 108, distance: 106.8
click at [349, 148] on icon "Back" at bounding box center [349, 150] width 18 height 18
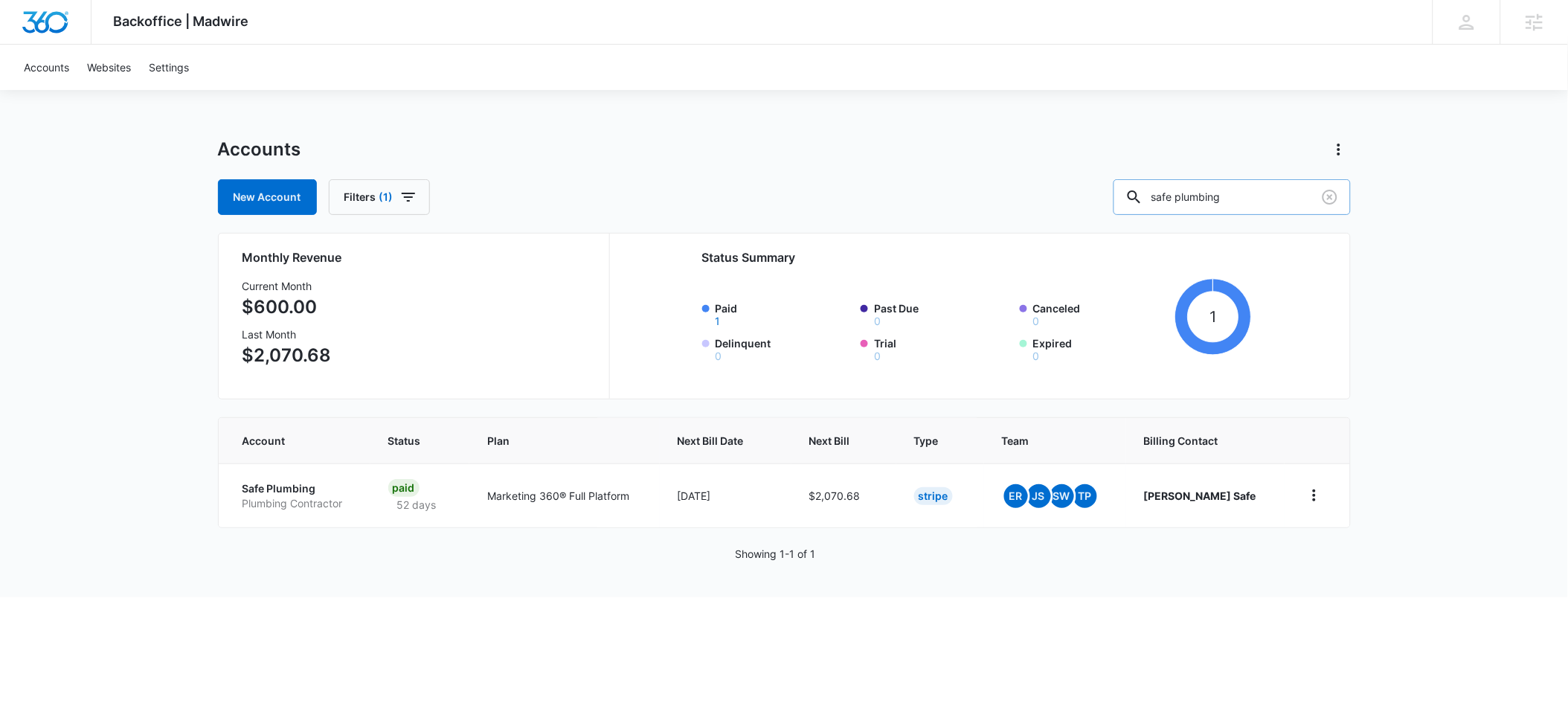
drag, startPoint x: 1267, startPoint y: 196, endPoint x: 1169, endPoint y: 197, distance: 98.0
click at [1169, 197] on div "safe plumbing" at bounding box center [1231, 197] width 237 height 36
type input "[PERSON_NAME] law"
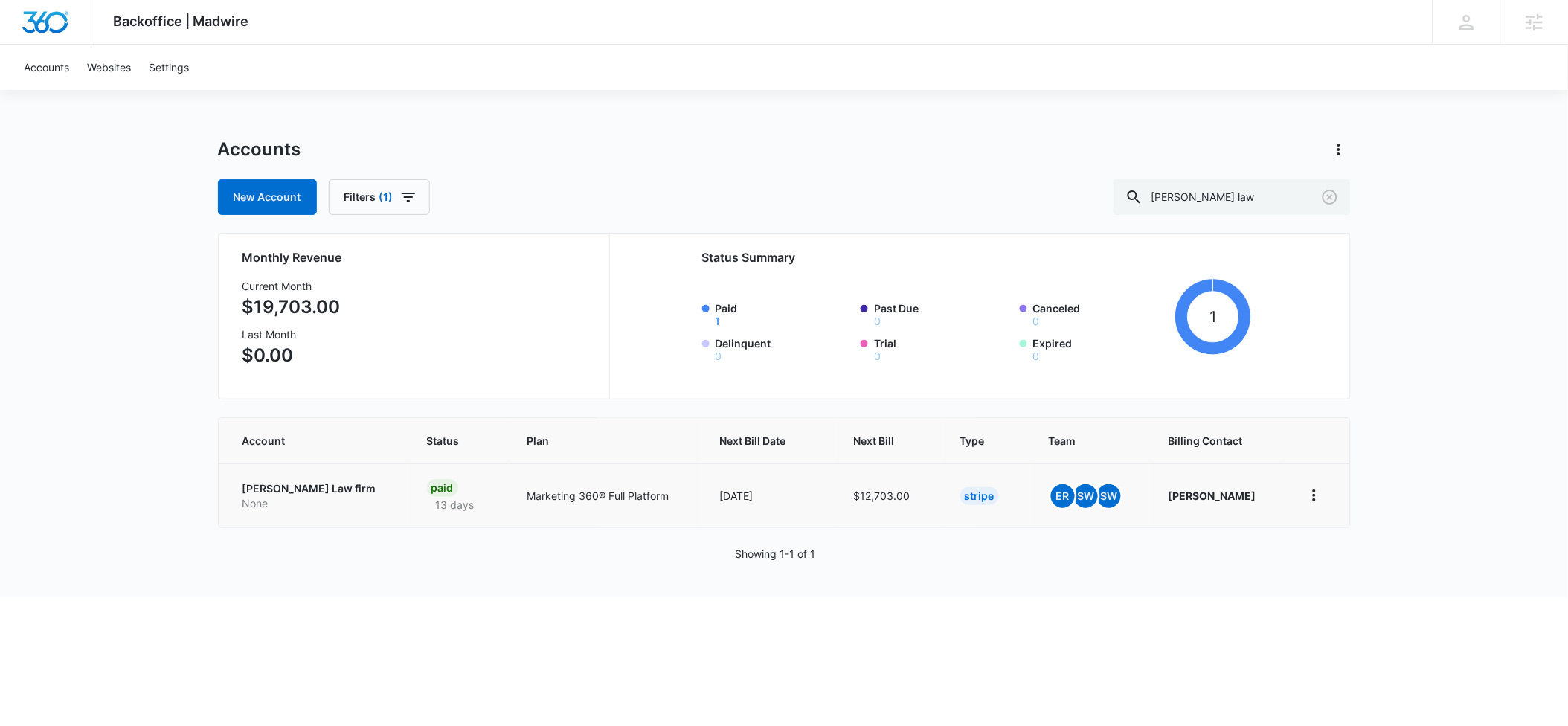
click at [275, 488] on p "[PERSON_NAME] Law firm" at bounding box center [317, 489] width 149 height 15
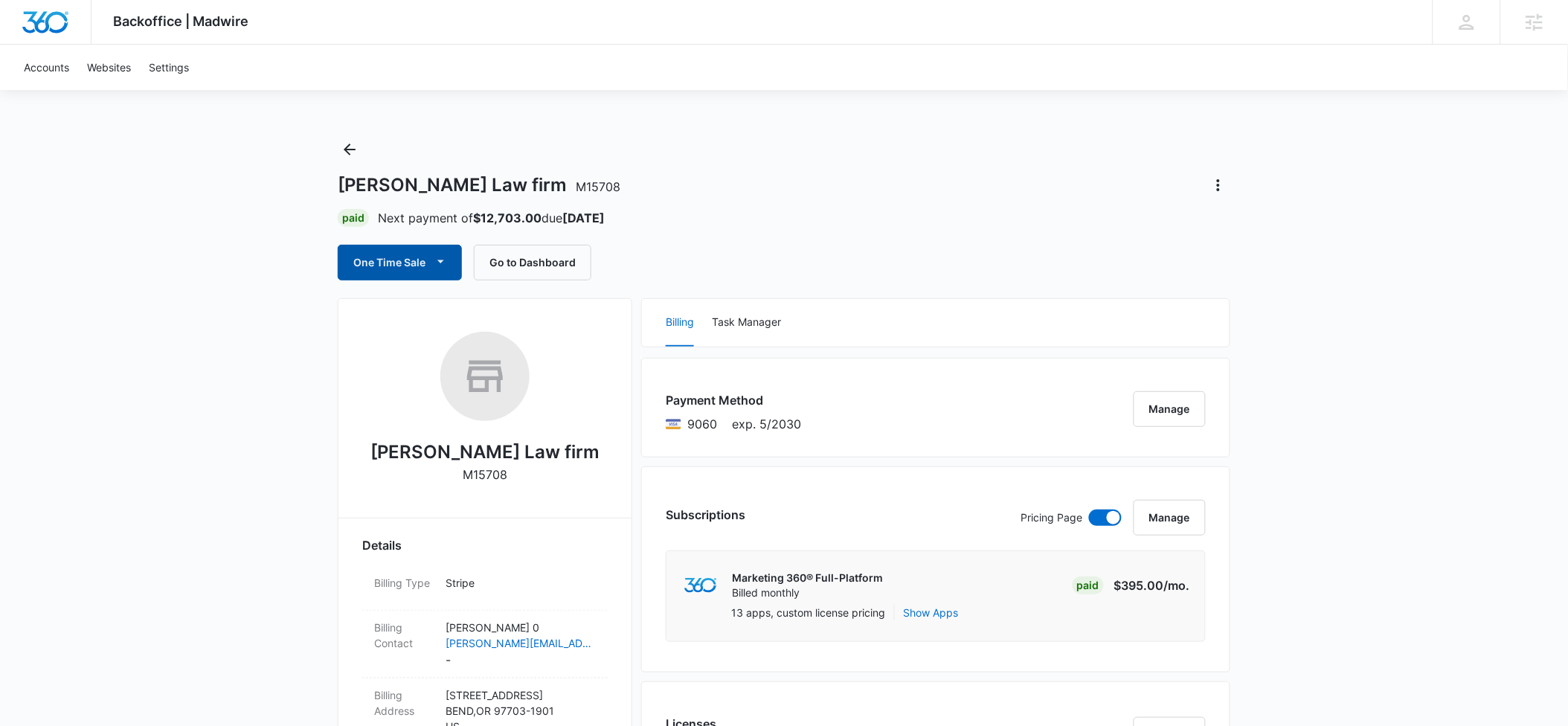
click at [408, 258] on button "One Time Sale" at bounding box center [399, 263] width 124 height 36
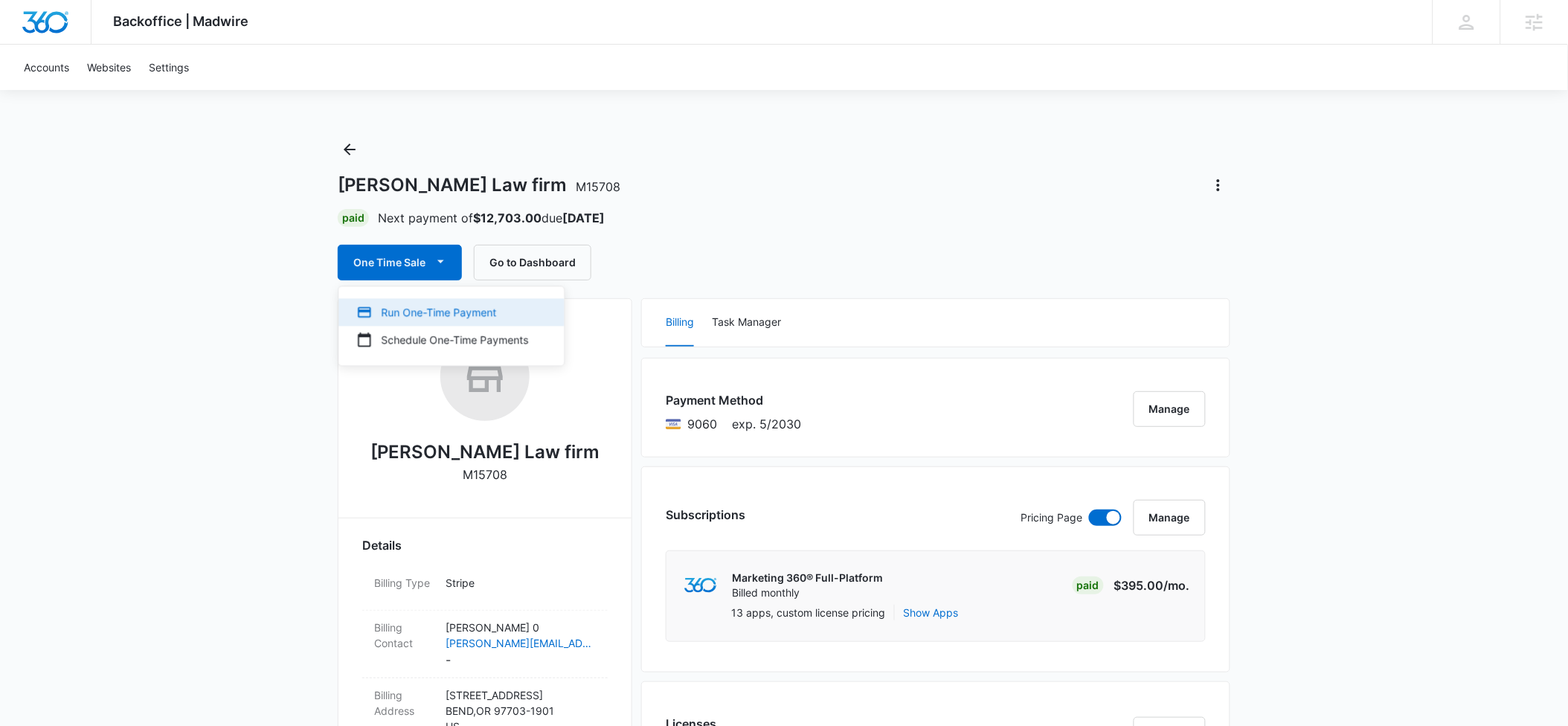
click at [404, 306] on div "Run One-Time Payment" at bounding box center [442, 312] width 171 height 16
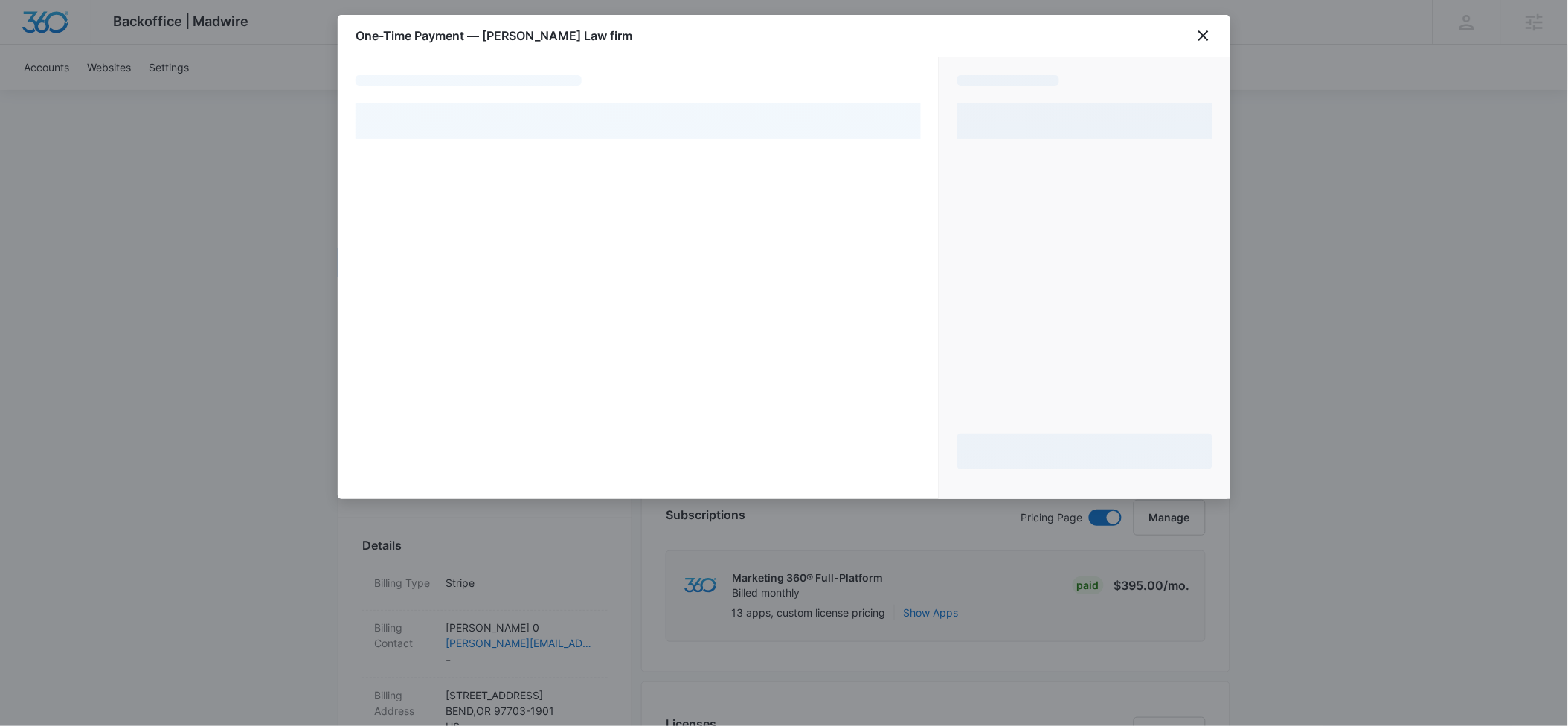
select select "pm_1P1WRrA4n8RTgNjUBmRDd3vQ"
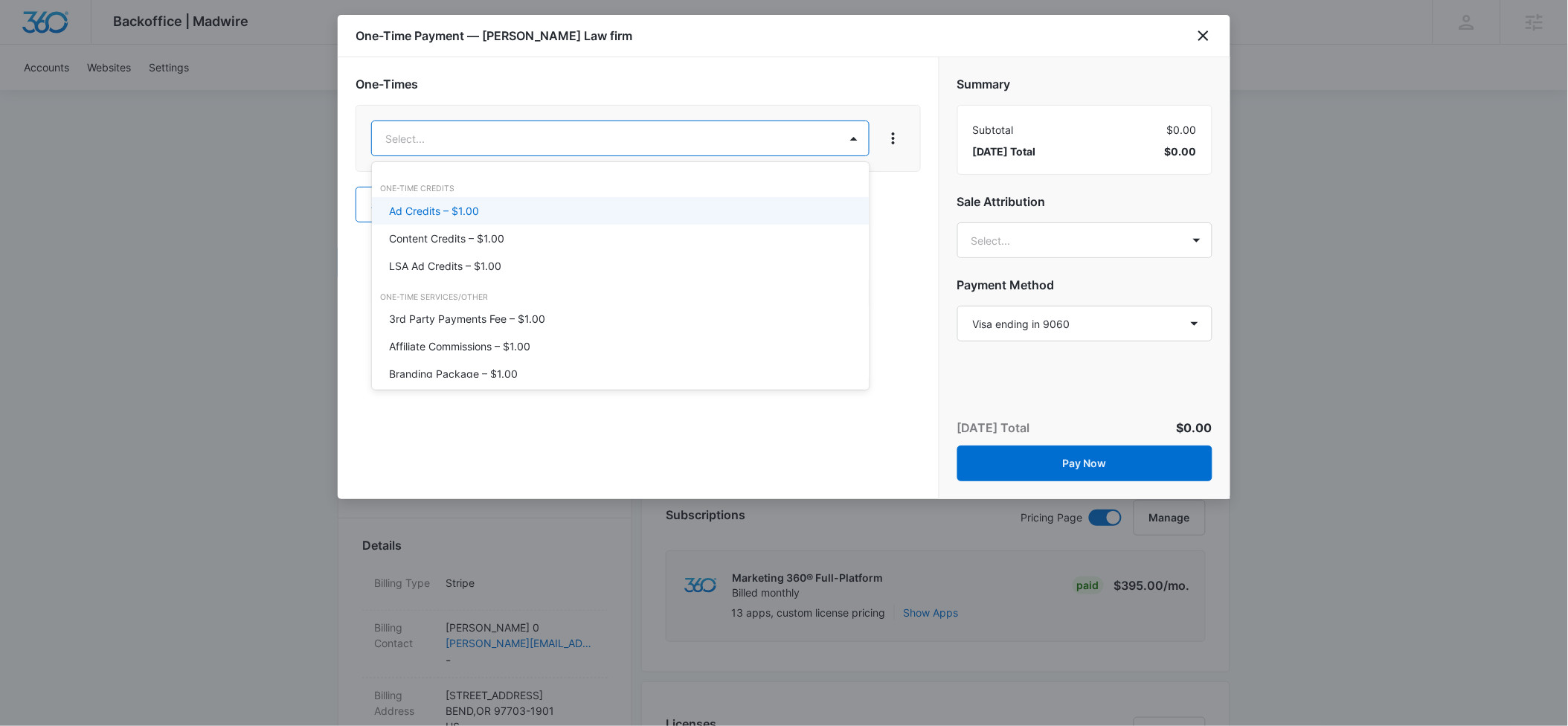
click at [483, 211] on div "Ad Credits – $1.00" at bounding box center [619, 211] width 460 height 16
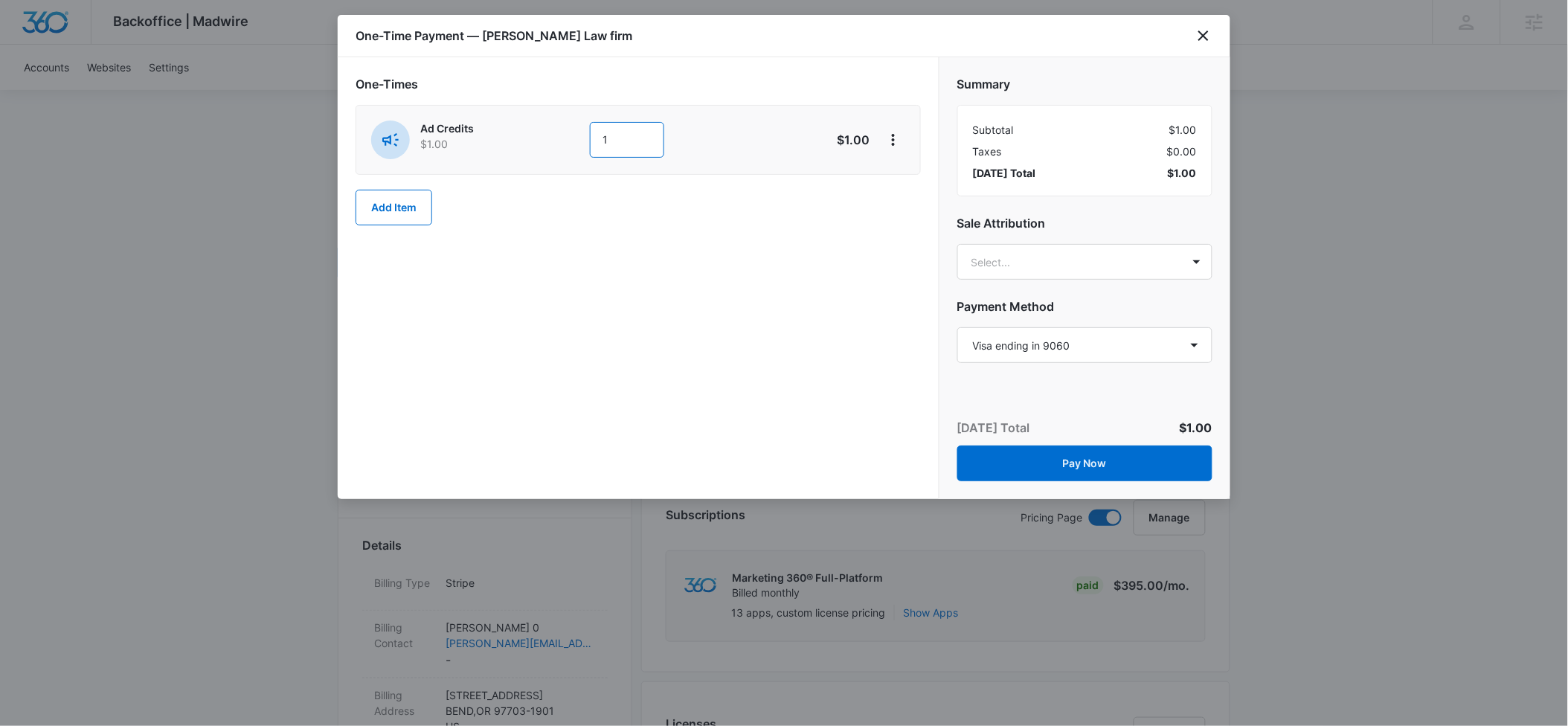
drag, startPoint x: 610, startPoint y: 136, endPoint x: 600, endPoint y: 136, distance: 10.0
click at [600, 136] on input "1" at bounding box center [626, 140] width 74 height 36
type input "2500"
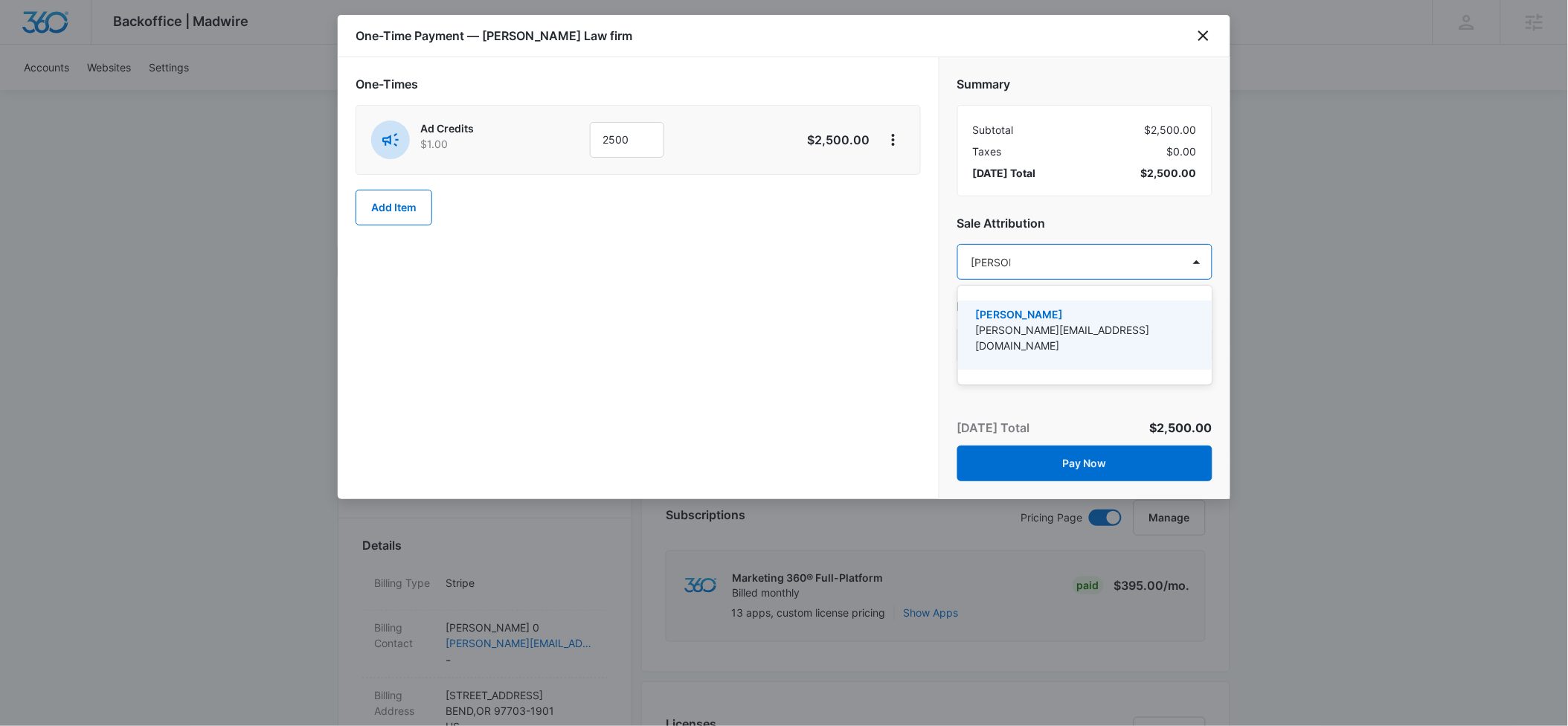
type input "[PERSON_NAME]"
click at [1017, 317] on p "[PERSON_NAME]" at bounding box center [1083, 314] width 216 height 16
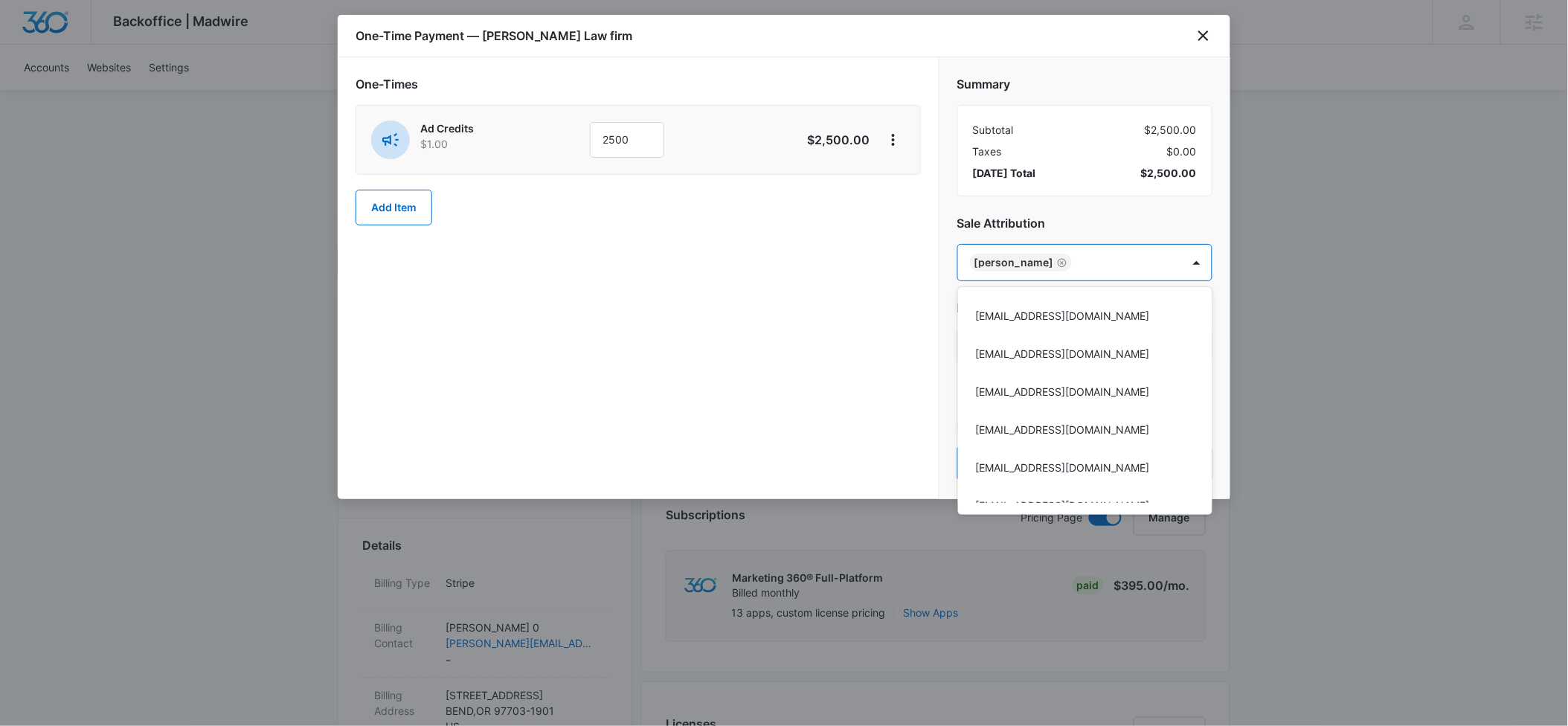
click at [1065, 215] on div at bounding box center [784, 363] width 1568 height 726
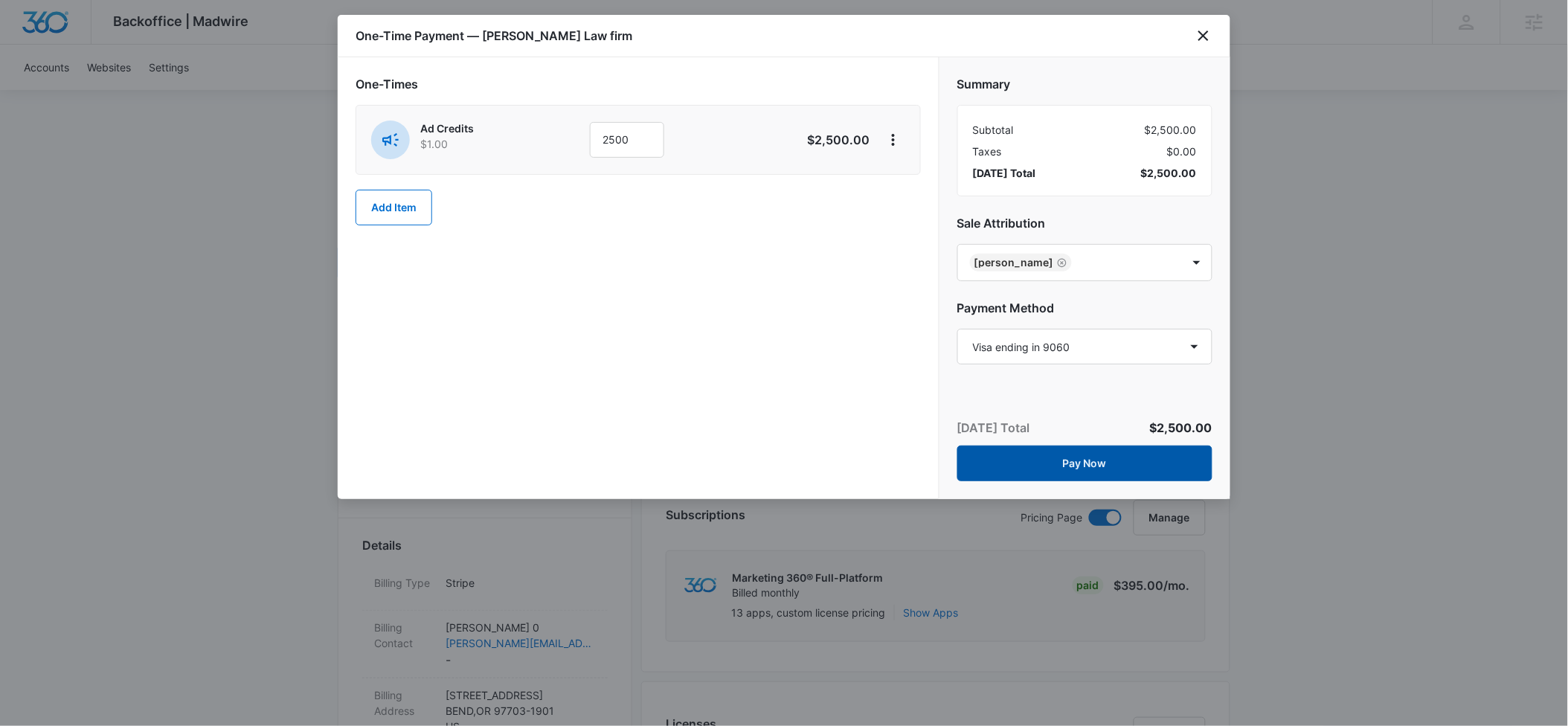
click at [1081, 461] on button "Pay Now" at bounding box center [1085, 464] width 255 height 36
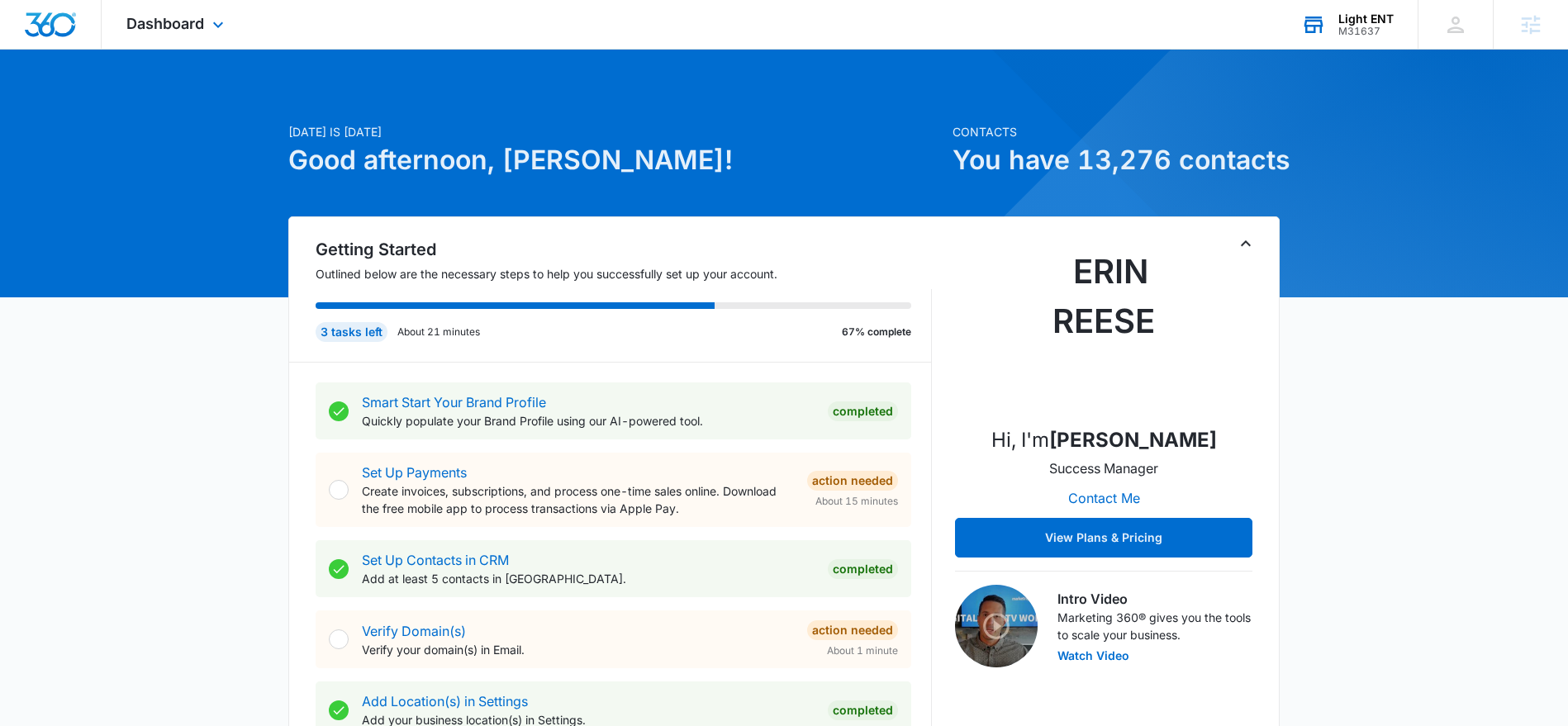
click at [1351, 25] on div "M31637" at bounding box center [1366, 30] width 56 height 11
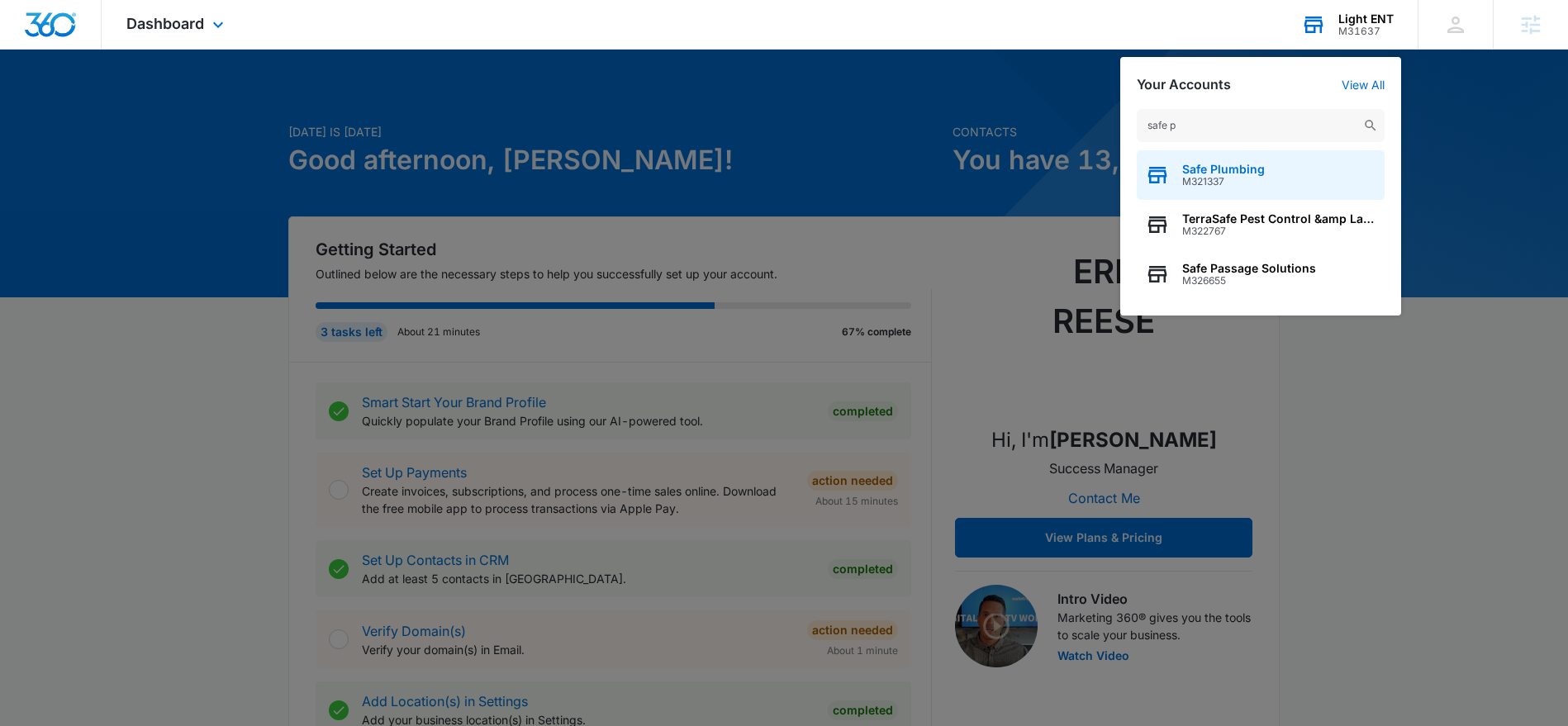
type input "safe p"
click at [1217, 169] on span "Safe Plumbing" at bounding box center [1223, 169] width 83 height 13
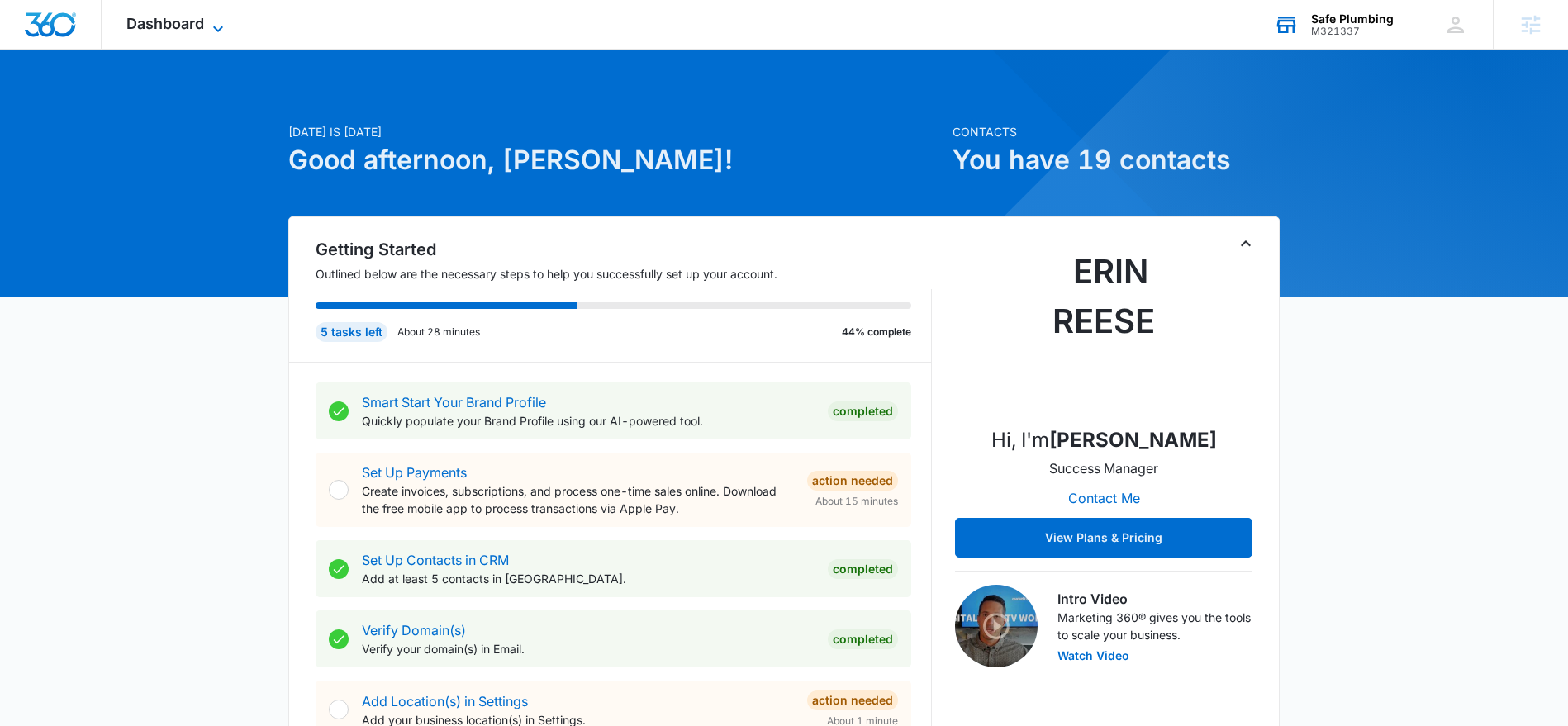
click at [197, 24] on span "Dashboard" at bounding box center [164, 23] width 77 height 17
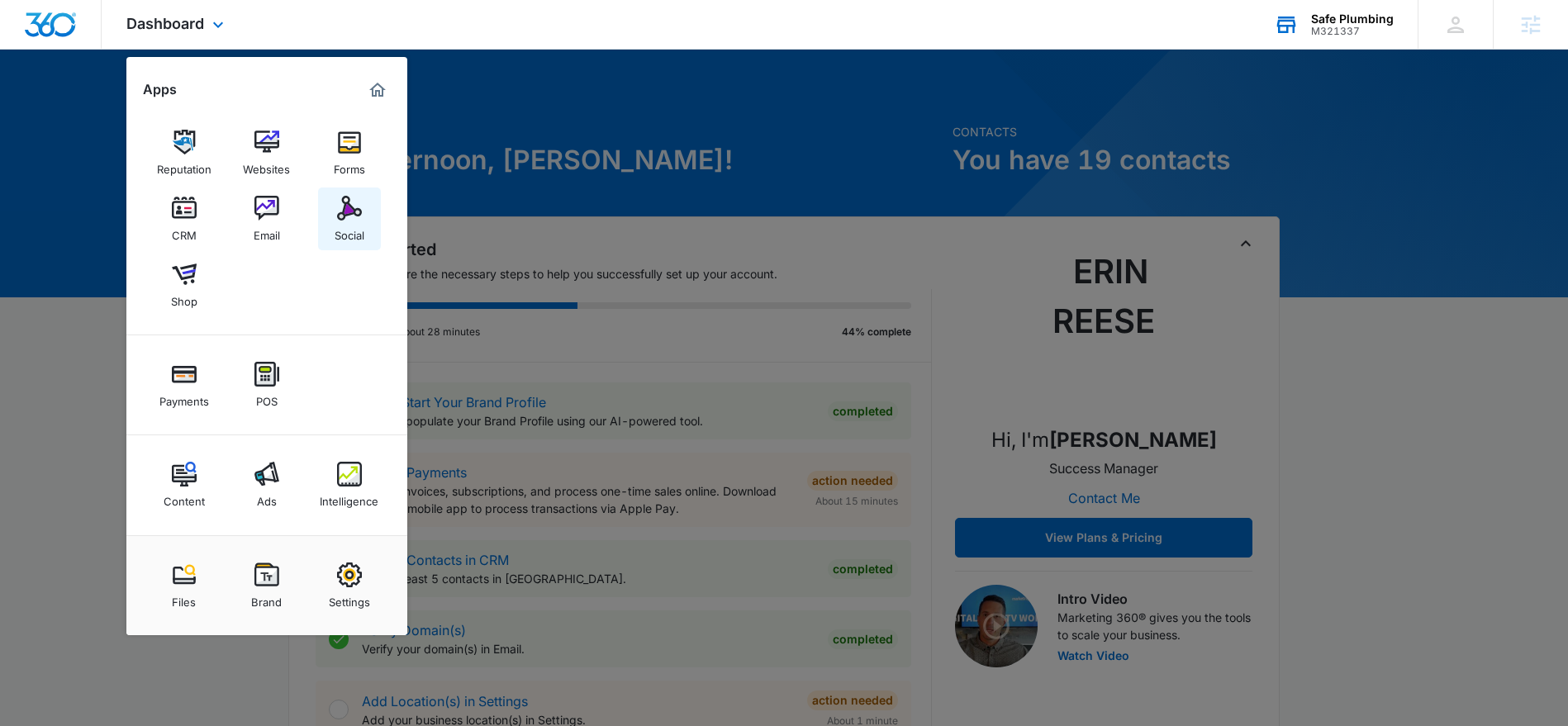
click at [337, 233] on div "Social" at bounding box center [350, 231] width 30 height 22
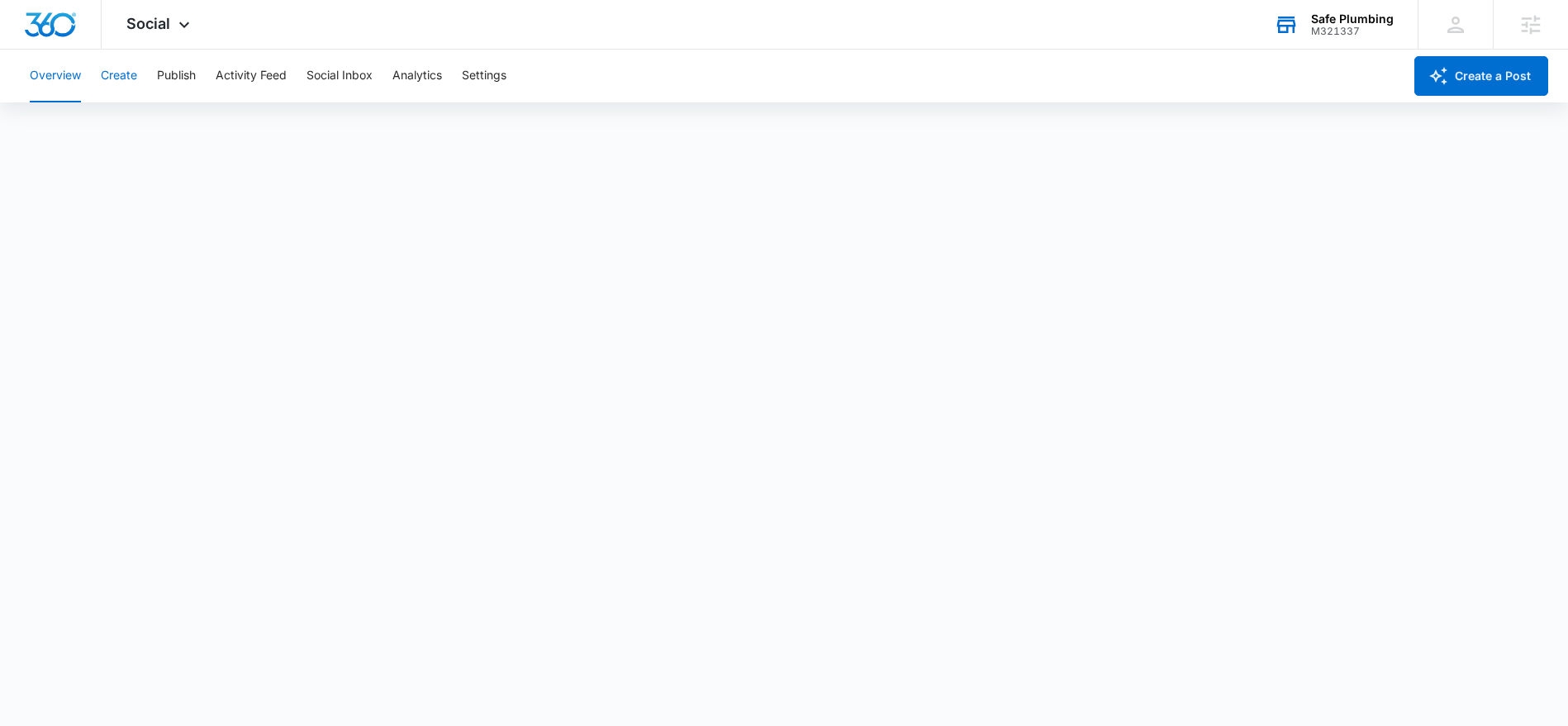
click at [136, 76] on button "Create" at bounding box center [119, 76] width 37 height 53
click at [174, 82] on button "Publish" at bounding box center [176, 76] width 39 height 53
click at [493, 75] on button "Settings" at bounding box center [484, 76] width 44 height 53
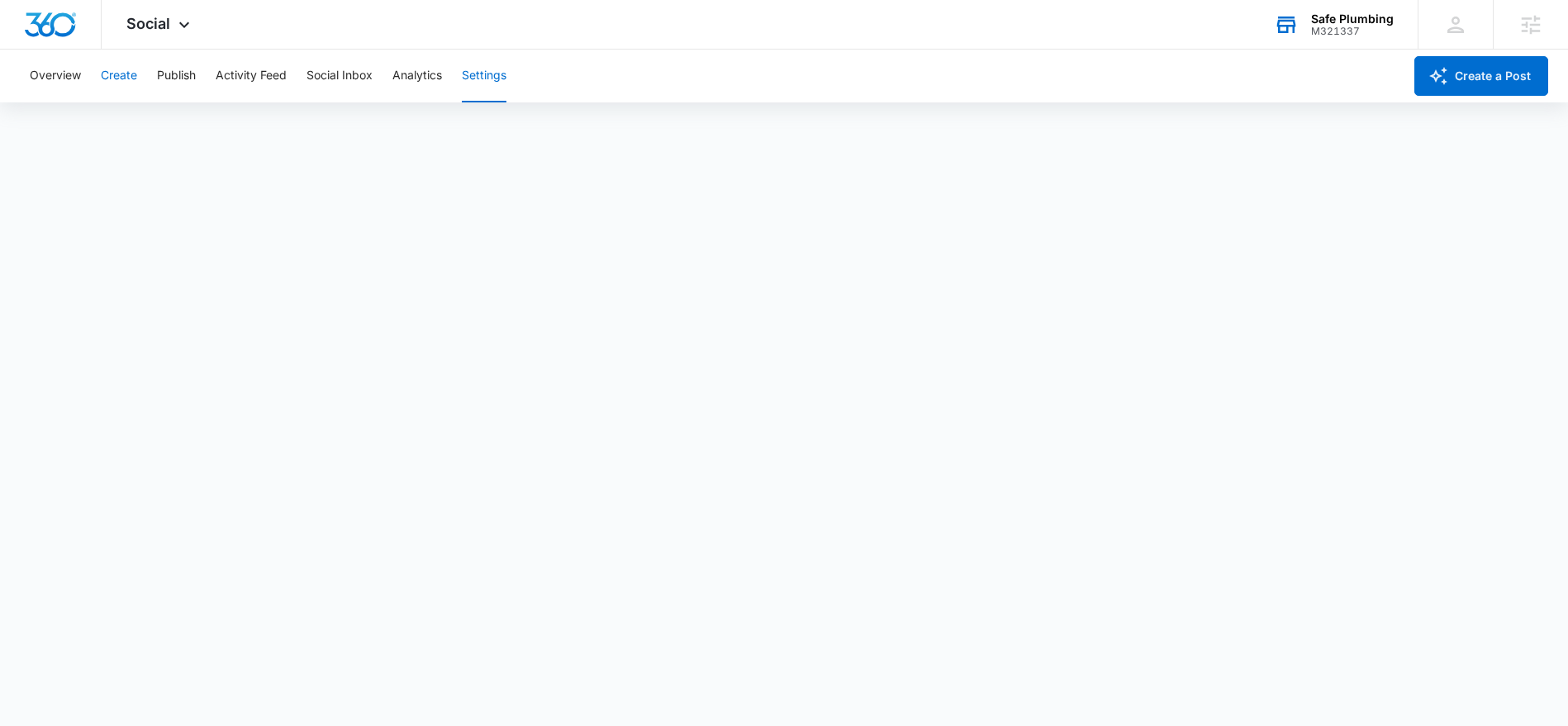
click at [119, 81] on button "Create" at bounding box center [119, 76] width 37 height 53
